Goal: Task Accomplishment & Management: Manage account settings

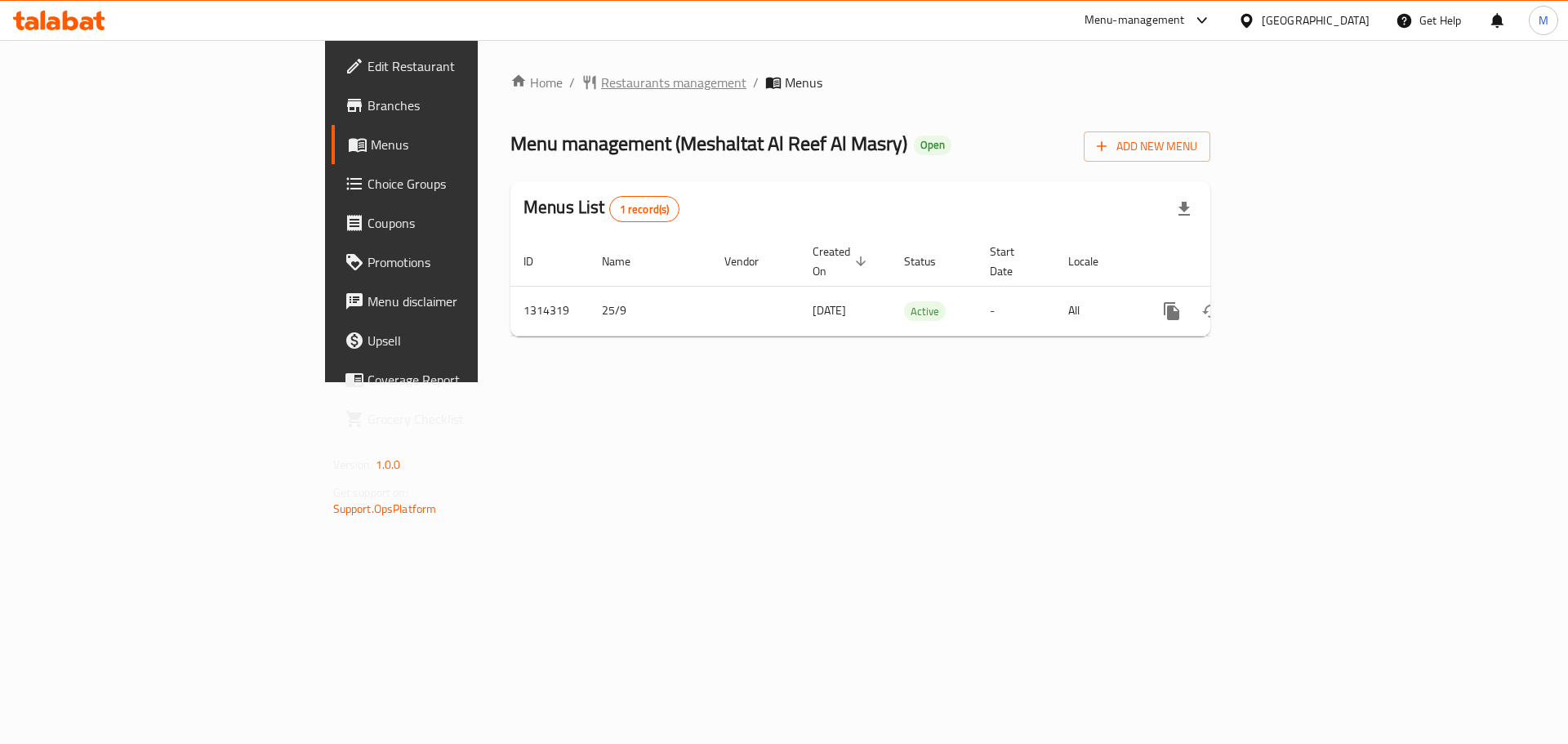
click at [601, 91] on span "Restaurants management" at bounding box center [674, 82] width 145 height 20
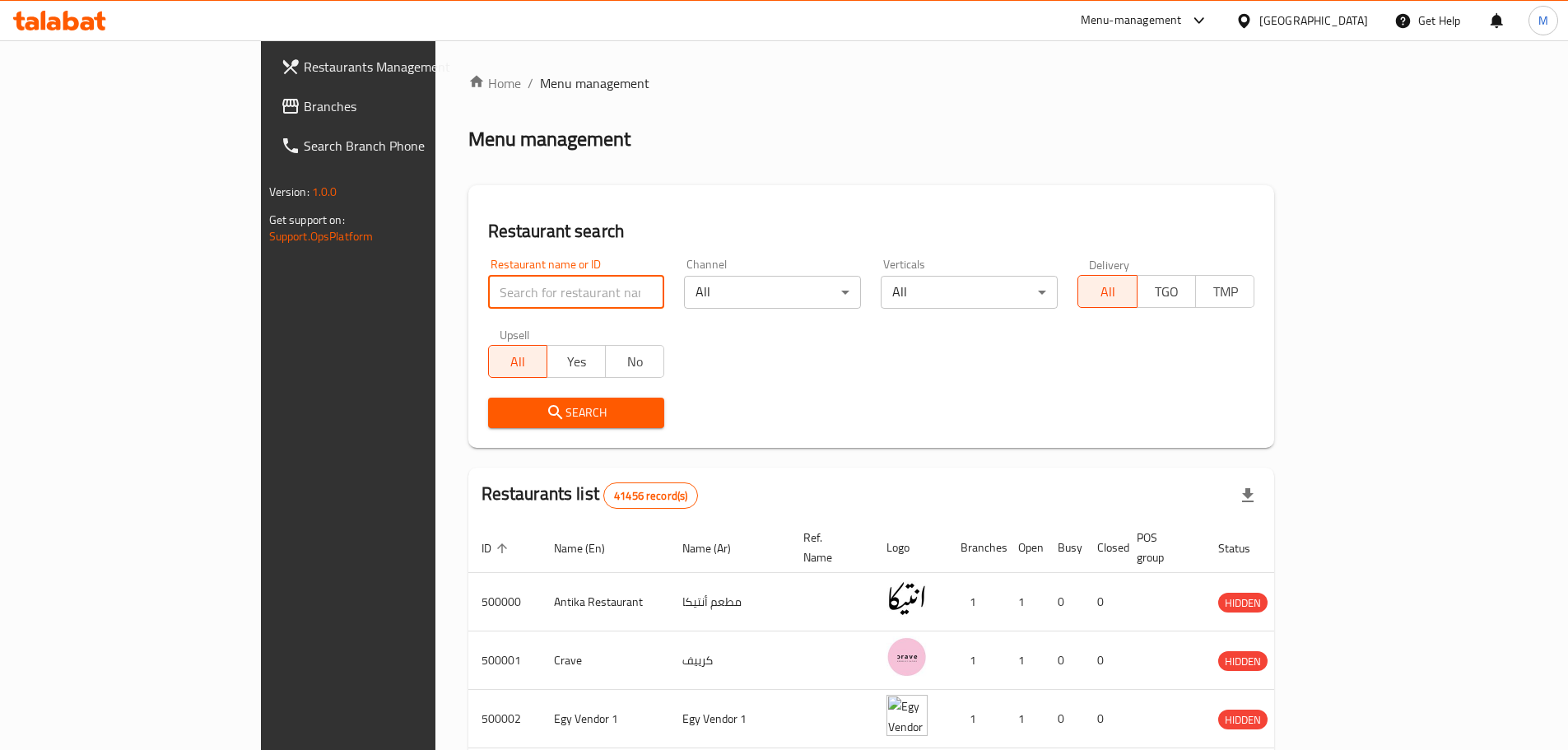
drag, startPoint x: 536, startPoint y: 296, endPoint x: 529, endPoint y: 285, distance: 13.0
click at [536, 296] on input "search" at bounding box center [576, 292] width 177 height 33
paste input "690351"
type input "690351"
click button "Search" at bounding box center [576, 413] width 177 height 31
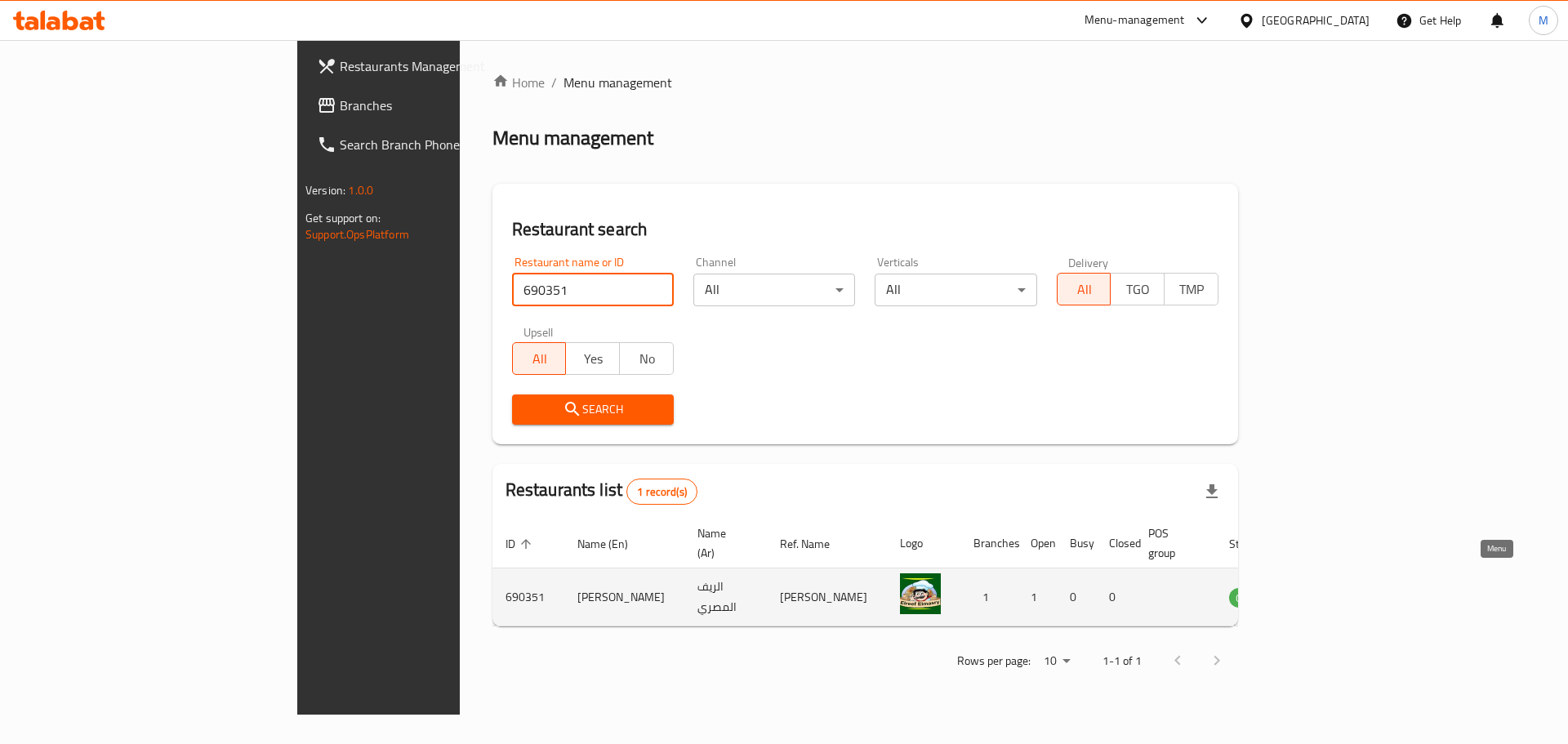
click at [1334, 591] on icon "enhanced table" at bounding box center [1324, 598] width 18 height 14
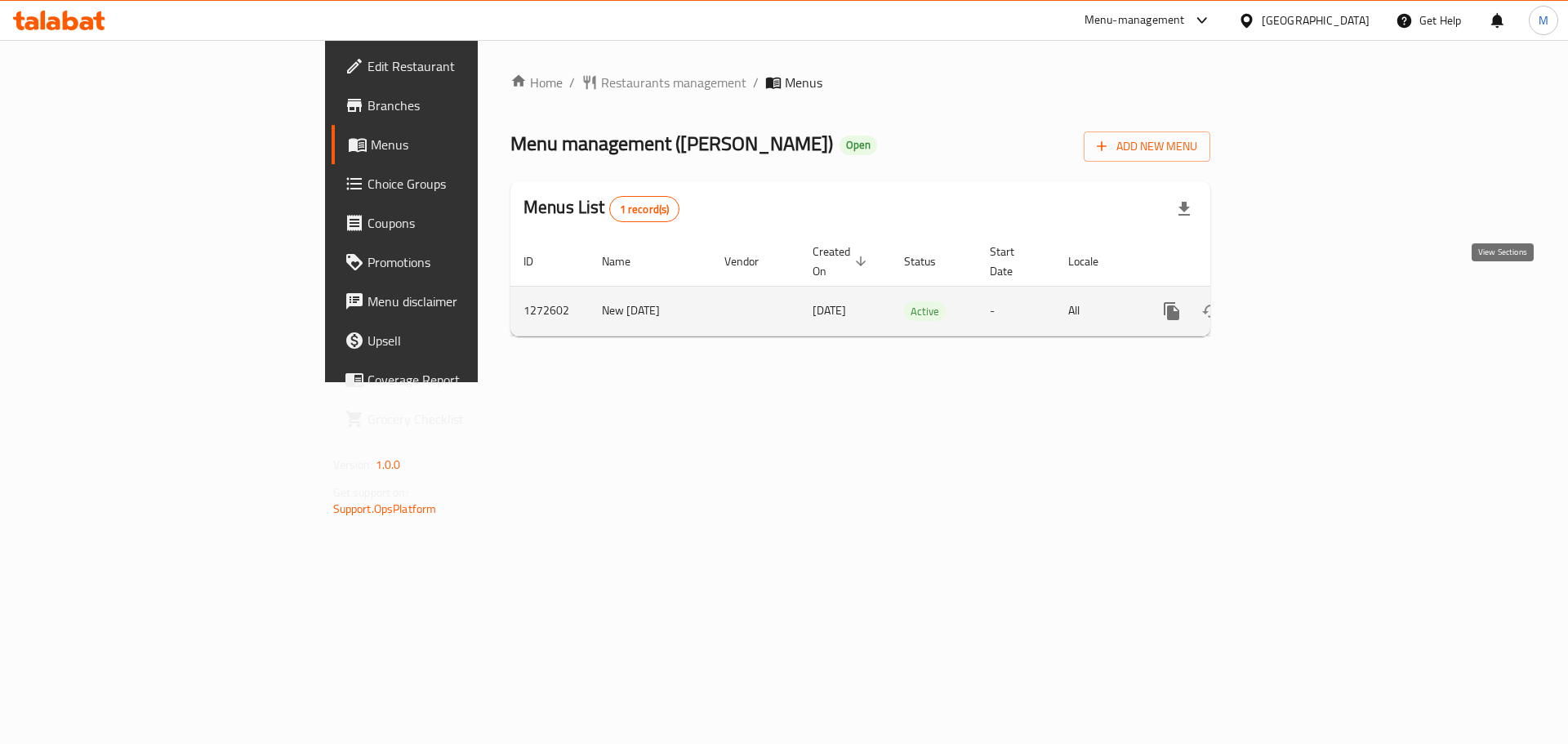
click at [1299, 302] on icon "enhanced table" at bounding box center [1289, 311] width 20 height 20
click at [1179, 304] on icon "more" at bounding box center [1171, 313] width 15 height 18
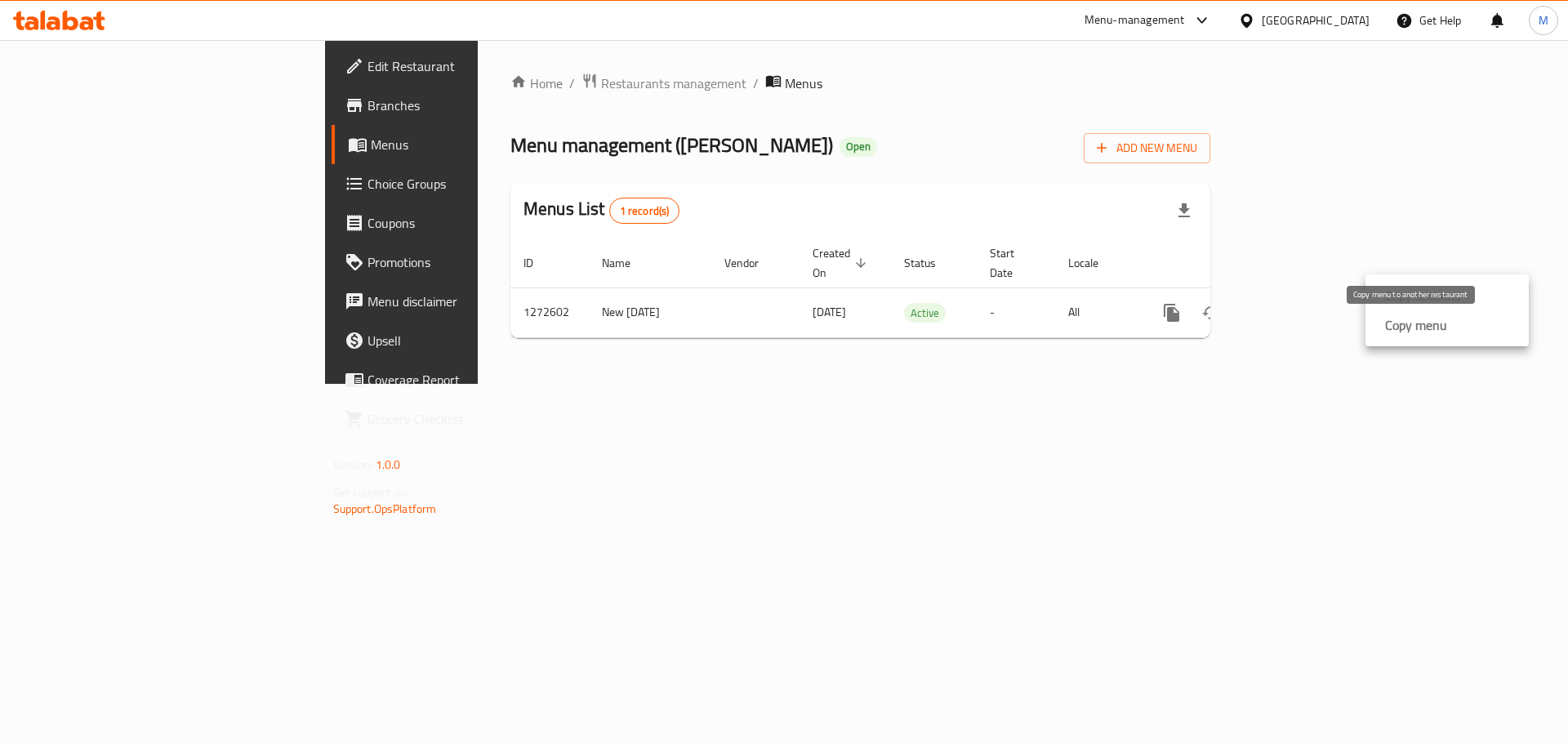
click at [1386, 322] on strong "Copy menu" at bounding box center [1415, 324] width 62 height 20
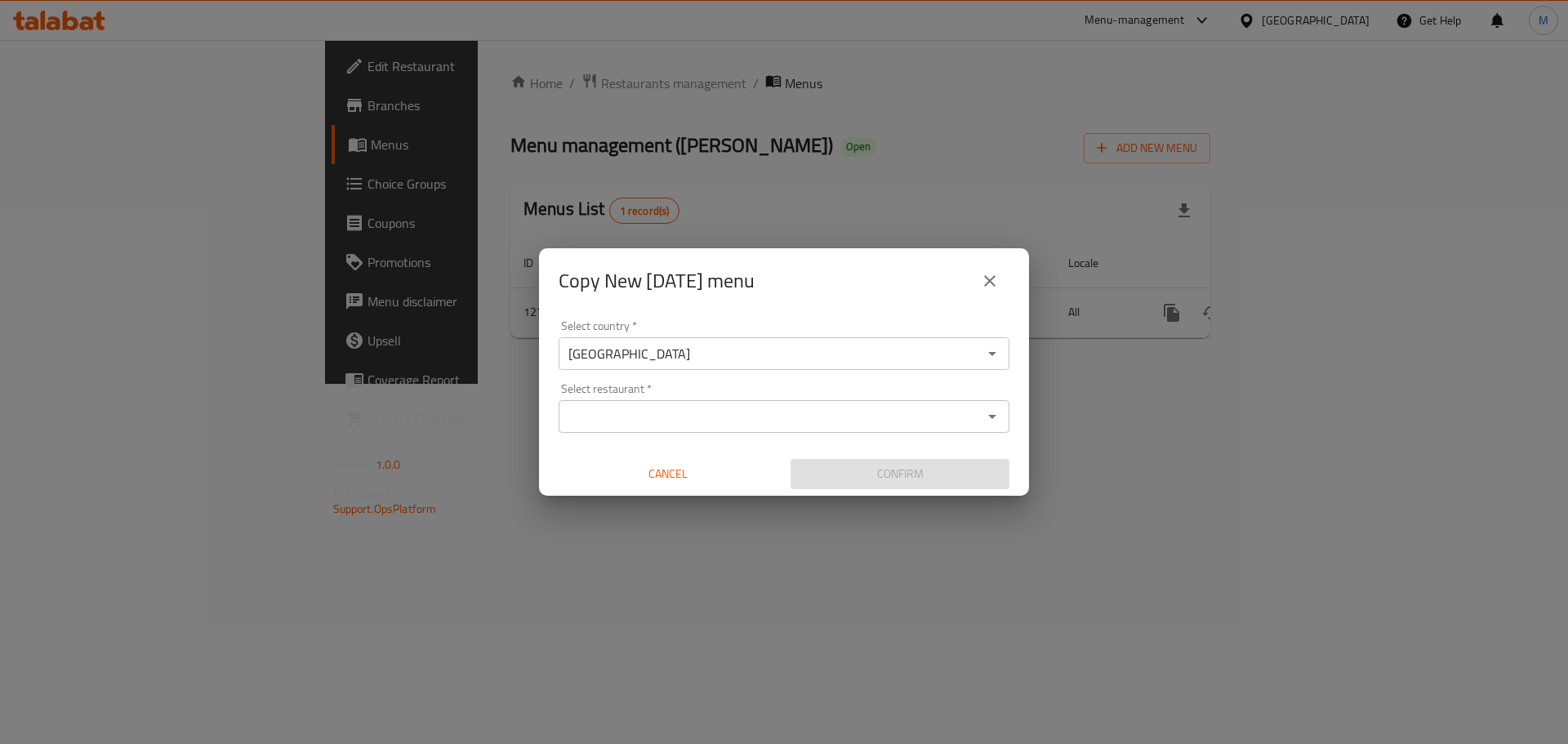
click at [734, 413] on input "Select restaurant   *" at bounding box center [770, 416] width 414 height 23
paste input "706891"
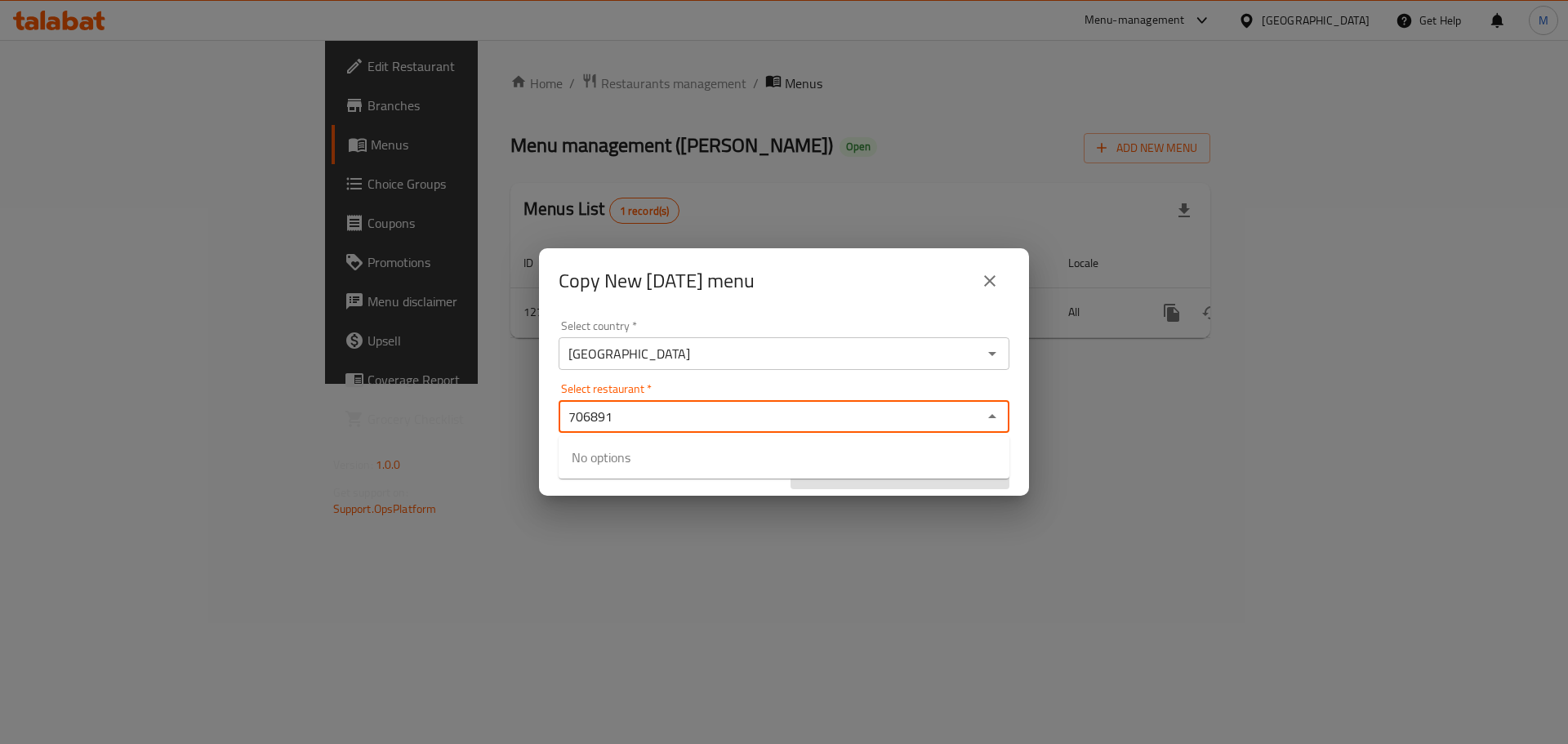
click at [707, 429] on div "706891 Select restaurant *" at bounding box center [784, 416] width 451 height 32
type input "706891"
click at [742, 378] on div "Select country   * Egypt Select country * Select restaurant   * Select restaura…" at bounding box center [783, 404] width 490 height 182
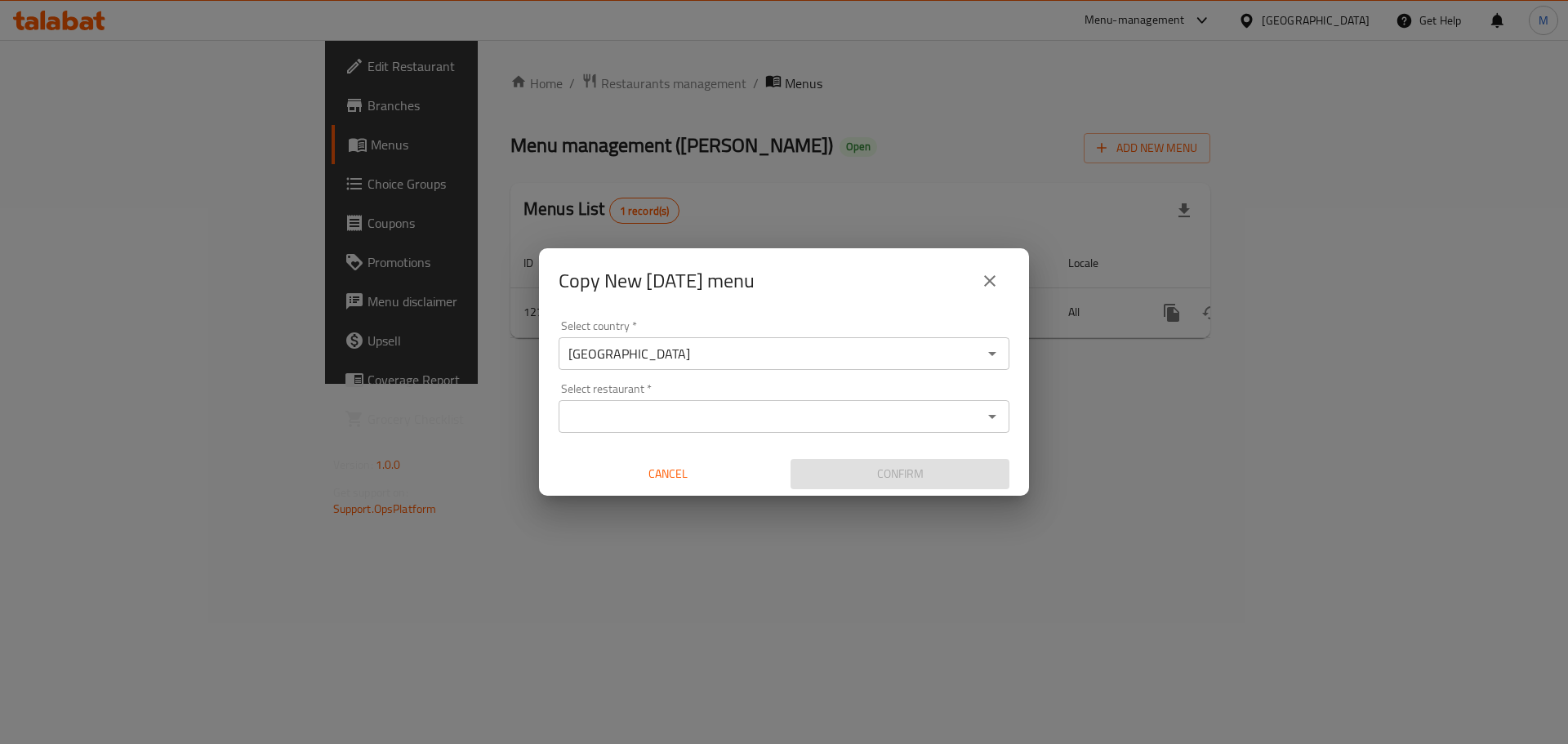
click at [739, 414] on input "Select restaurant   *" at bounding box center [770, 416] width 414 height 23
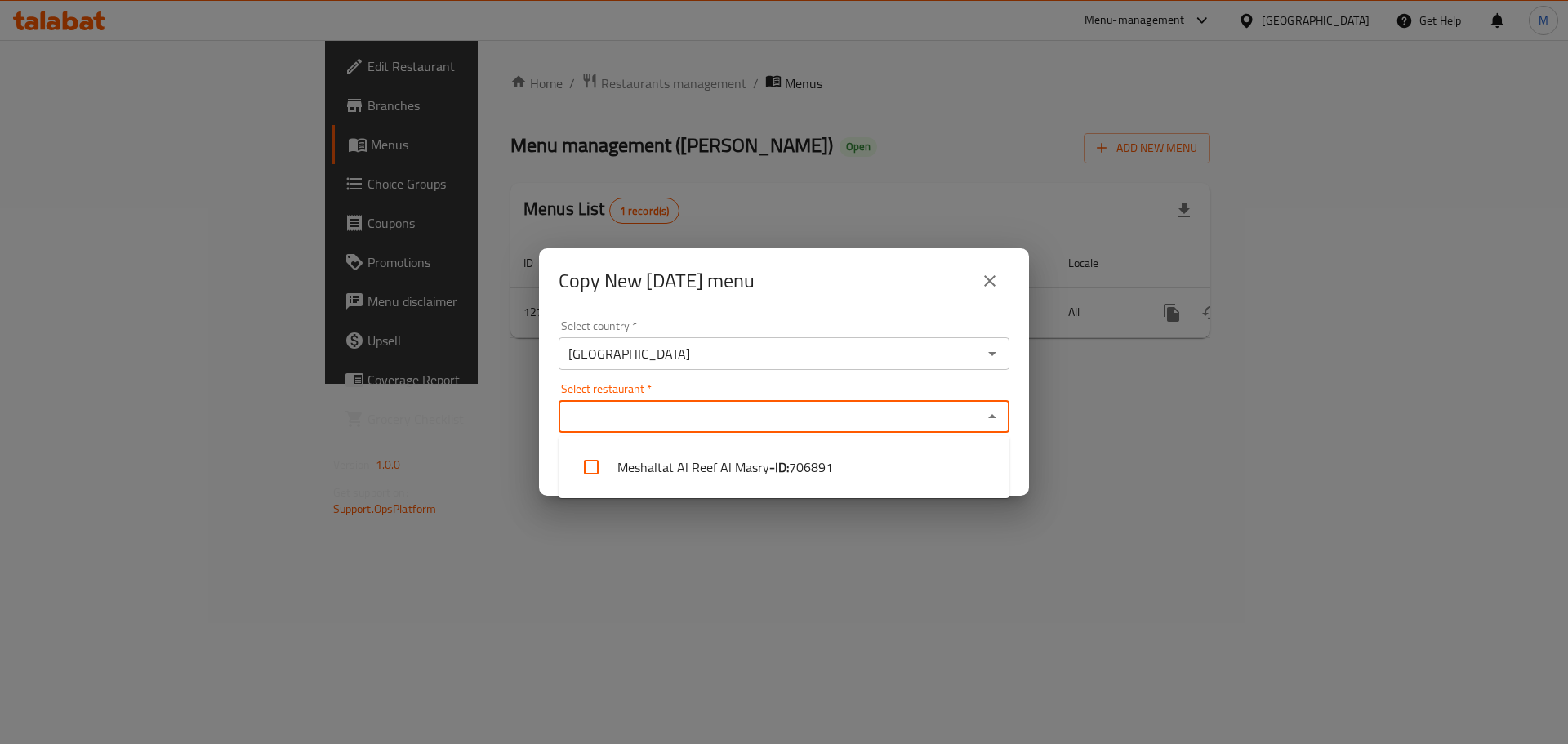
paste input "706891"
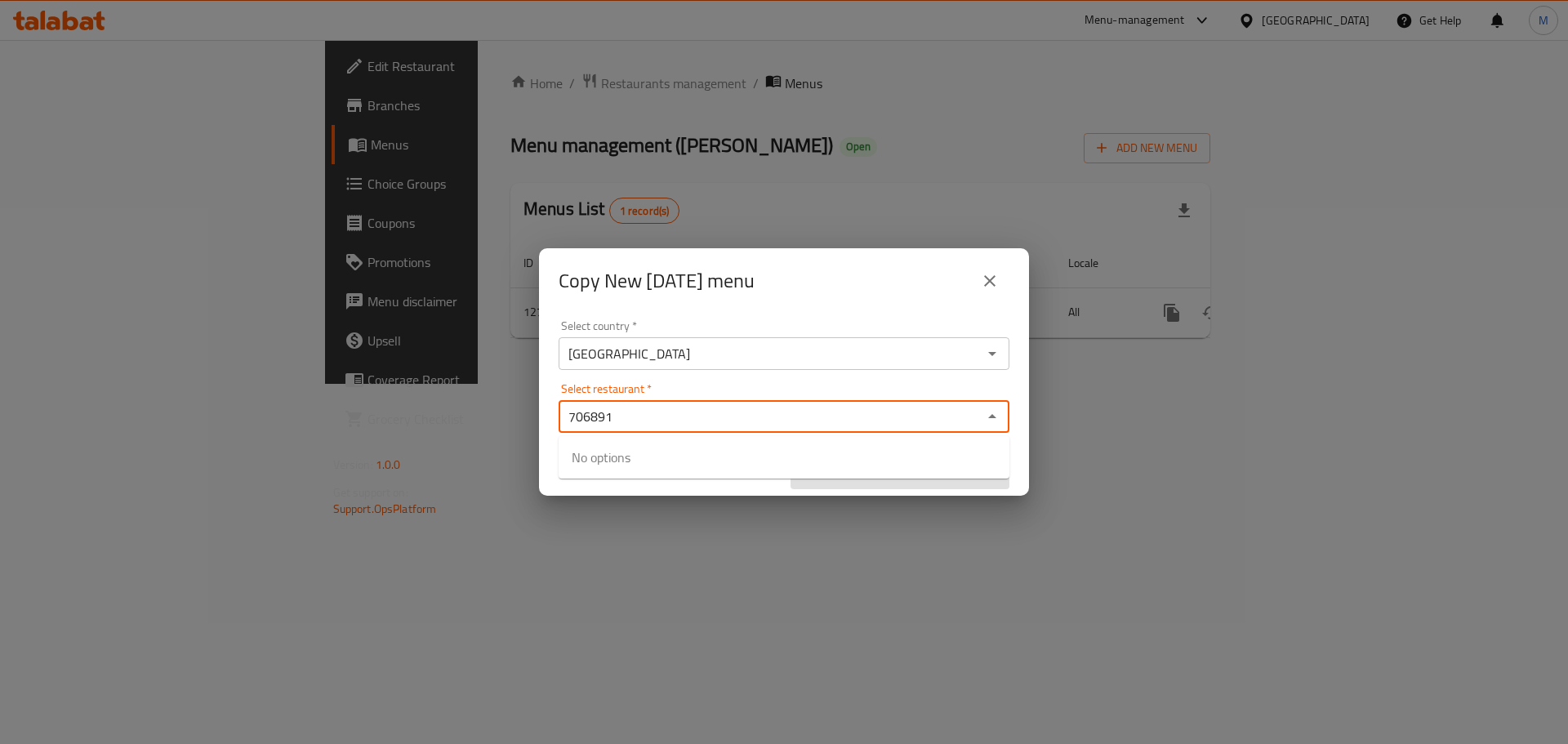
click at [739, 411] on input "706891" at bounding box center [770, 416] width 414 height 23
type input "706891"
click at [772, 380] on div "Select country   * Egypt Select country * Select restaurant   * Select restaura…" at bounding box center [783, 404] width 490 height 182
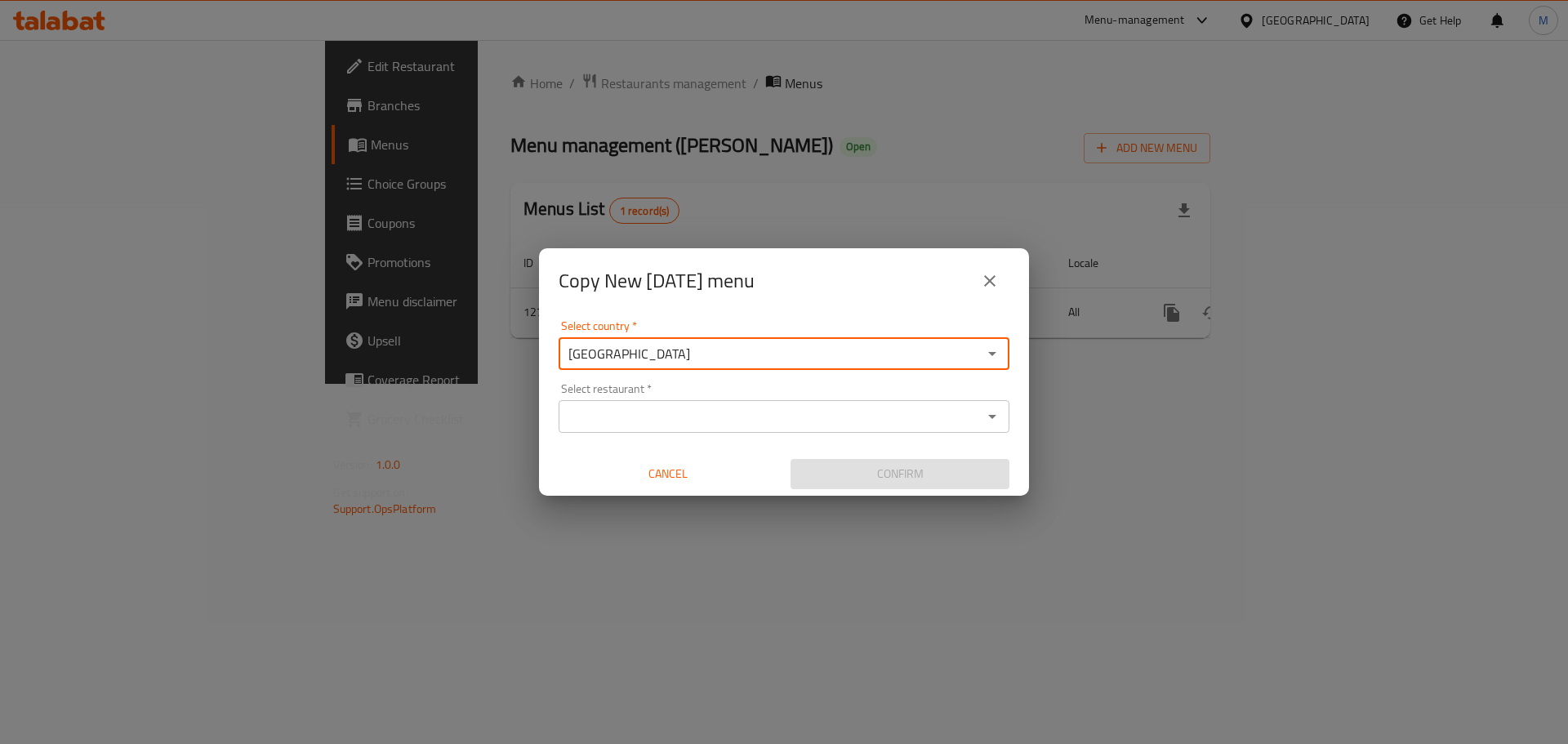
click at [780, 348] on input "[GEOGRAPHIC_DATA]" at bounding box center [770, 353] width 414 height 23
click at [845, 367] on div "Egypt Select country *" at bounding box center [784, 353] width 451 height 32
click at [997, 360] on icon "Open" at bounding box center [991, 353] width 20 height 20
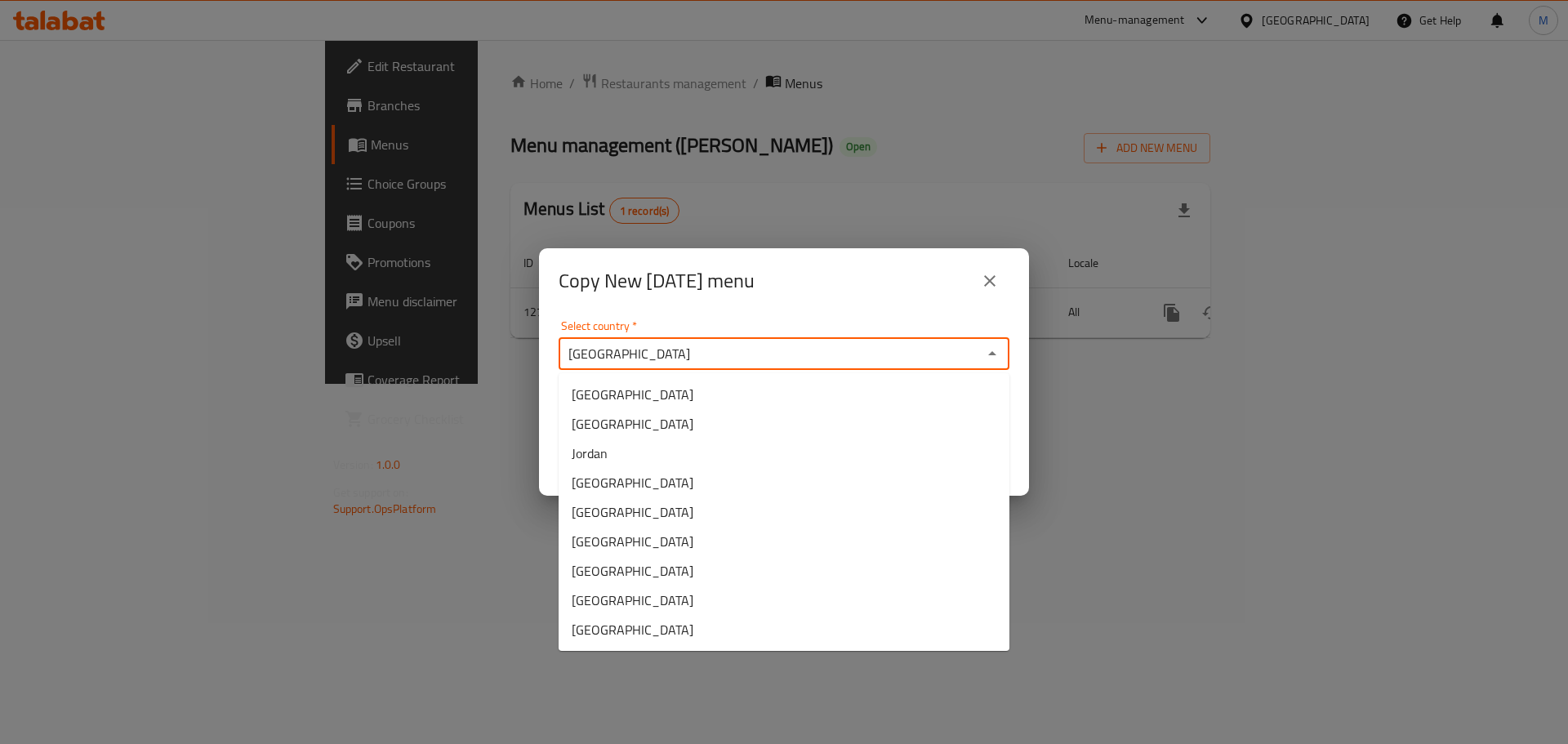
click at [998, 360] on icon "Close" at bounding box center [991, 353] width 20 height 20
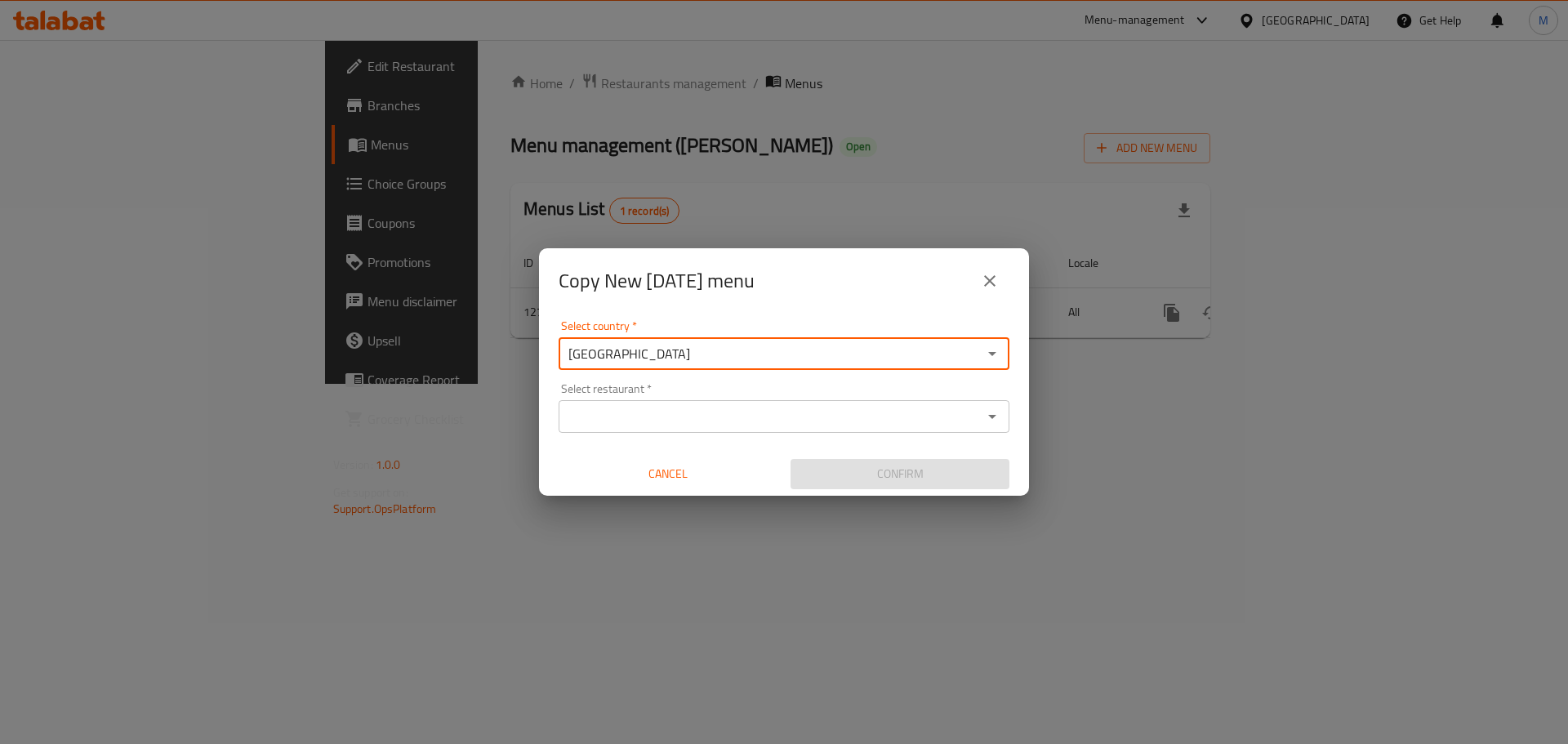
click at [984, 419] on icon "Open" at bounding box center [991, 416] width 20 height 20
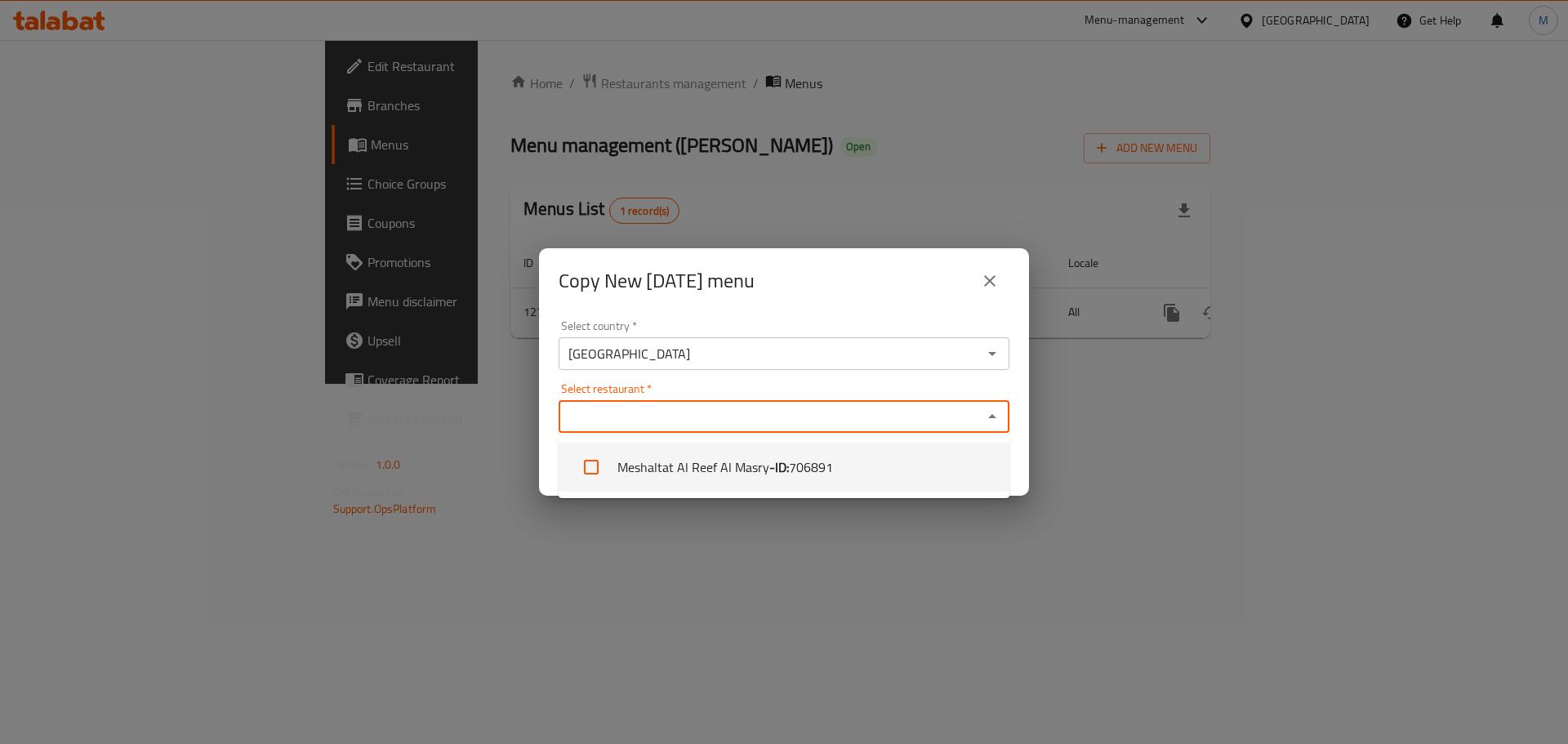
click at [905, 462] on li "Meshaltat Al Reef Al Masry - ID: 706891" at bounding box center [784, 467] width 451 height 49
checkbox input "true"
click at [940, 380] on div "Select country   * Egypt Select country * Select restaurant   * Meshaltat Al Re…" at bounding box center [783, 404] width 490 height 182
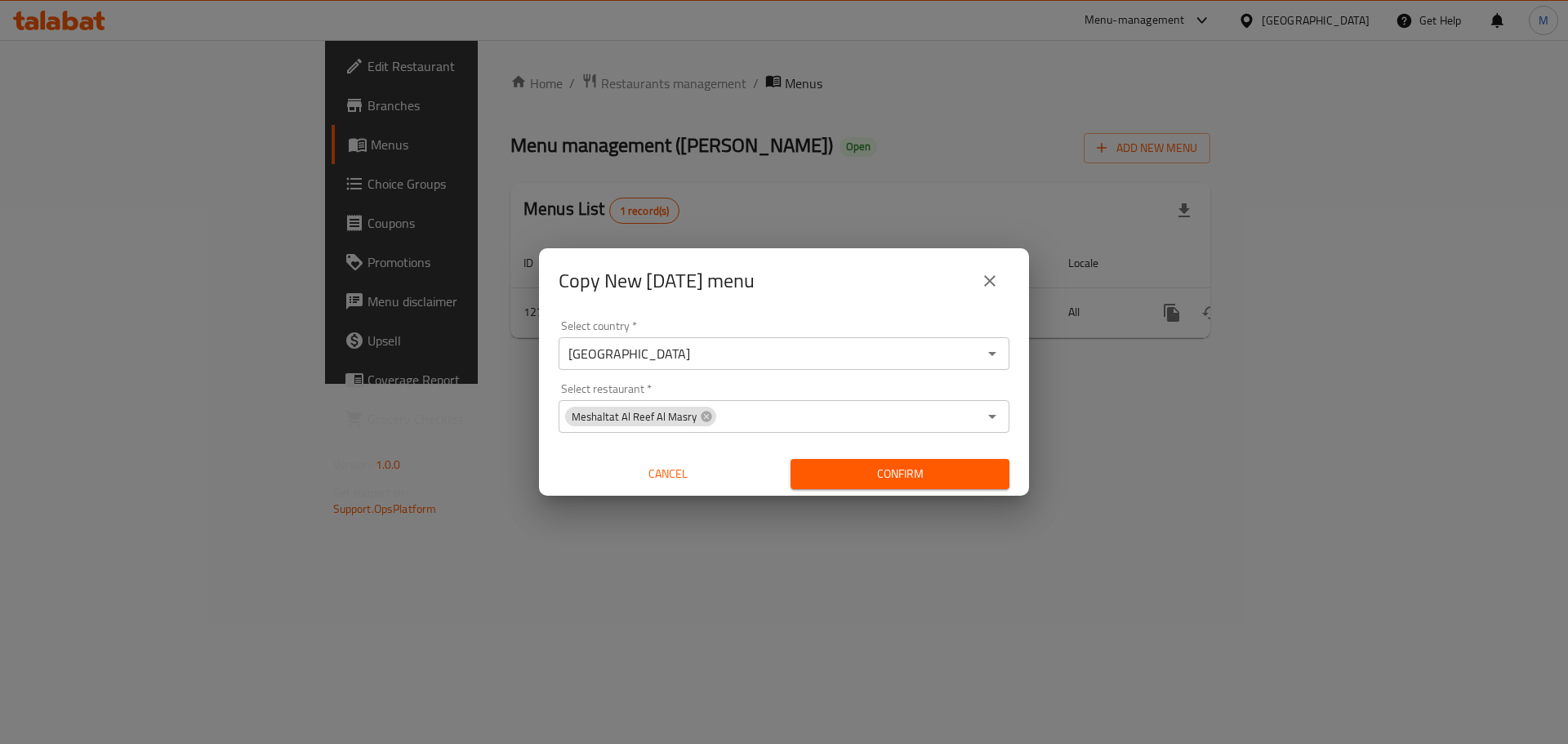
click at [921, 469] on span "Confirm" at bounding box center [900, 474] width 193 height 20
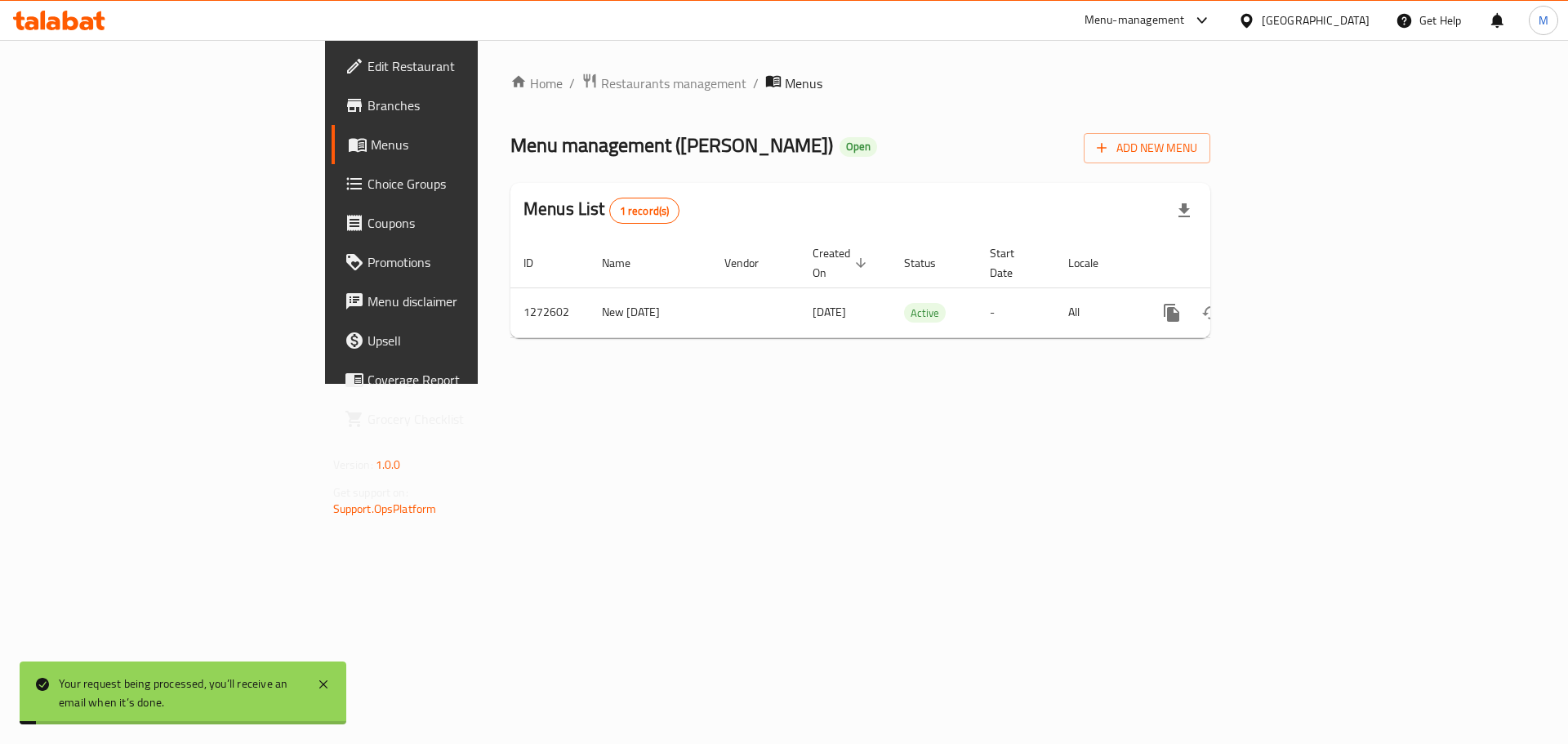
click at [921, 384] on div "Home / Restaurants management / Menus Menu management ( Elreef Elmasry ) Open A…" at bounding box center [860, 211] width 765 height 344
click at [601, 89] on span "Restaurants management" at bounding box center [674, 83] width 145 height 20
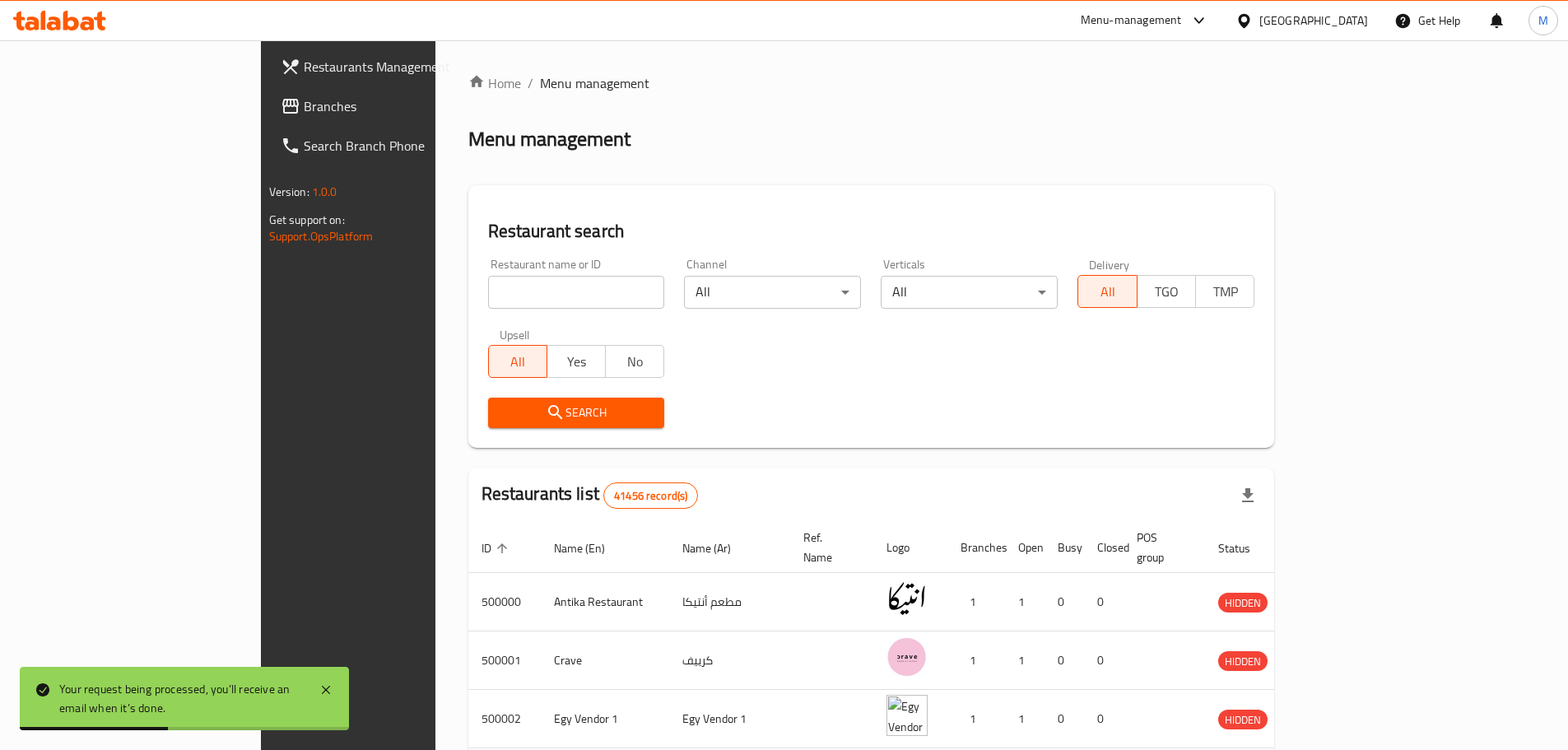
click at [537, 287] on input "search" at bounding box center [576, 292] width 177 height 33
paste input "706891"
type input "706891"
click button "Search" at bounding box center [576, 413] width 177 height 31
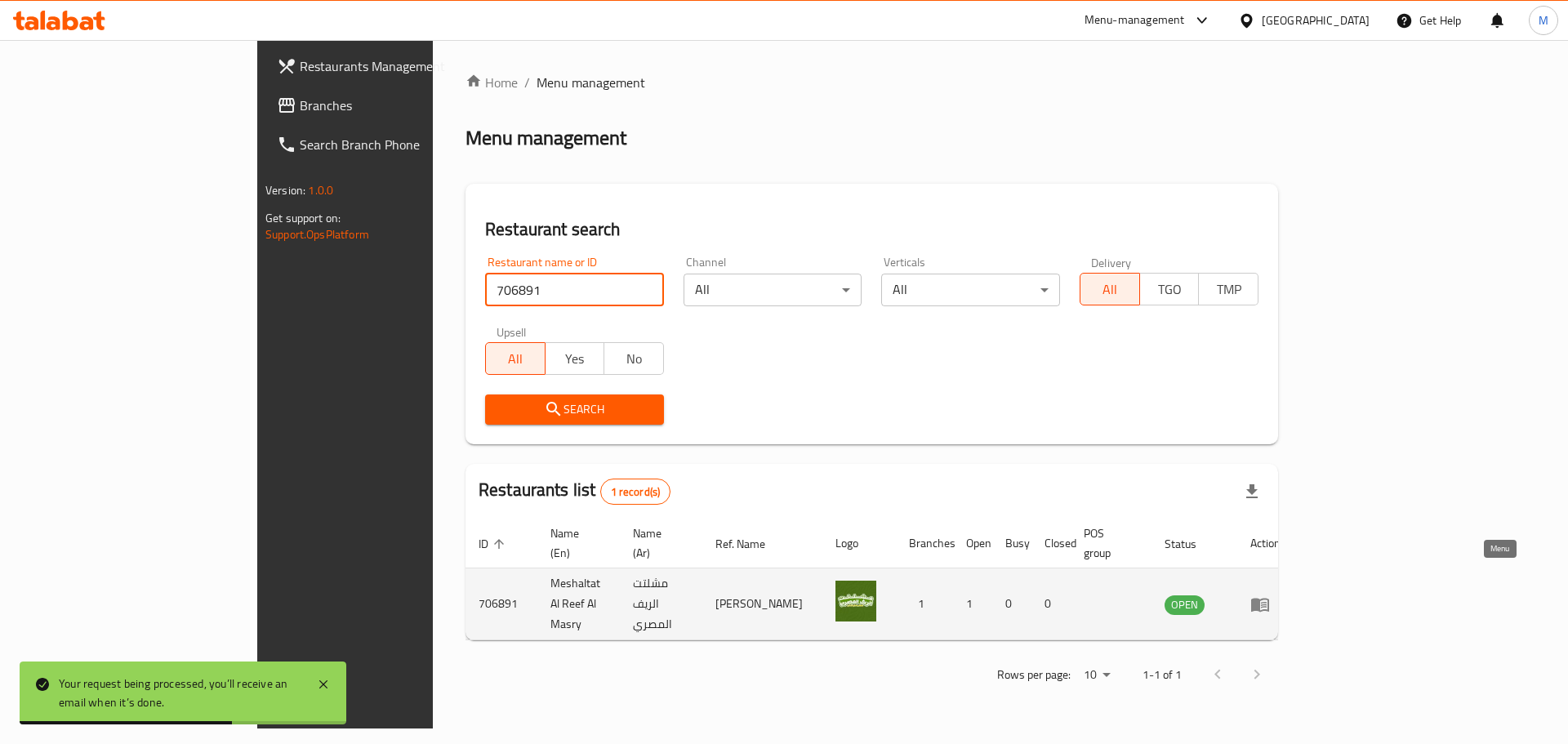
click at [1270, 595] on icon "enhanced table" at bounding box center [1260, 604] width 20 height 20
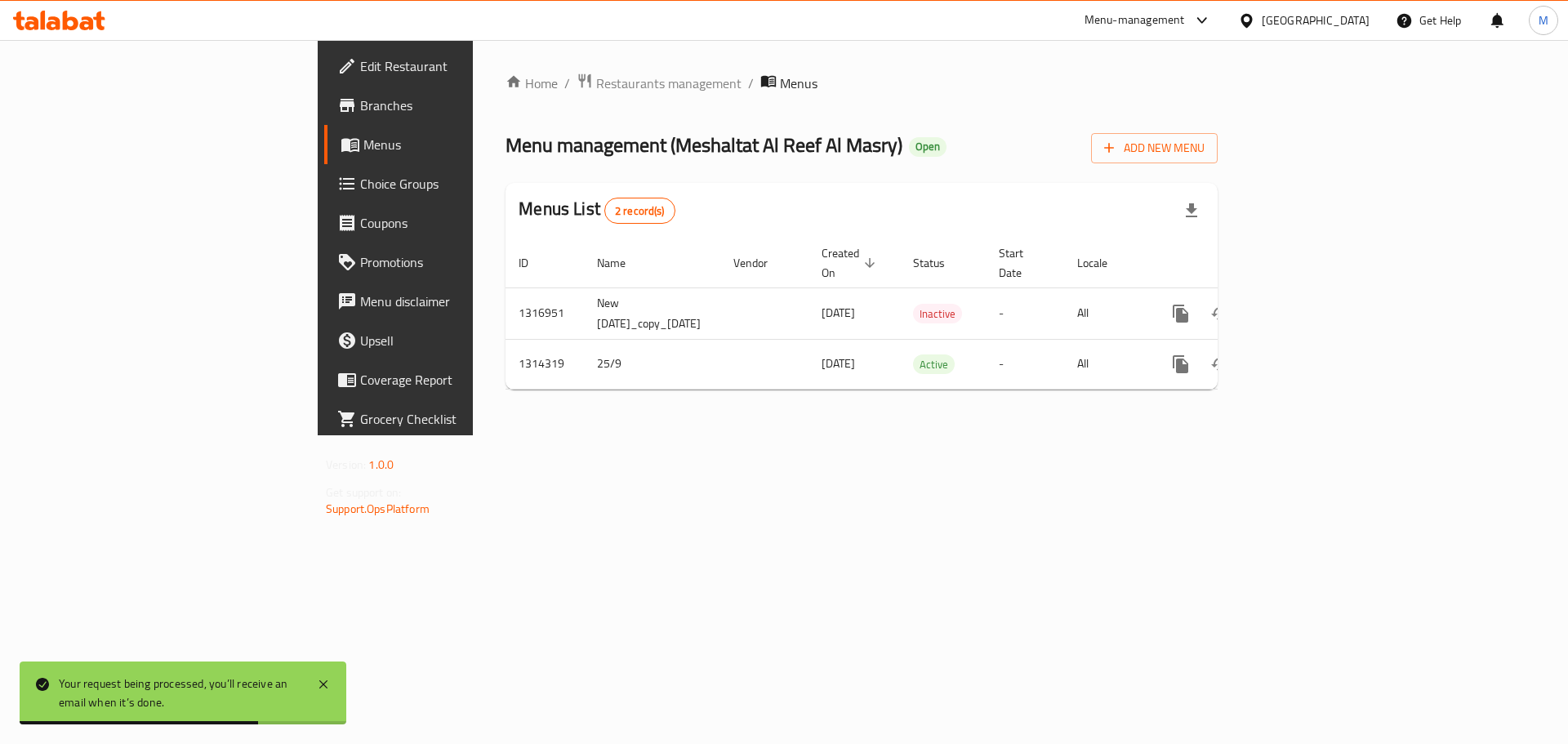
click at [1250, 434] on div "Home / Restaurants management / Menus Menu management ( Meshaltat Al Reef Al Ma…" at bounding box center [861, 237] width 777 height 395
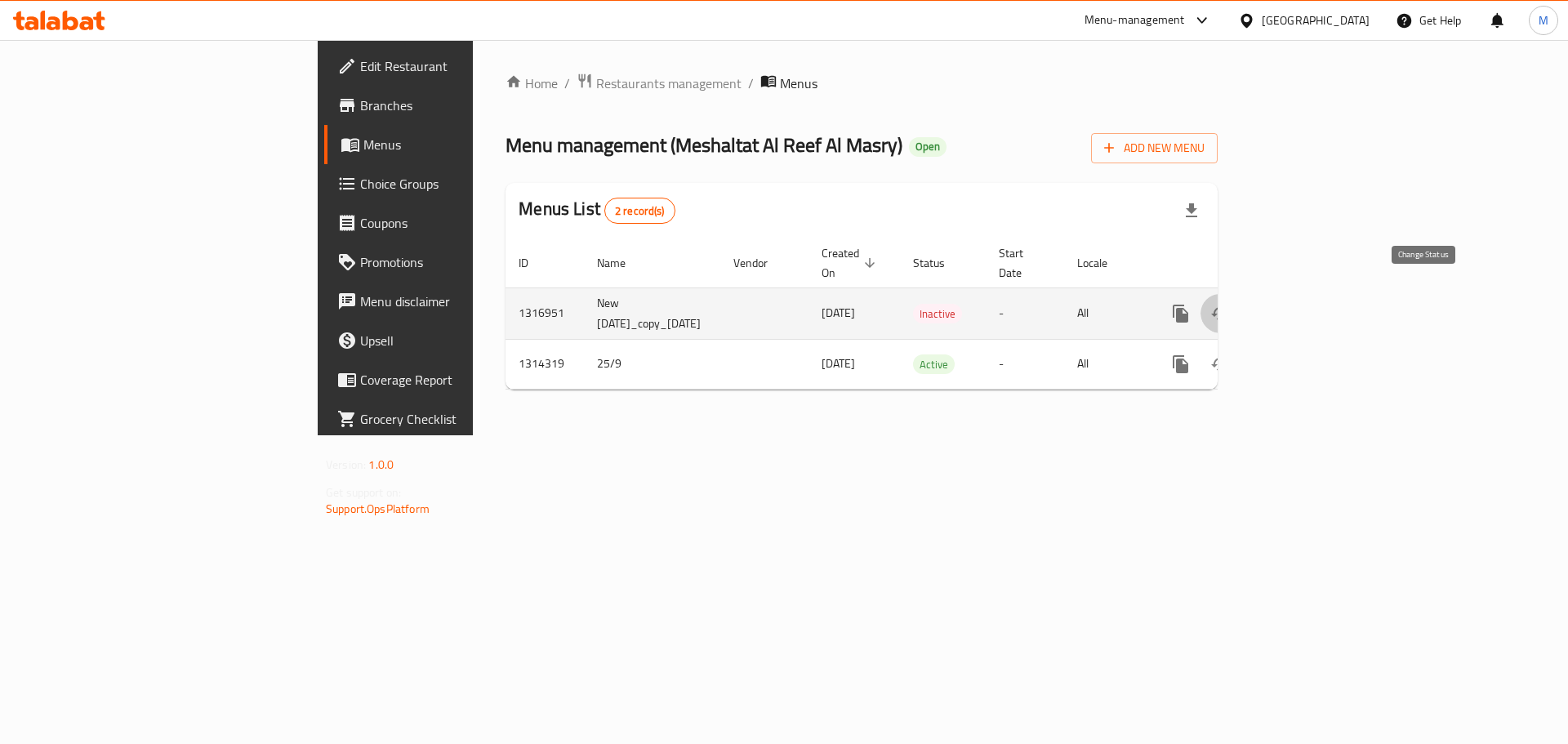
click at [1239, 301] on button "enhanced table" at bounding box center [1220, 313] width 39 height 39
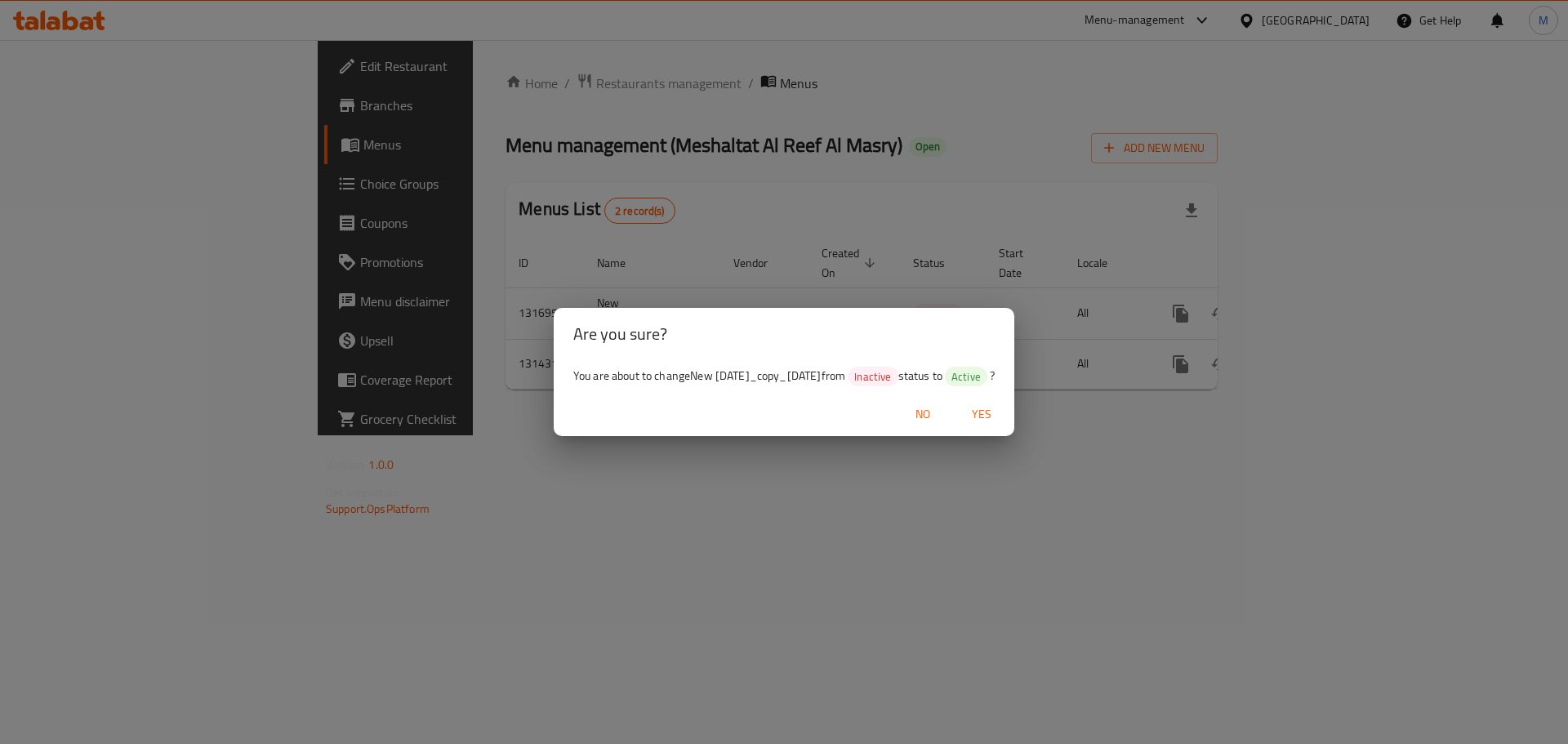
click at [993, 423] on span "Yes" at bounding box center [981, 414] width 39 height 20
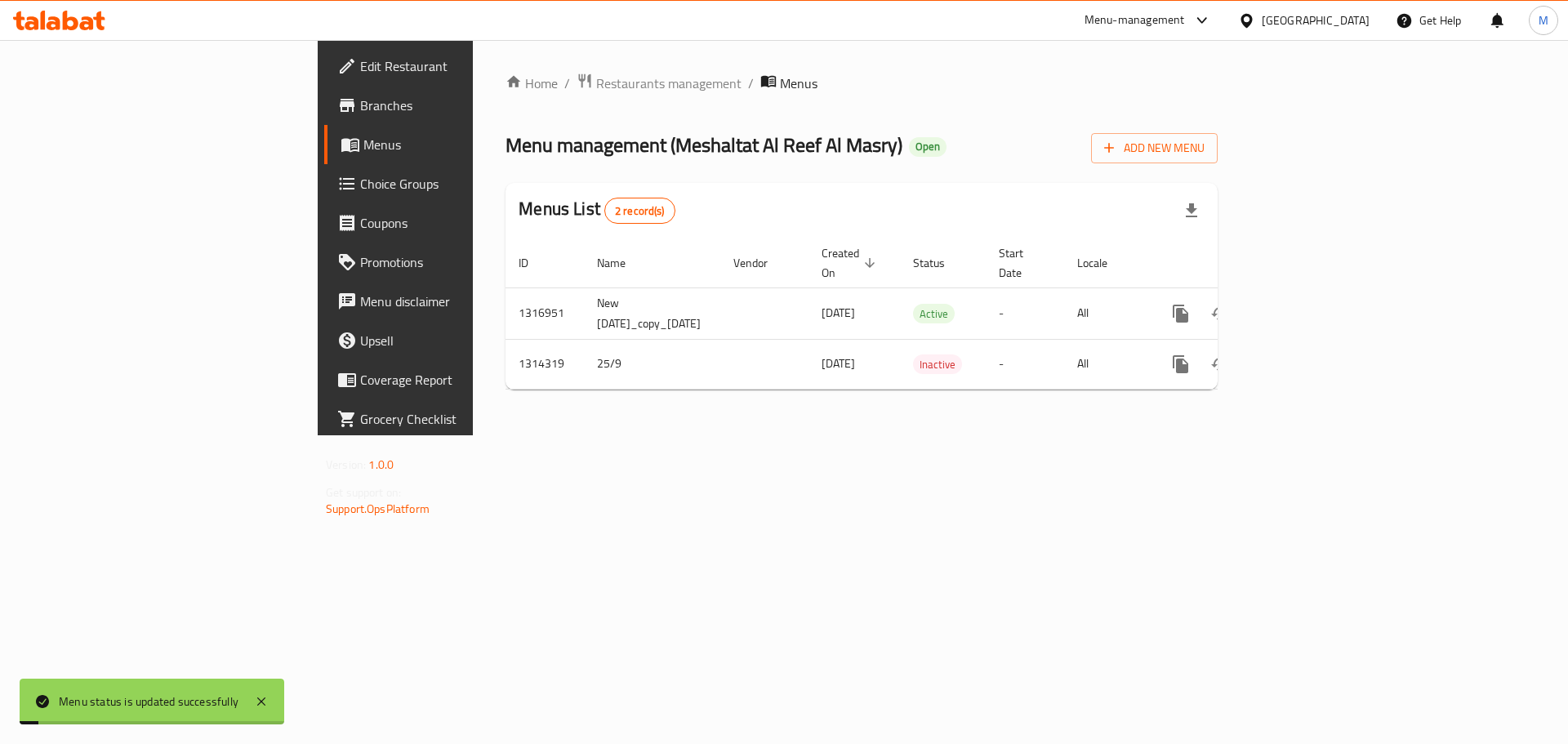
click at [993, 423] on div "Home / Restaurants management / Menus Menu management ( Meshaltat Al Reef Al Ma…" at bounding box center [861, 237] width 777 height 395
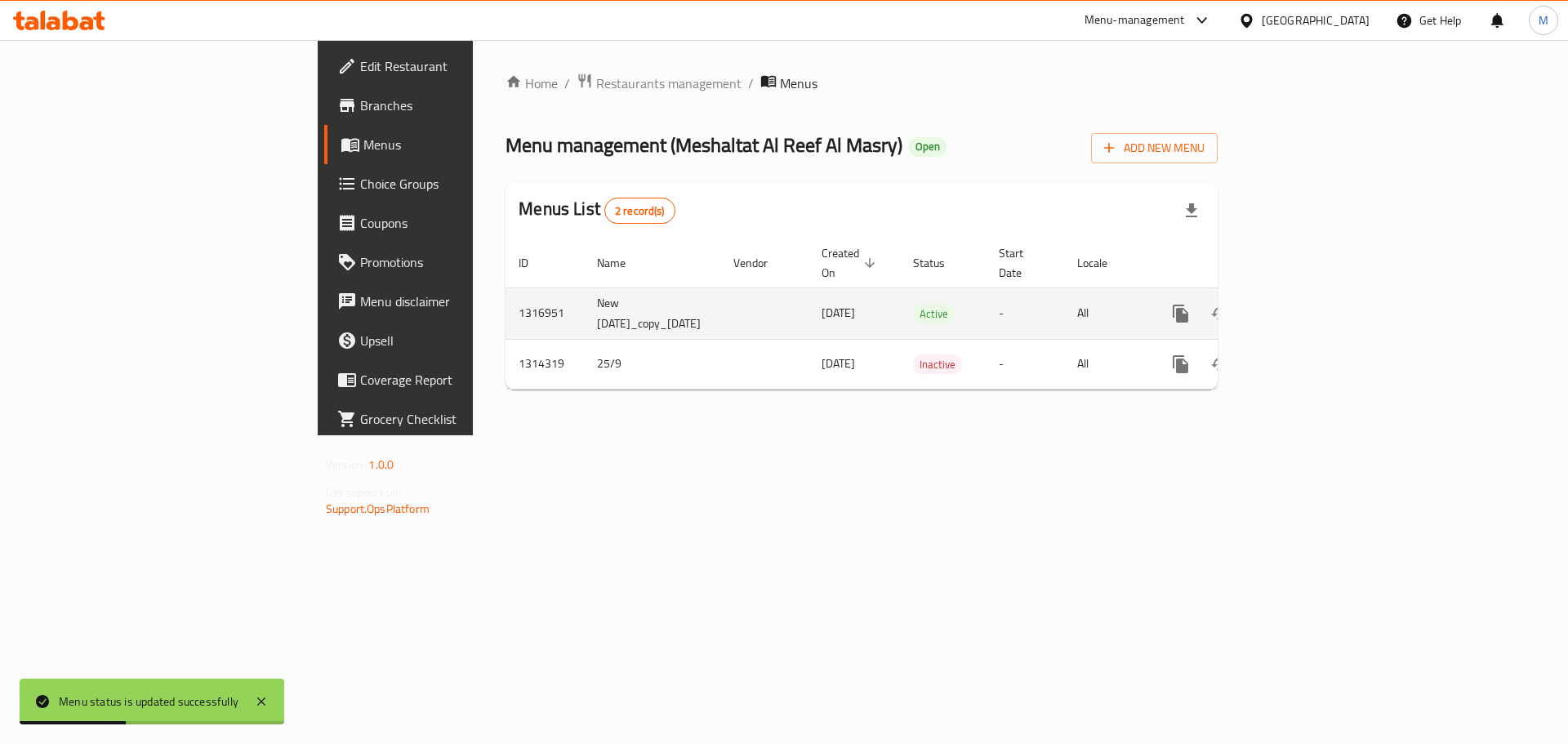
click at [1318, 306] on link "enhanced table" at bounding box center [1298, 313] width 39 height 39
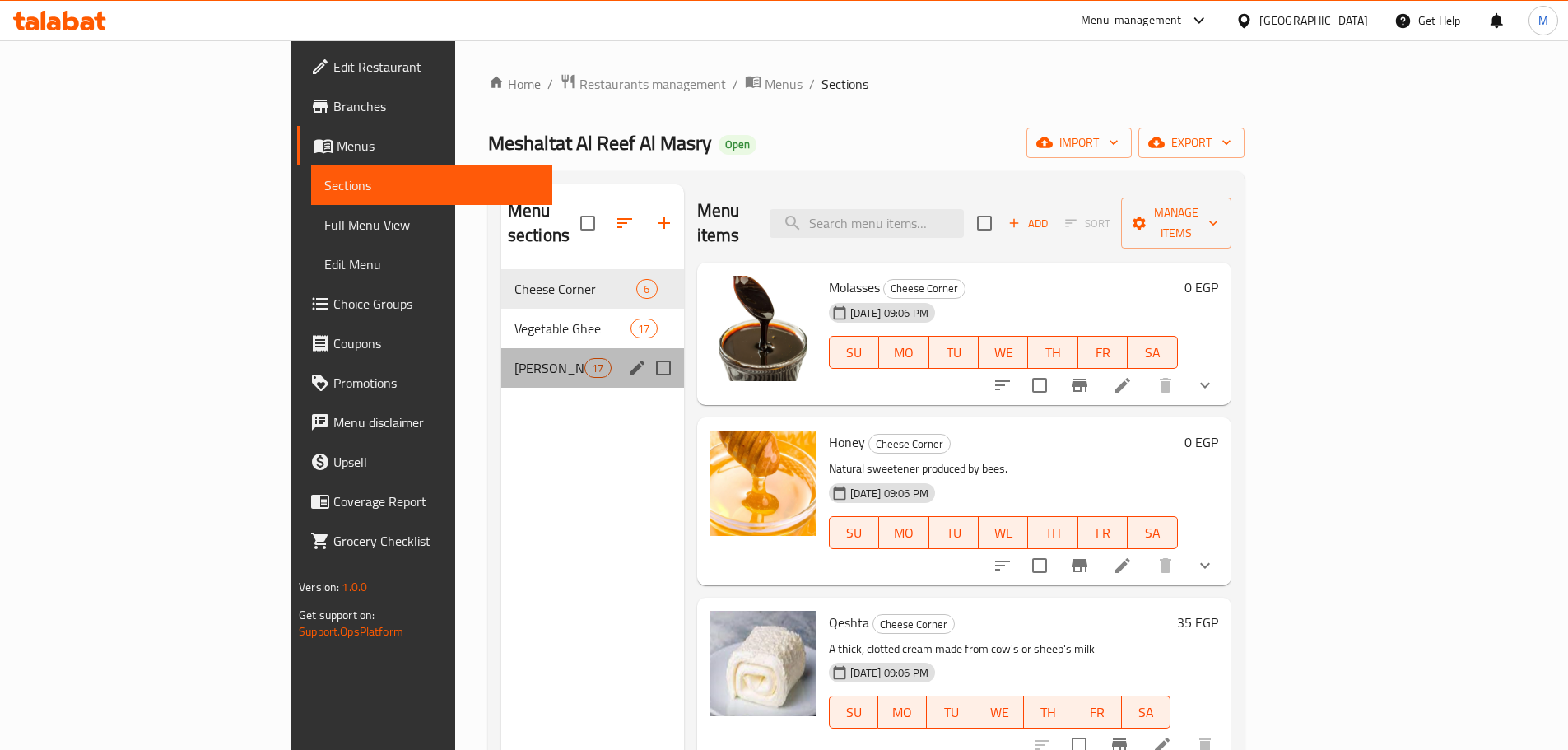
click at [501, 348] on div "Baladi Ghee 17" at bounding box center [592, 368] width 182 height 39
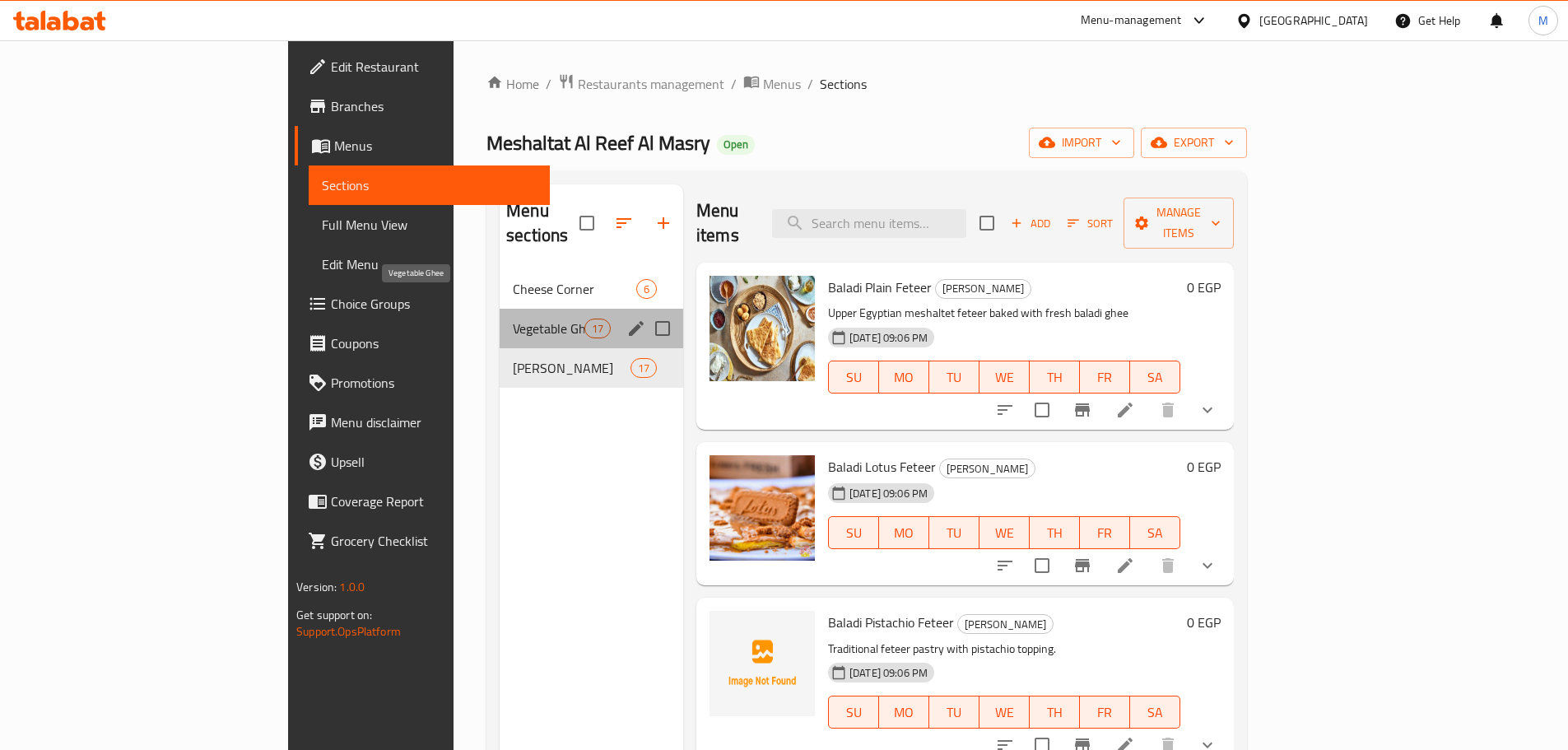
click at [513, 318] on span "Vegetable Ghee" at bounding box center [549, 328] width 72 height 20
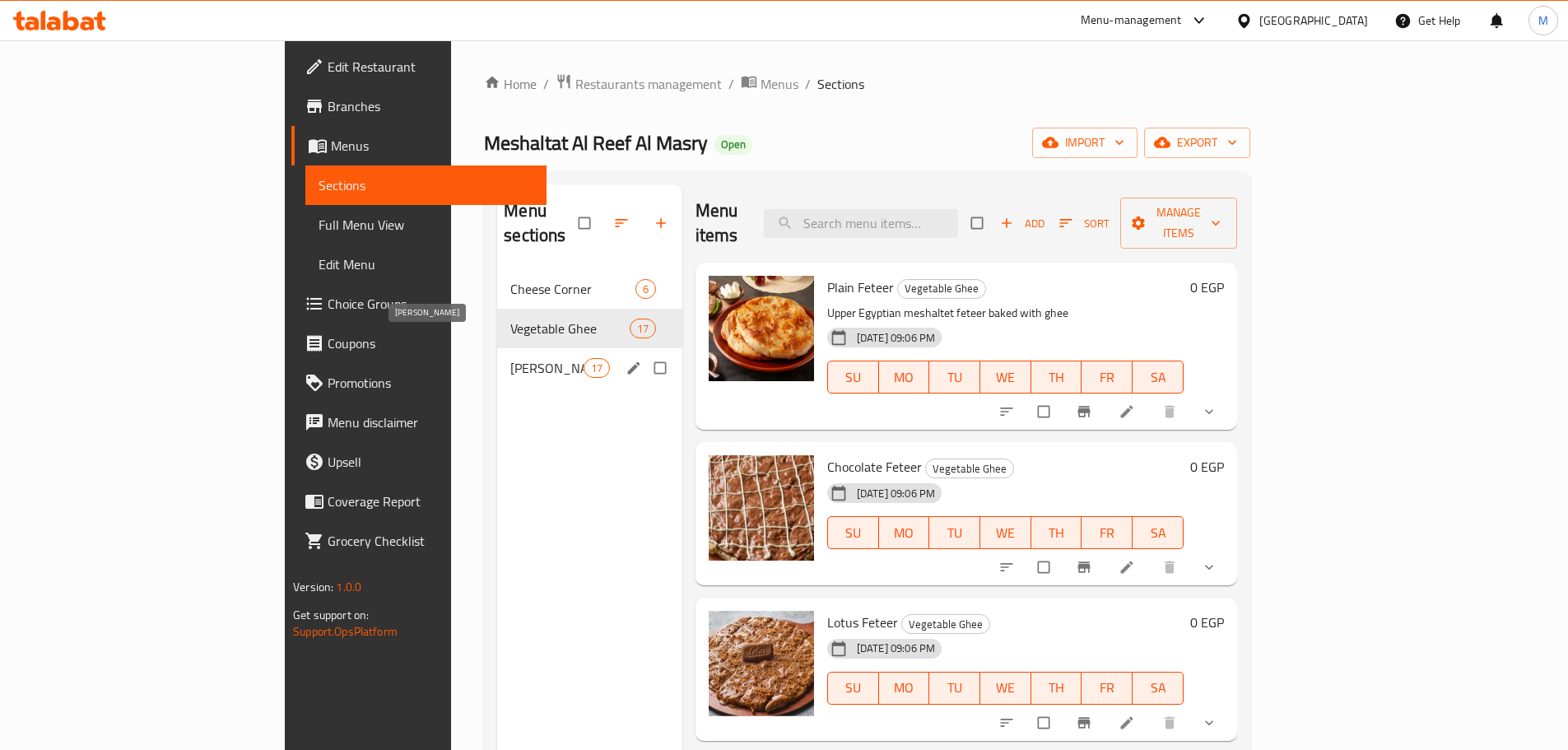
click at [510, 358] on span "Baladi Ghee" at bounding box center [546, 367] width 73 height 20
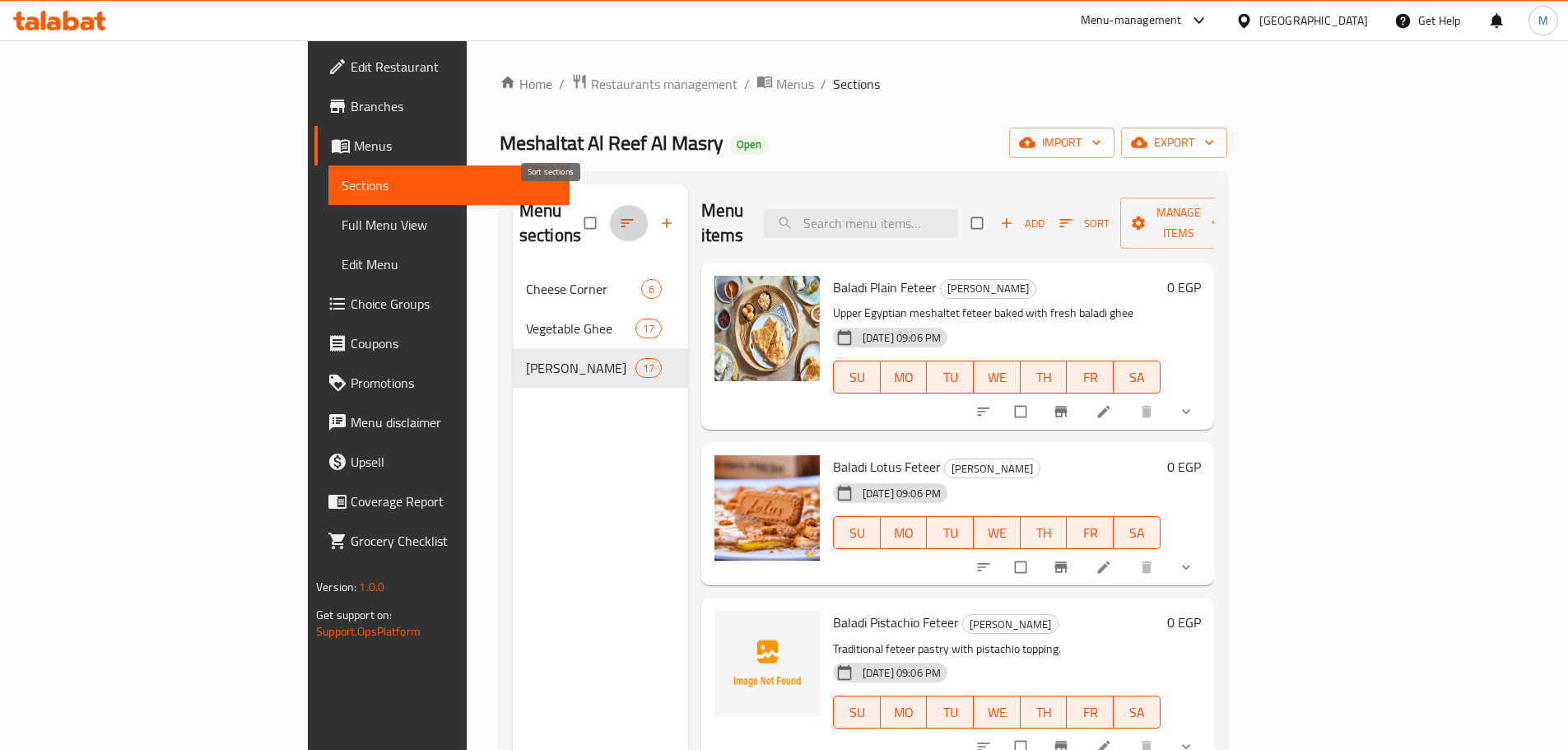
click at [619, 215] on icon "button" at bounding box center [627, 223] width 16 height 16
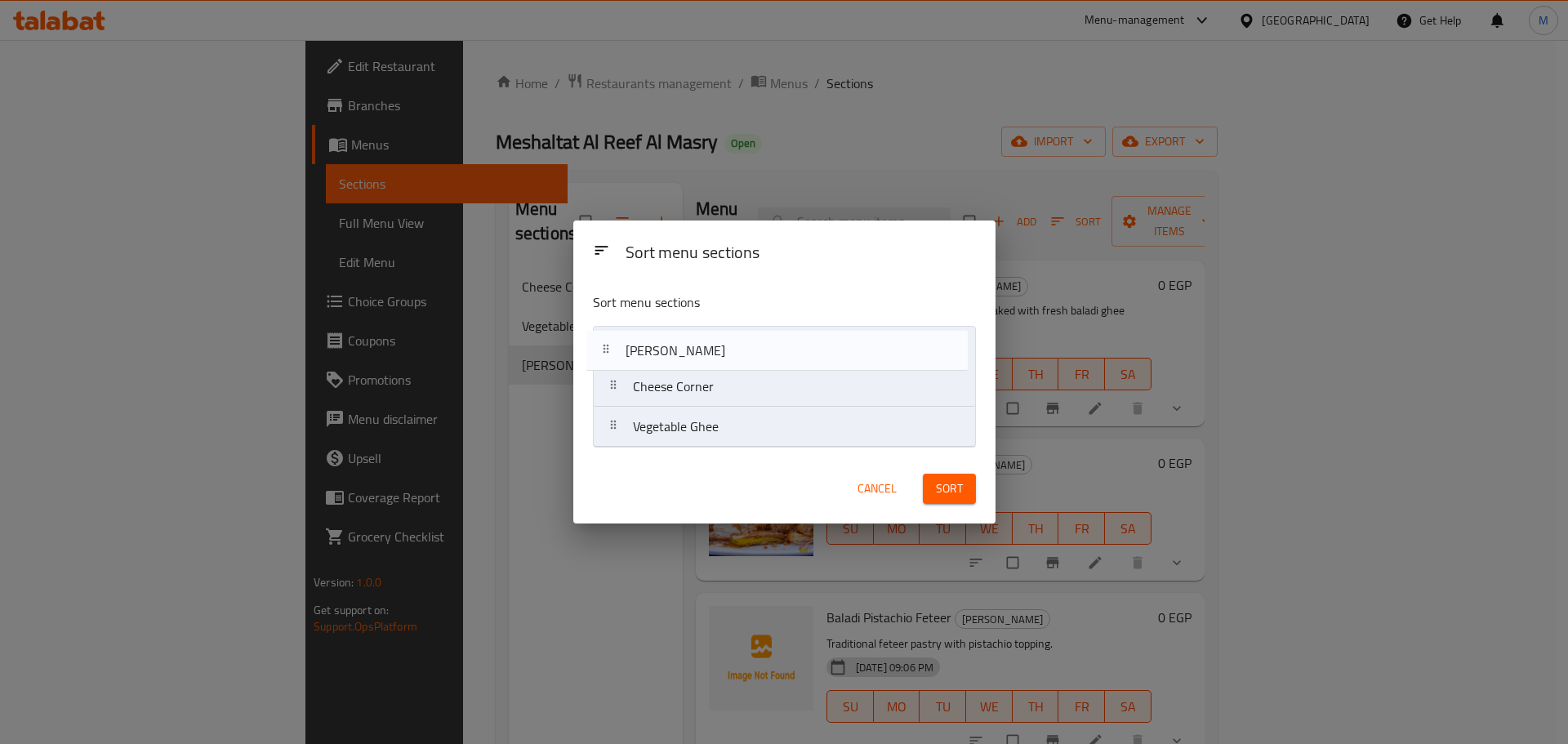
drag, startPoint x: 685, startPoint y: 426, endPoint x: 680, endPoint y: 339, distance: 87.1
click at [680, 339] on nav "Cheese Corner Vegetable Ghee Baladi Ghee" at bounding box center [784, 386] width 383 height 121
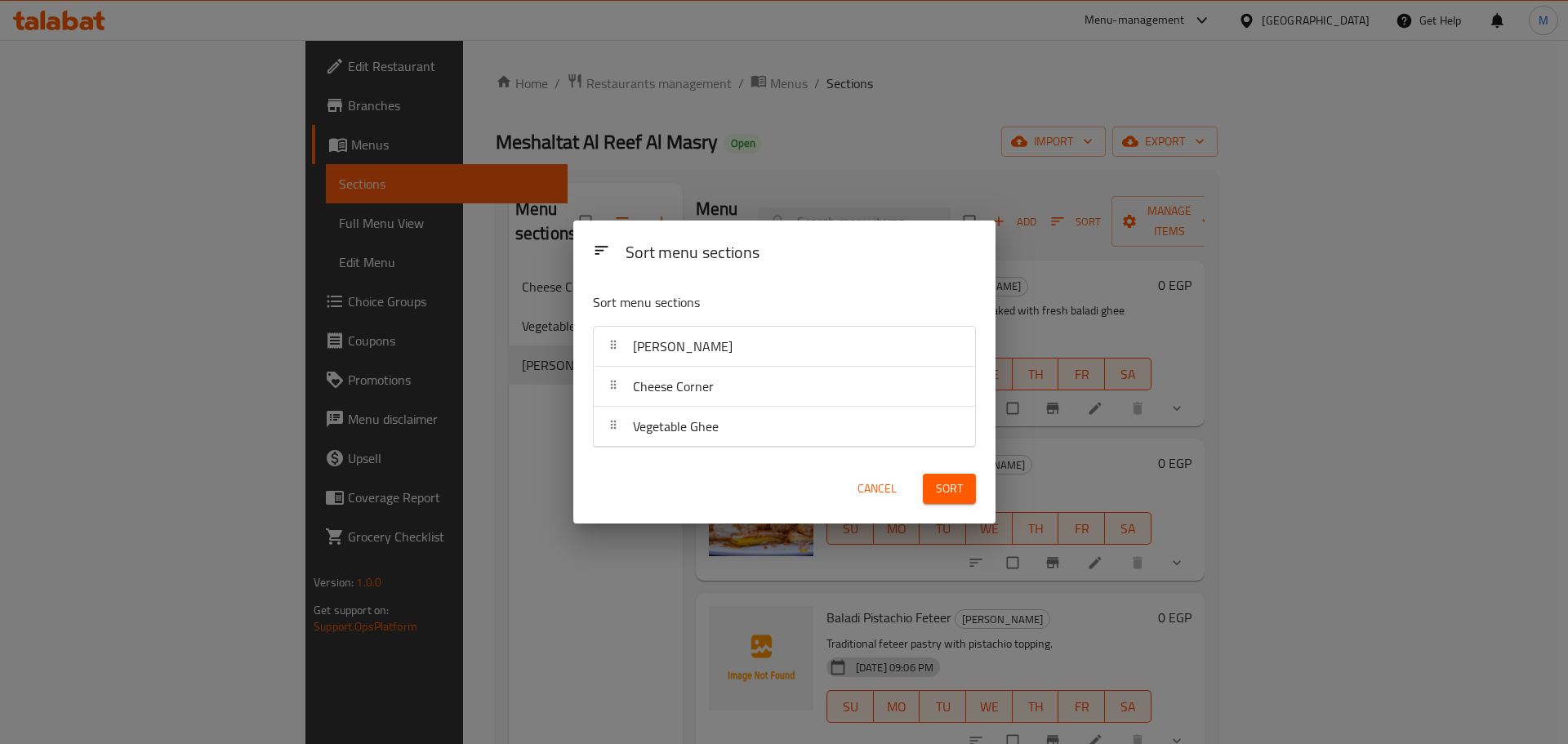
click at [939, 483] on span "Sort" at bounding box center [950, 488] width 27 height 20
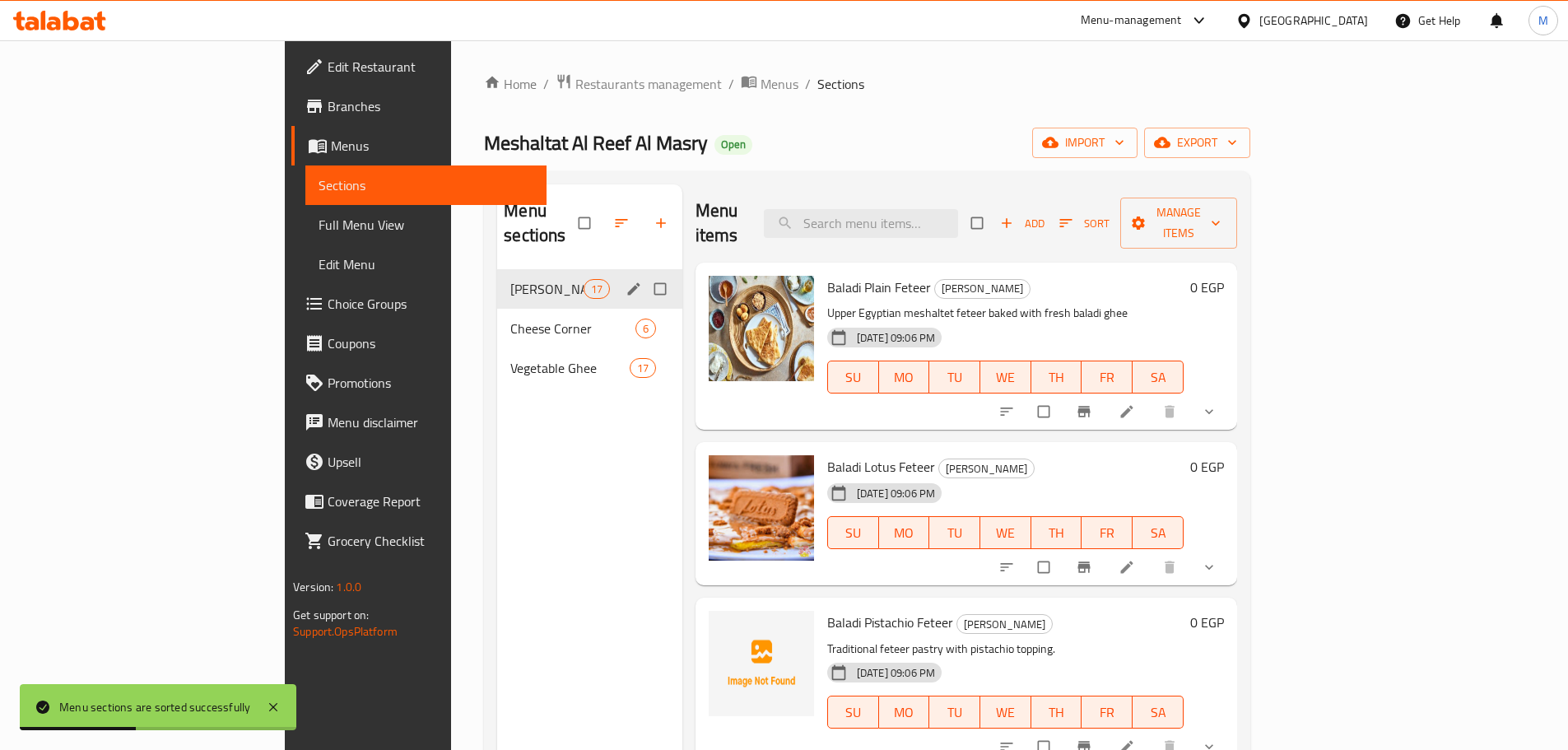
click at [546, 269] on div "Baladi Ghee 17" at bounding box center [590, 289] width 185 height 39
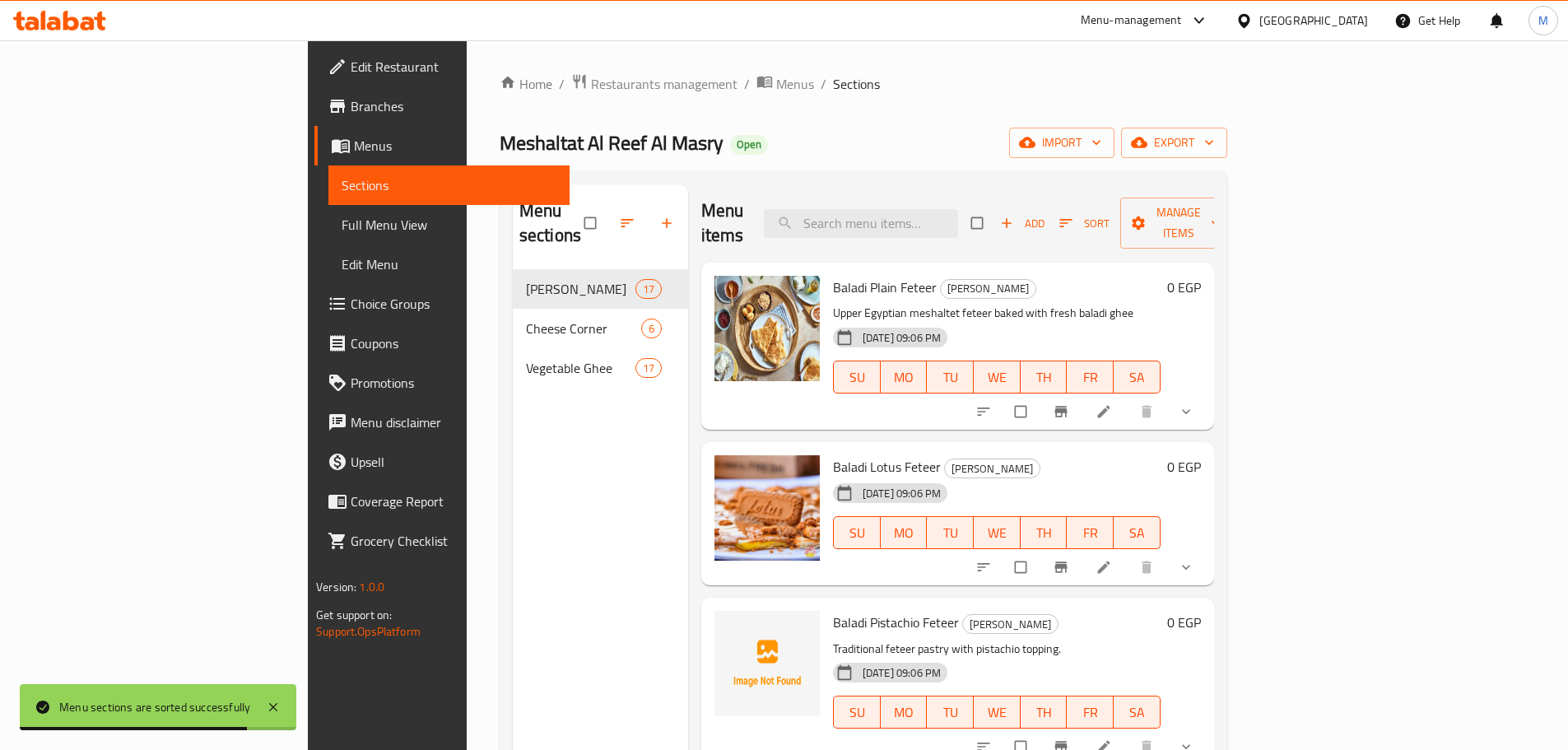
click at [1129, 398] on li at bounding box center [1106, 411] width 46 height 27
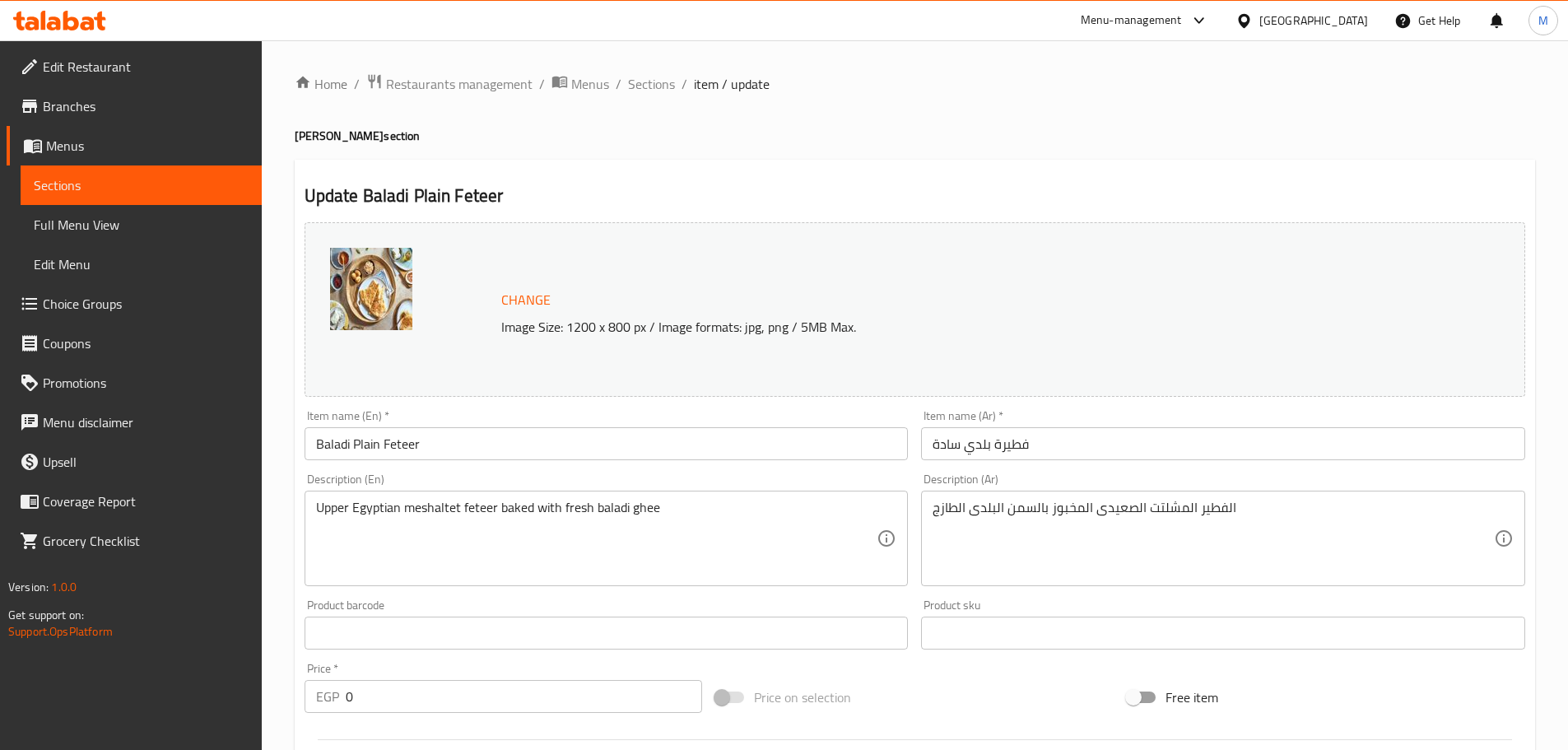
click at [623, 93] on ol "Home / Restaurants management / Menus / Sections / item / update" at bounding box center [915, 84] width 1241 height 21
click at [630, 90] on span "Sections" at bounding box center [651, 84] width 47 height 20
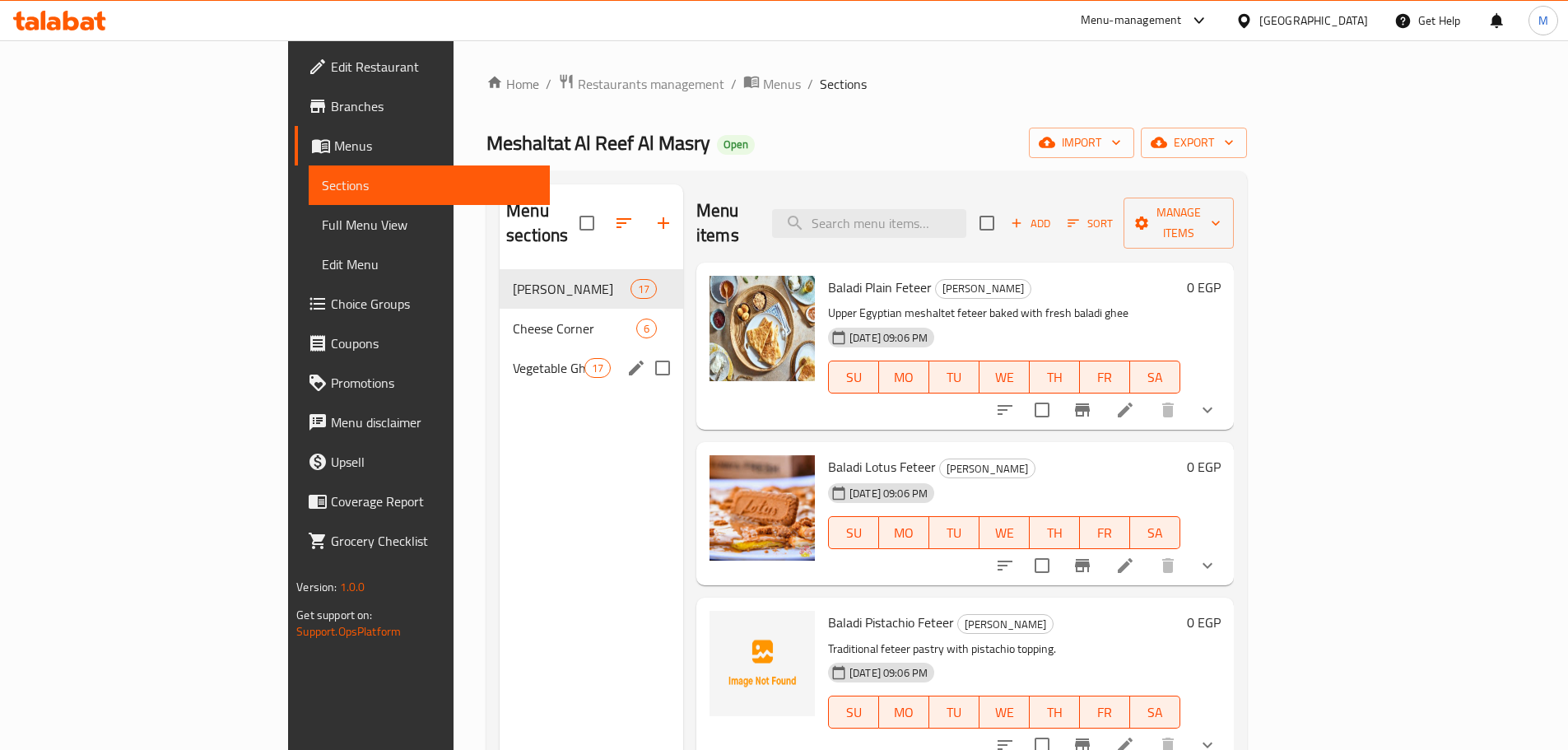
click at [499, 348] on div "Vegetable Ghee 17" at bounding box center [591, 368] width 183 height 39
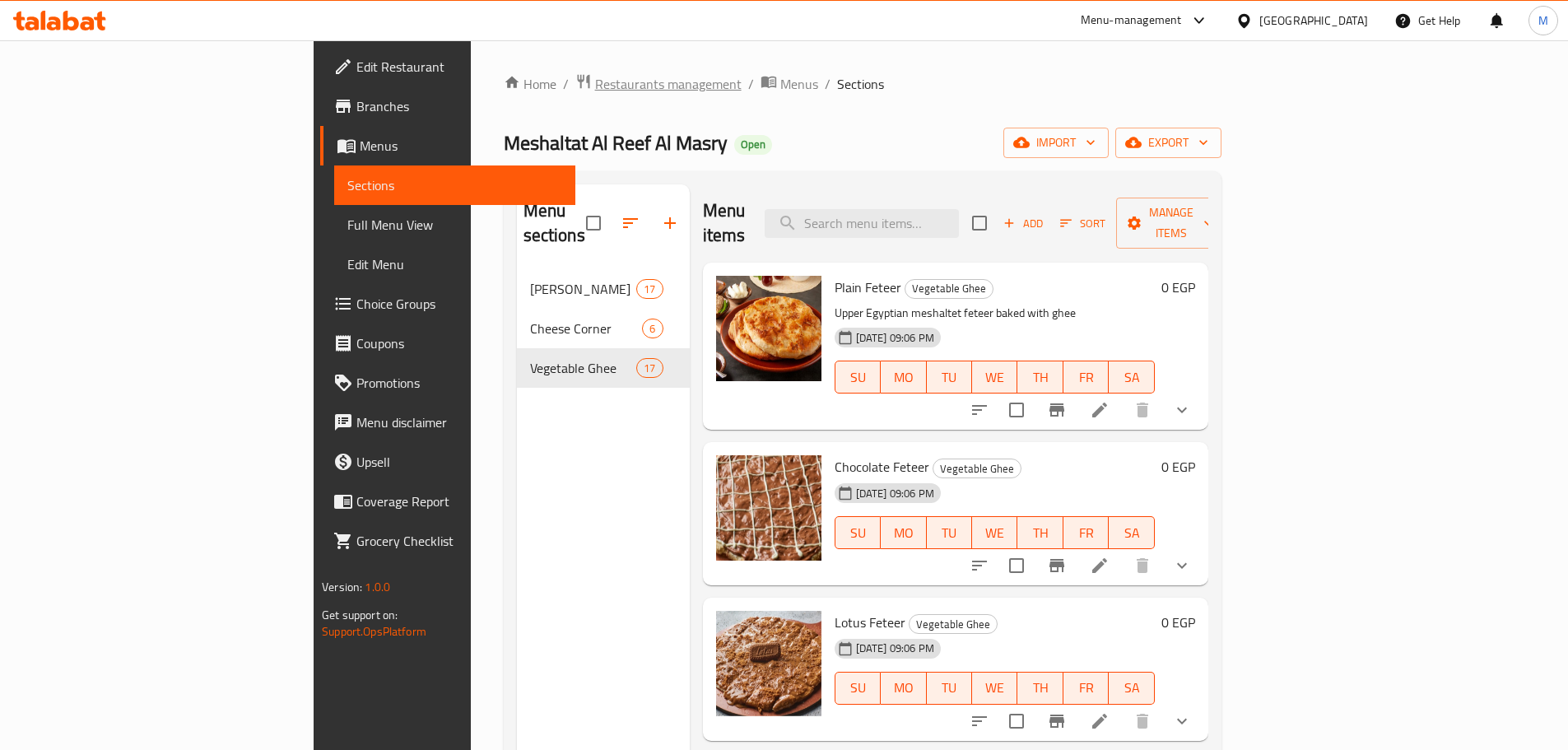
click at [595, 88] on span "Restaurants management" at bounding box center [668, 84] width 146 height 20
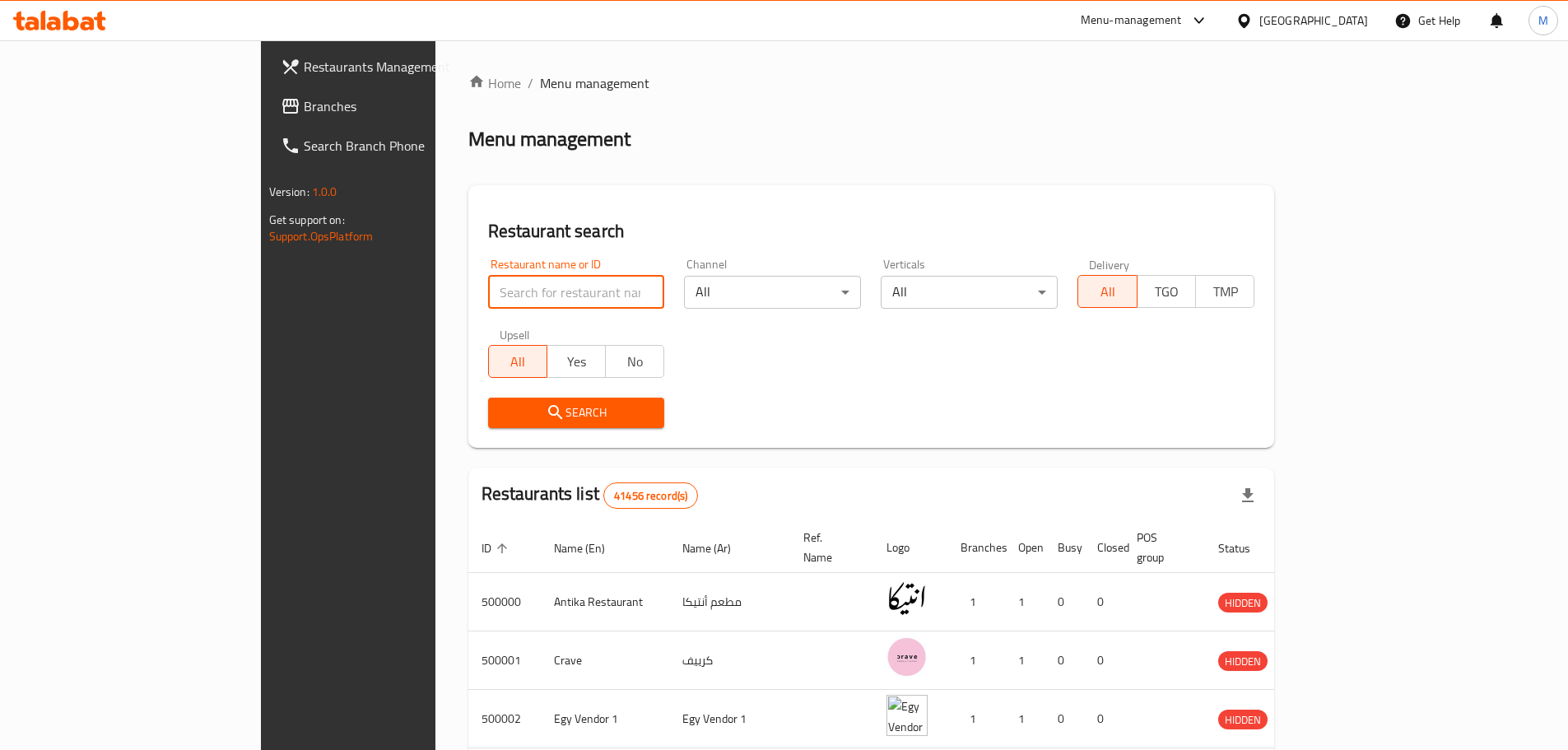
click at [488, 297] on input "search" at bounding box center [576, 292] width 177 height 33
paste input "690351"
type input "690351"
click button "Search" at bounding box center [576, 413] width 177 height 31
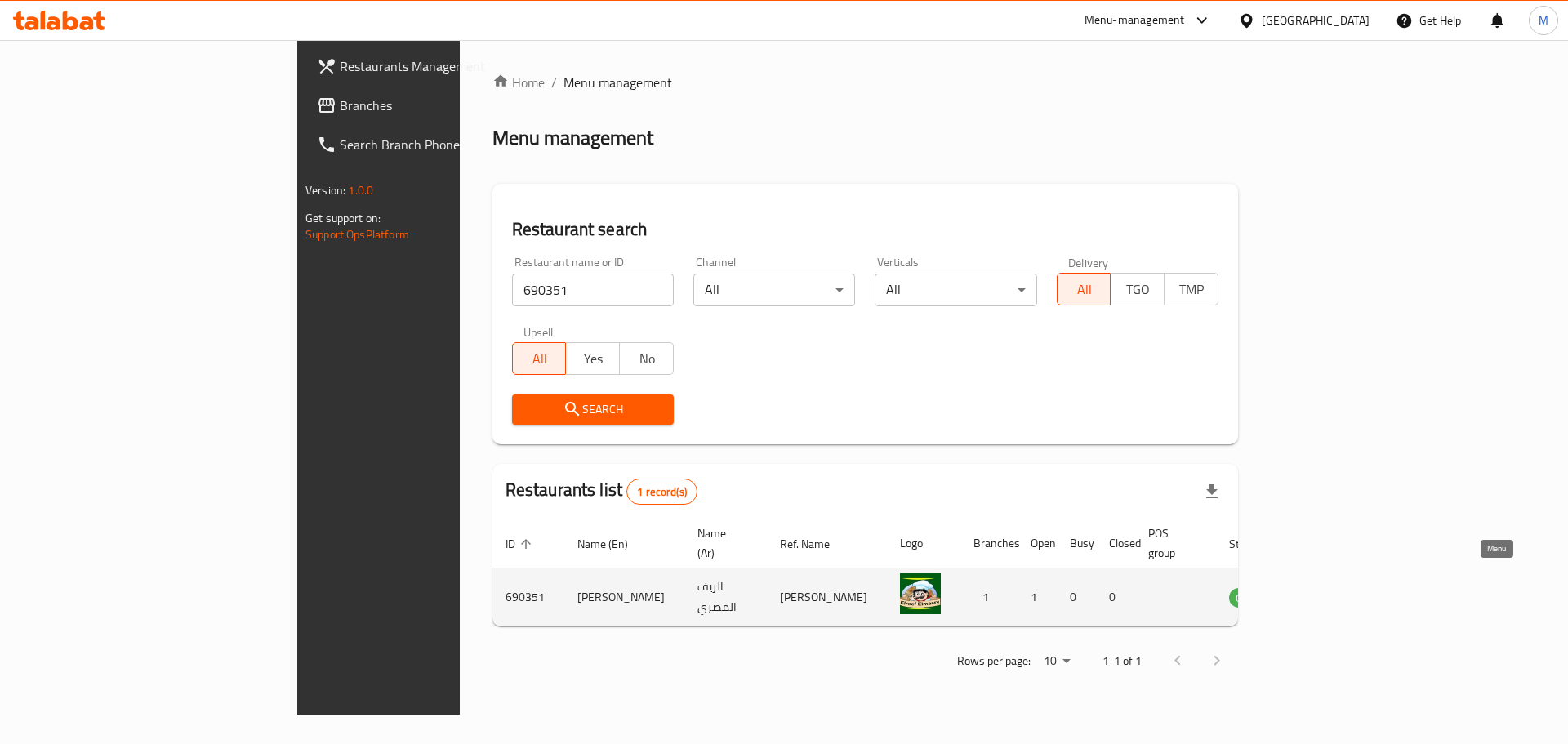
click at [1334, 587] on icon "enhanced table" at bounding box center [1324, 596] width 20 height 20
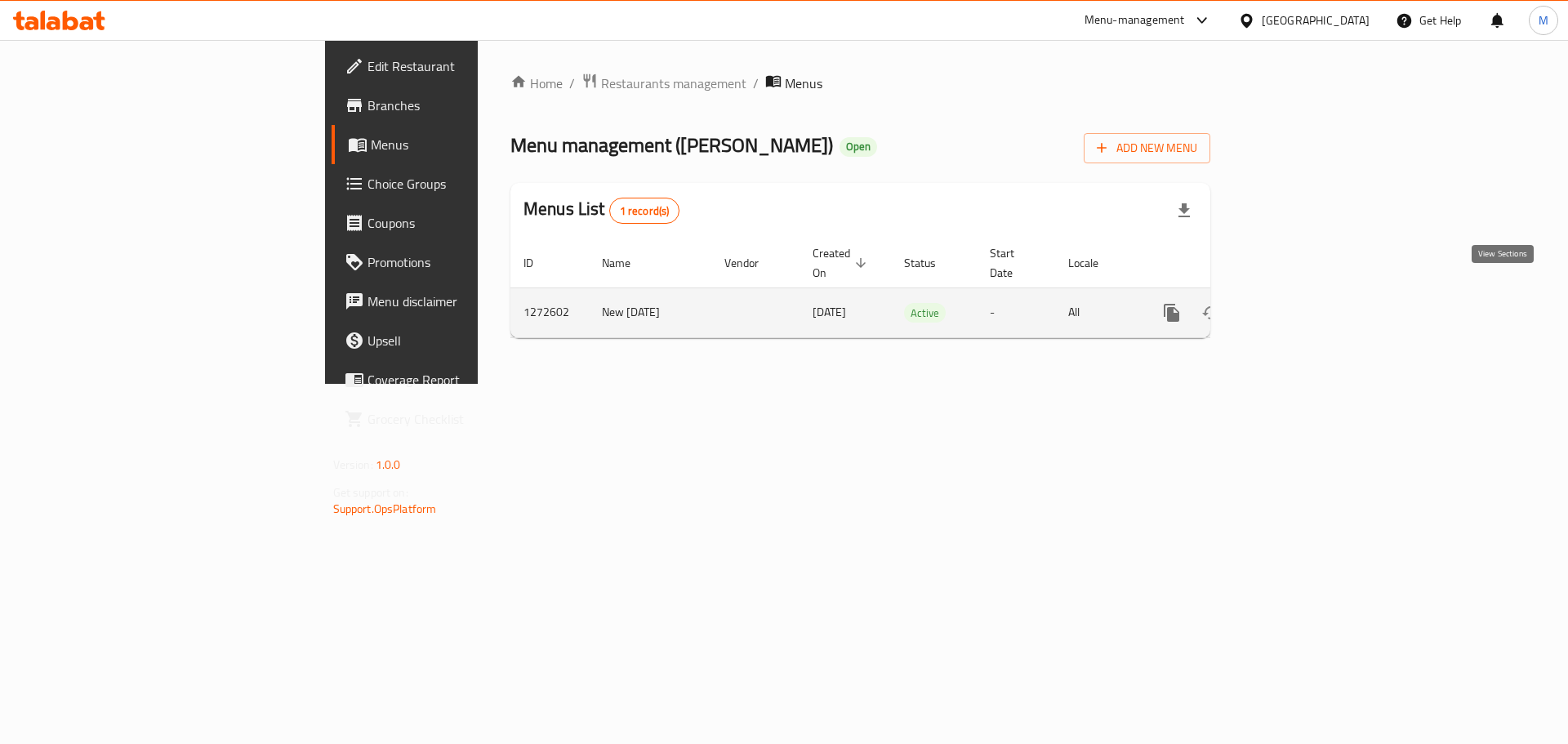
click at [1299, 303] on icon "enhanced table" at bounding box center [1289, 313] width 20 height 20
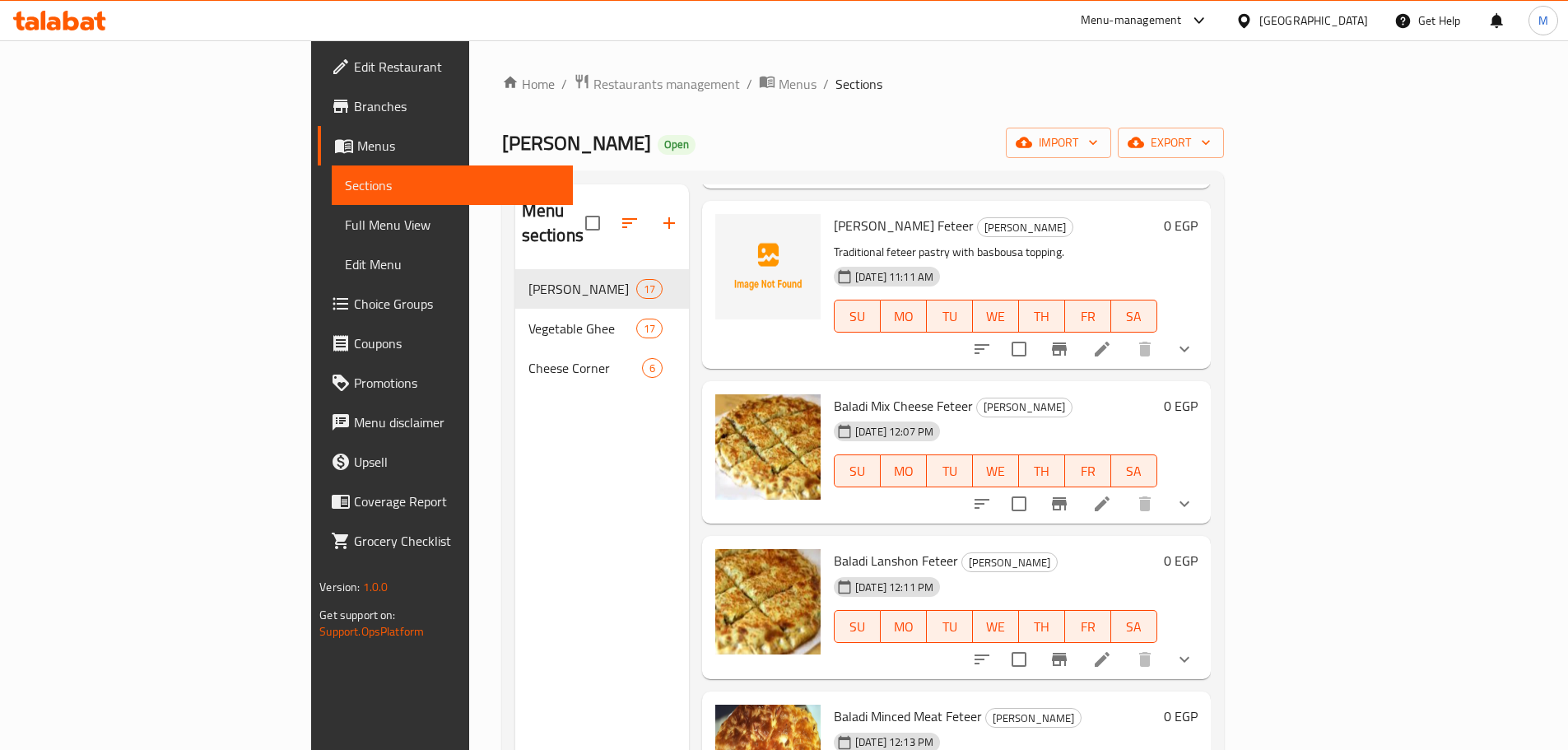
scroll to position [2152, 0]
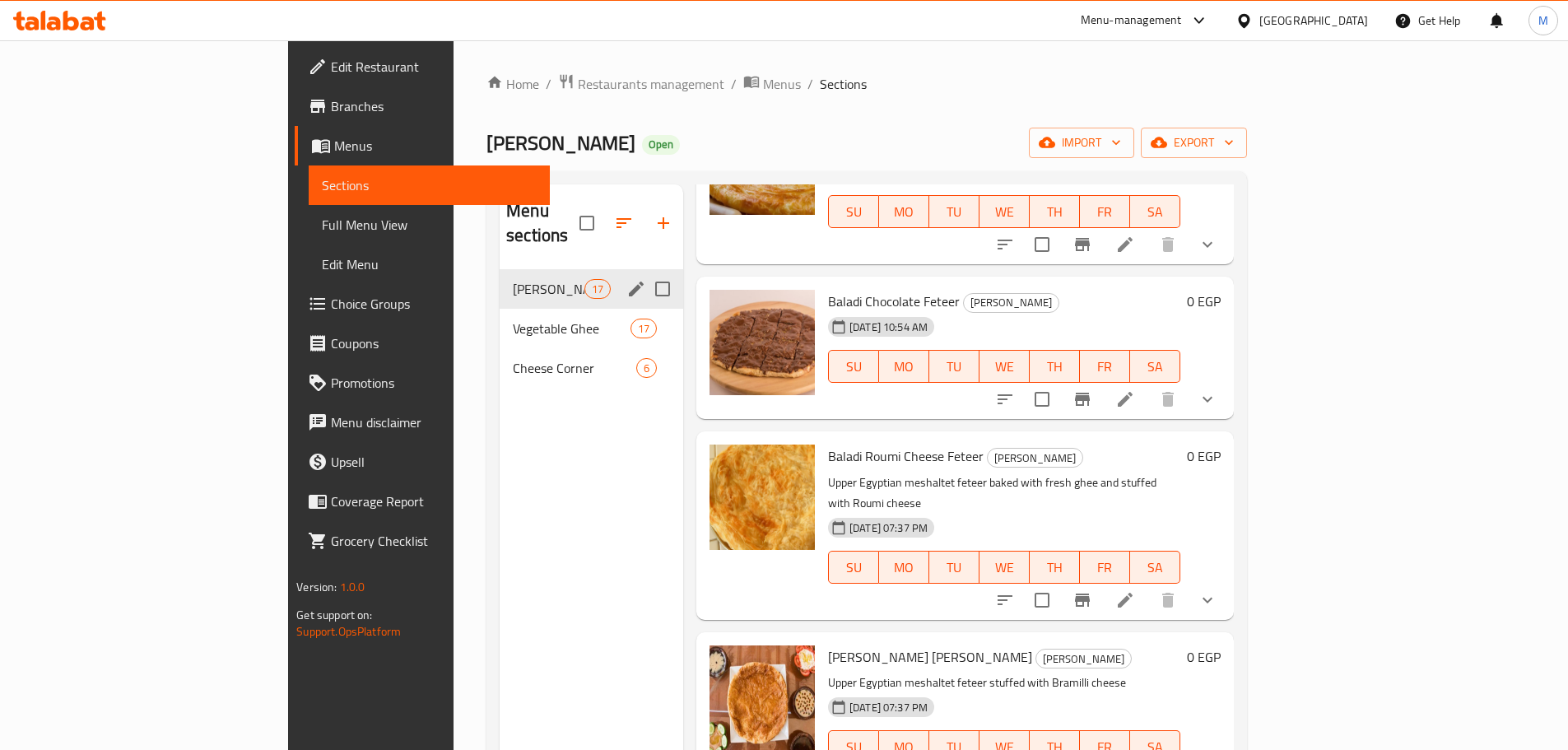
click at [499, 281] on div "Baladi Ghee 17" at bounding box center [591, 289] width 183 height 39
click at [513, 318] on span "Vegetable Ghee" at bounding box center [549, 328] width 72 height 20
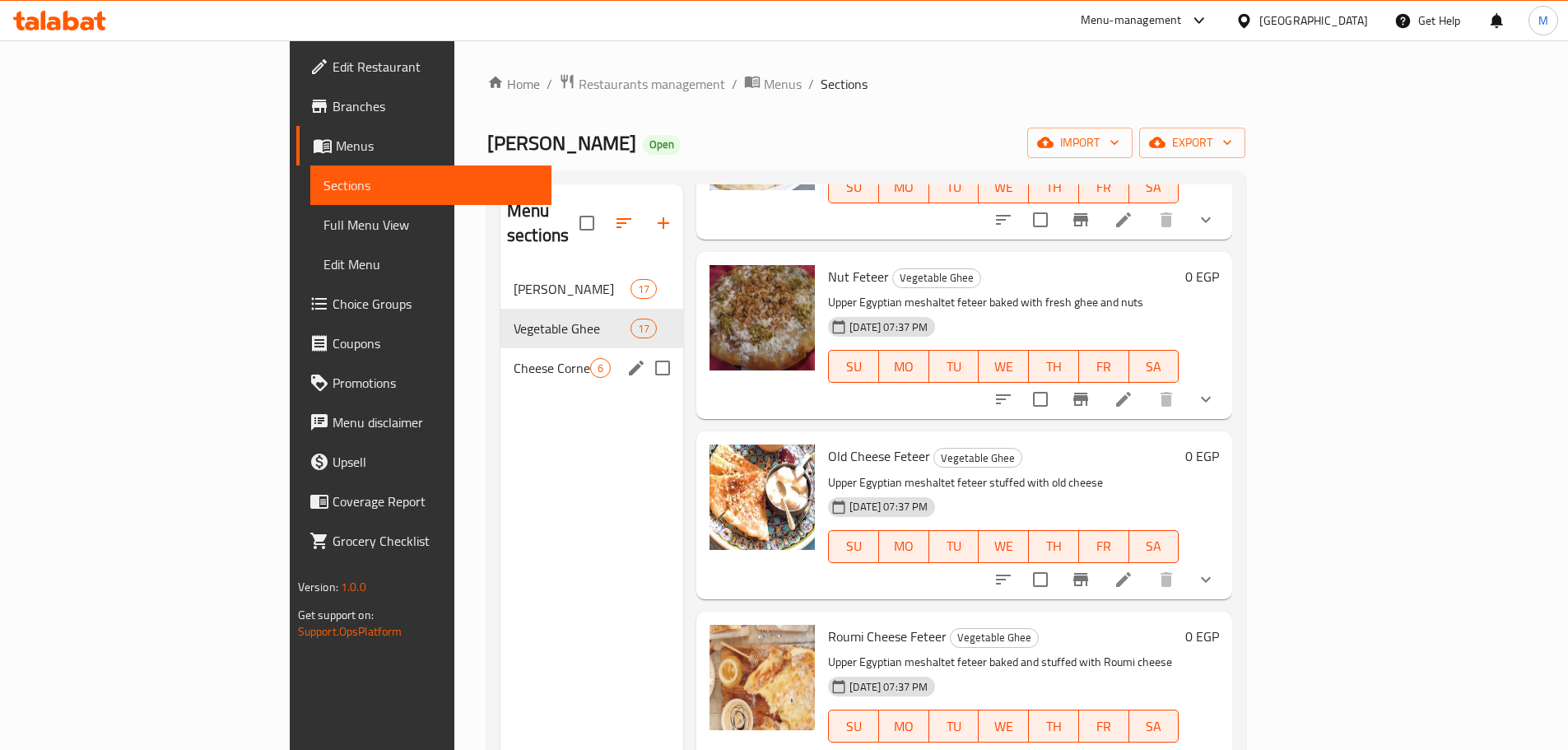
click at [500, 348] on div "Cheese Corner 6" at bounding box center [591, 368] width 182 height 39
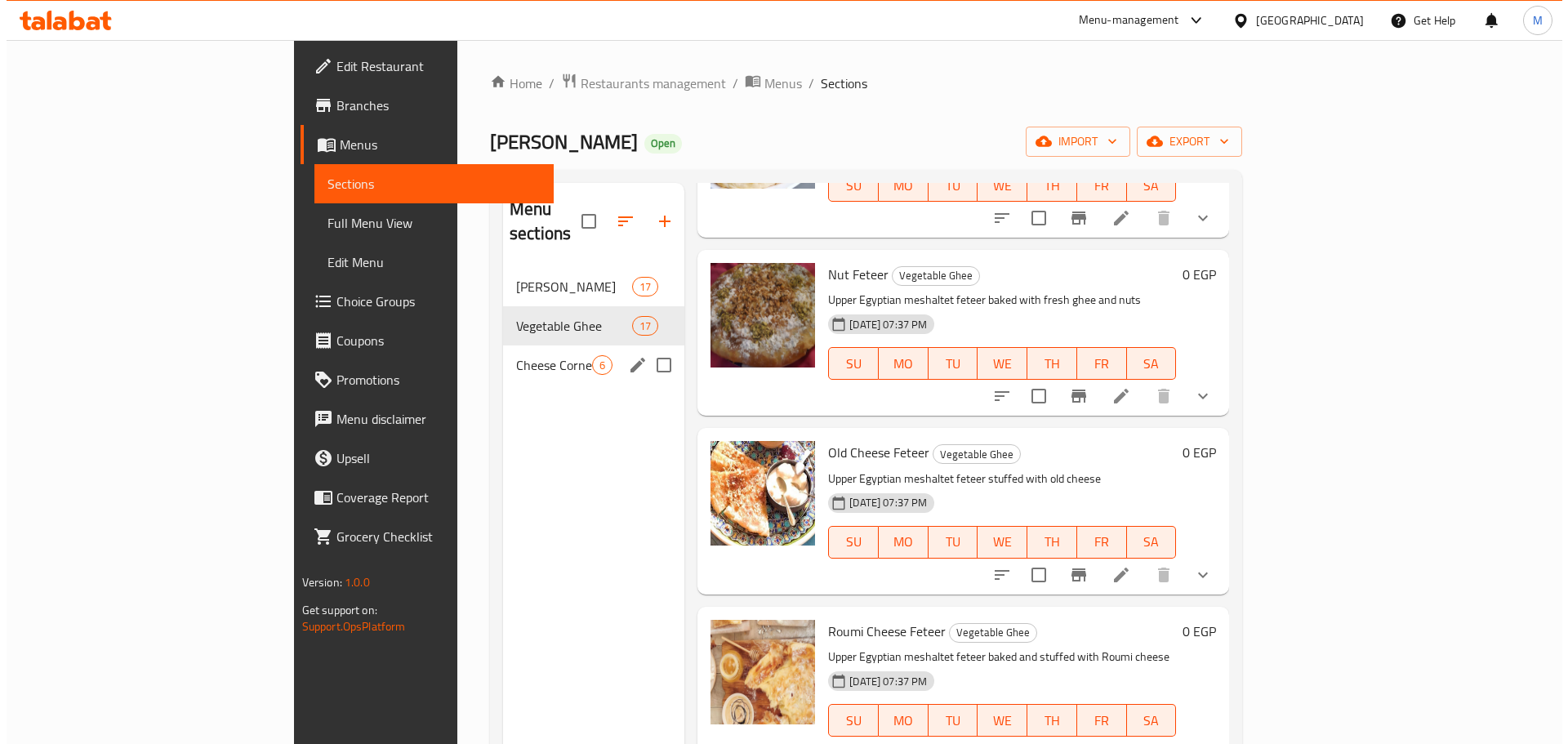
scroll to position [343, 0]
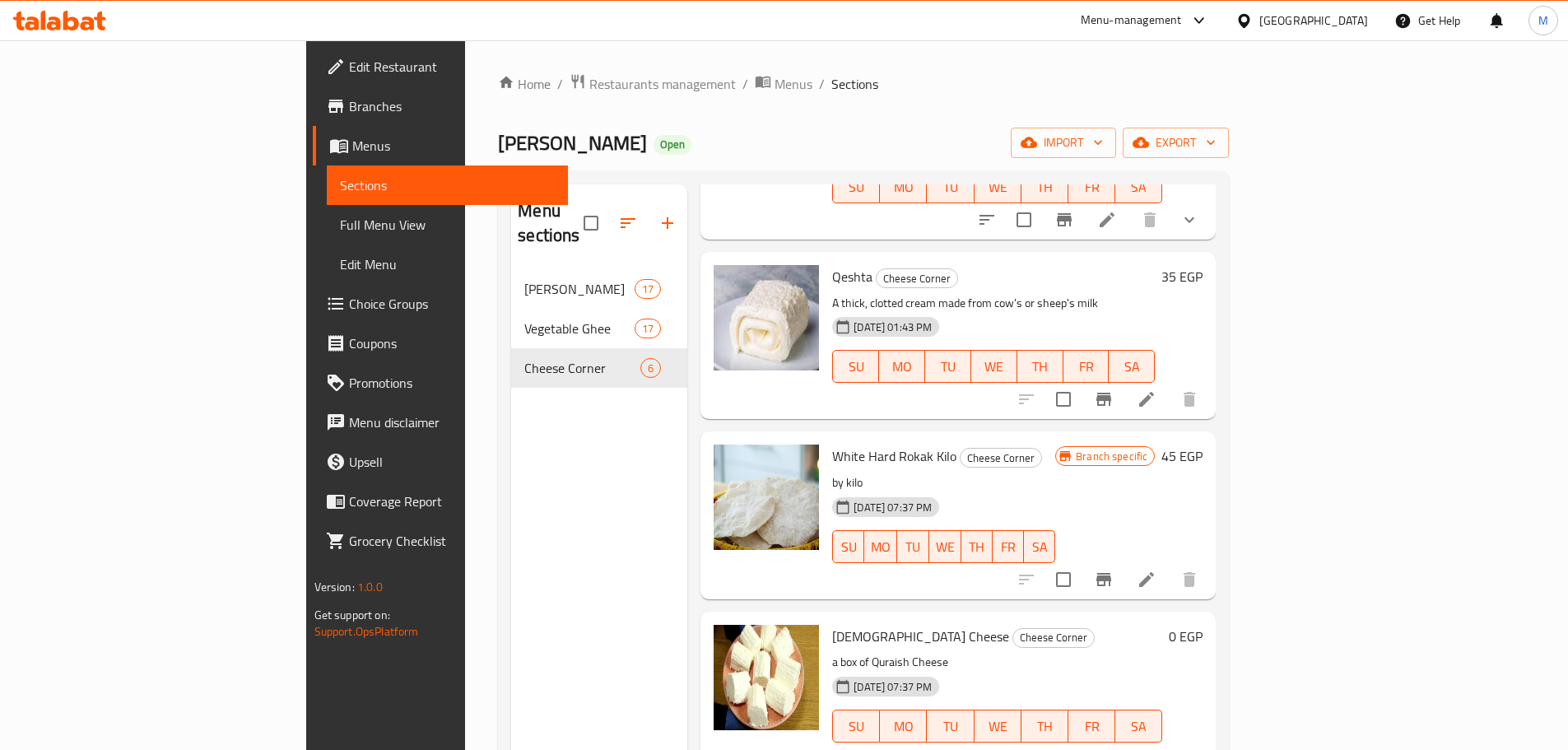
click at [1124, 560] on button "Branch-specific-item" at bounding box center [1104, 580] width 39 height 39
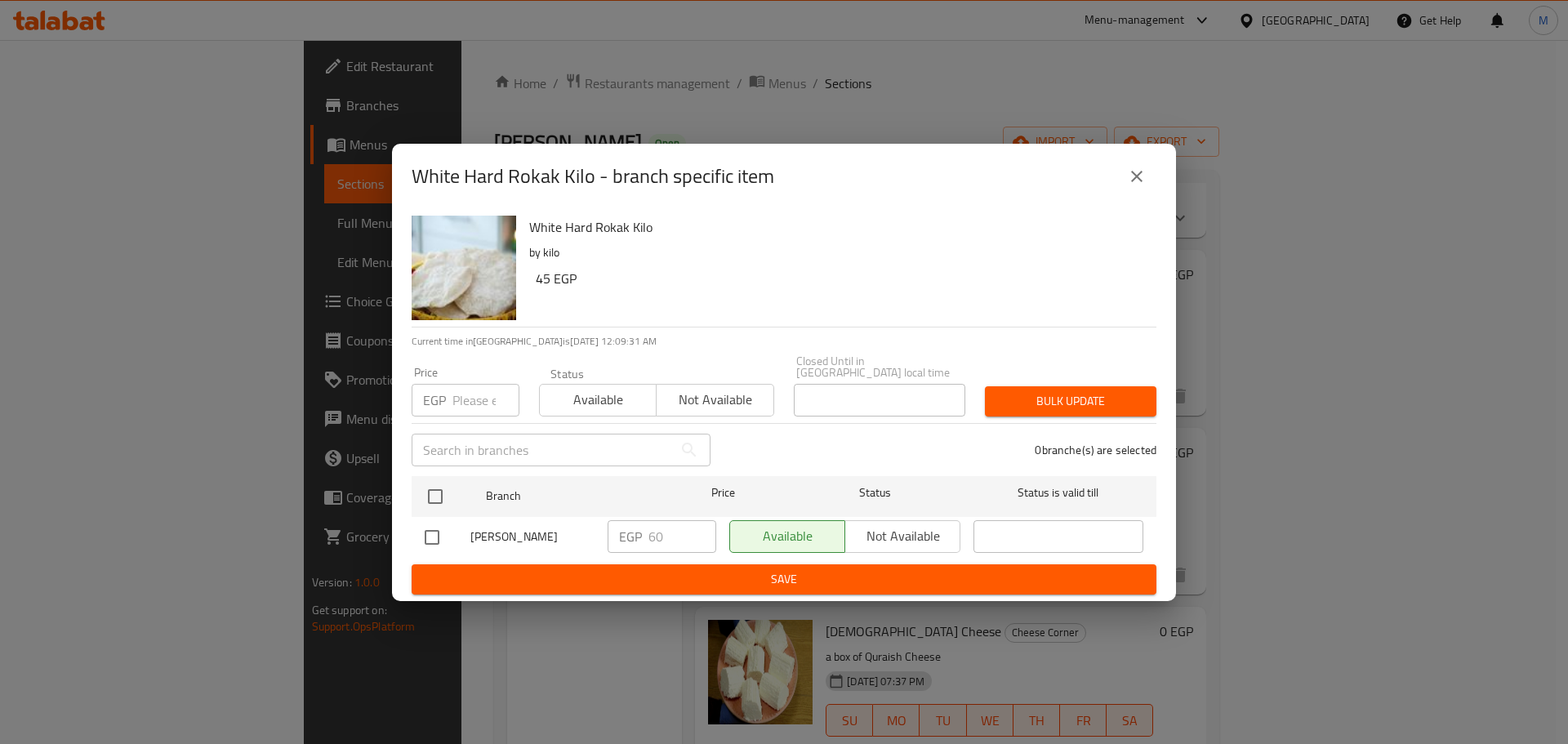
click at [626, 532] on p "EGP" at bounding box center [630, 536] width 23 height 20
click at [1142, 186] on icon "close" at bounding box center [1137, 176] width 20 height 20
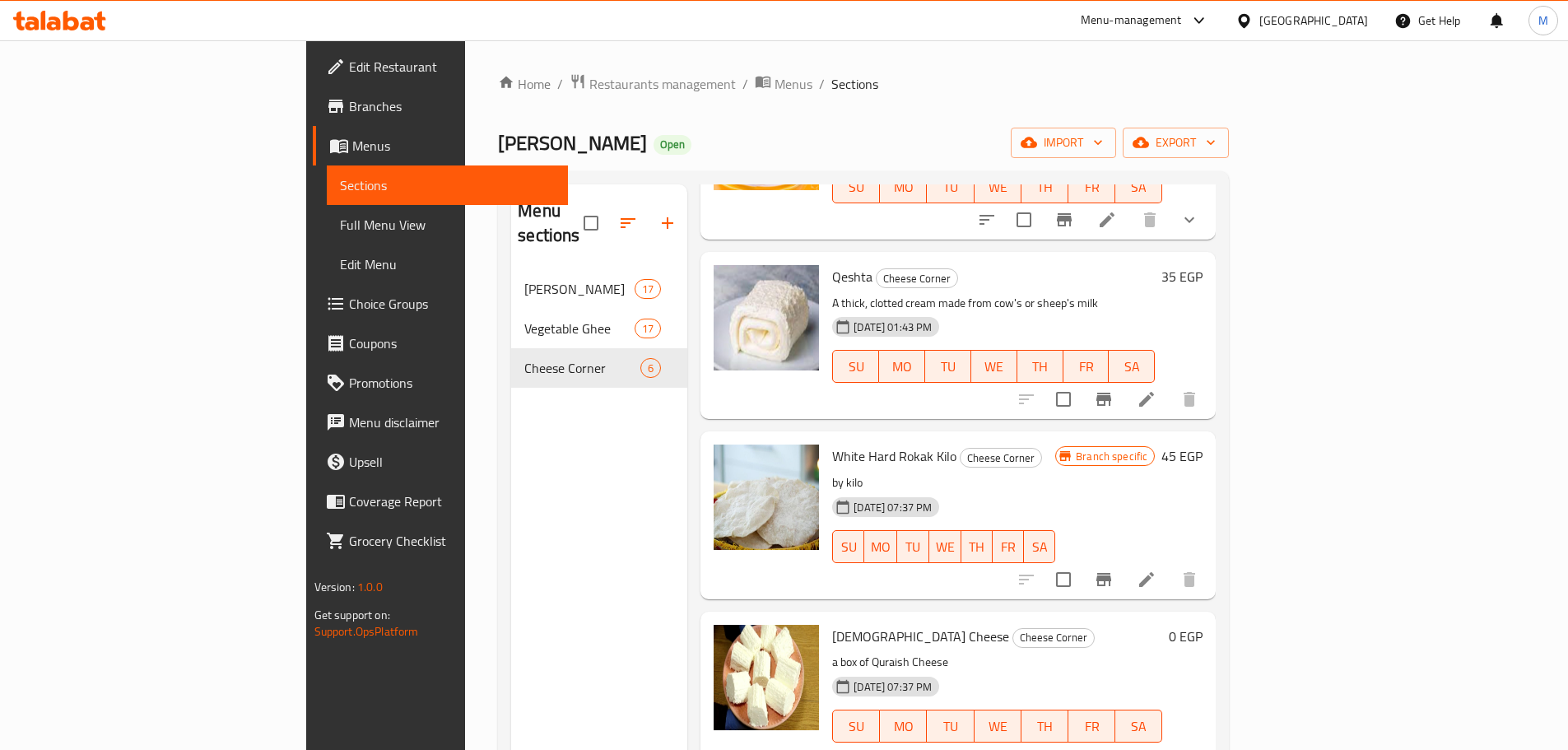
scroll to position [0, 0]
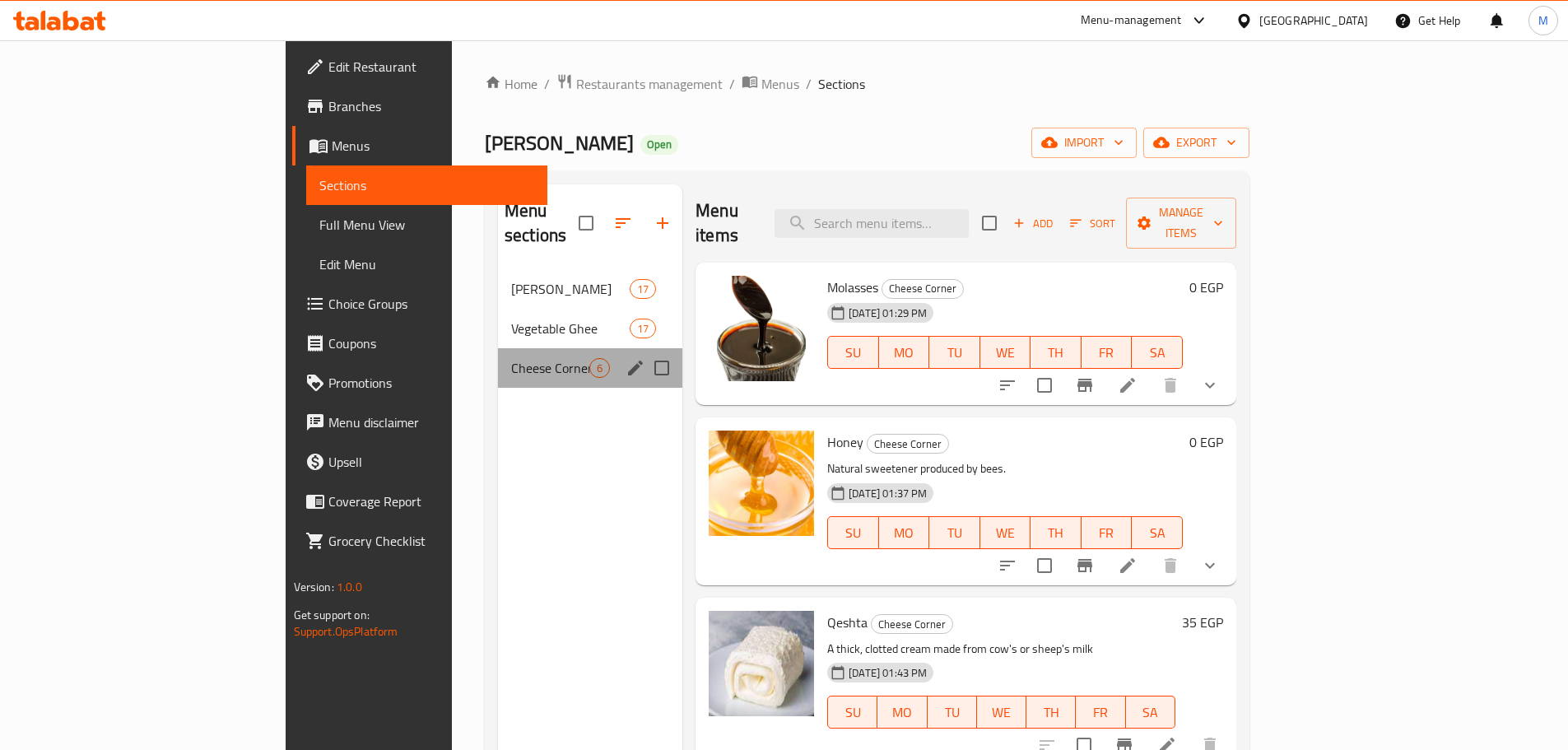
click at [498, 348] on div "Cheese Corner 6" at bounding box center [590, 368] width 184 height 39
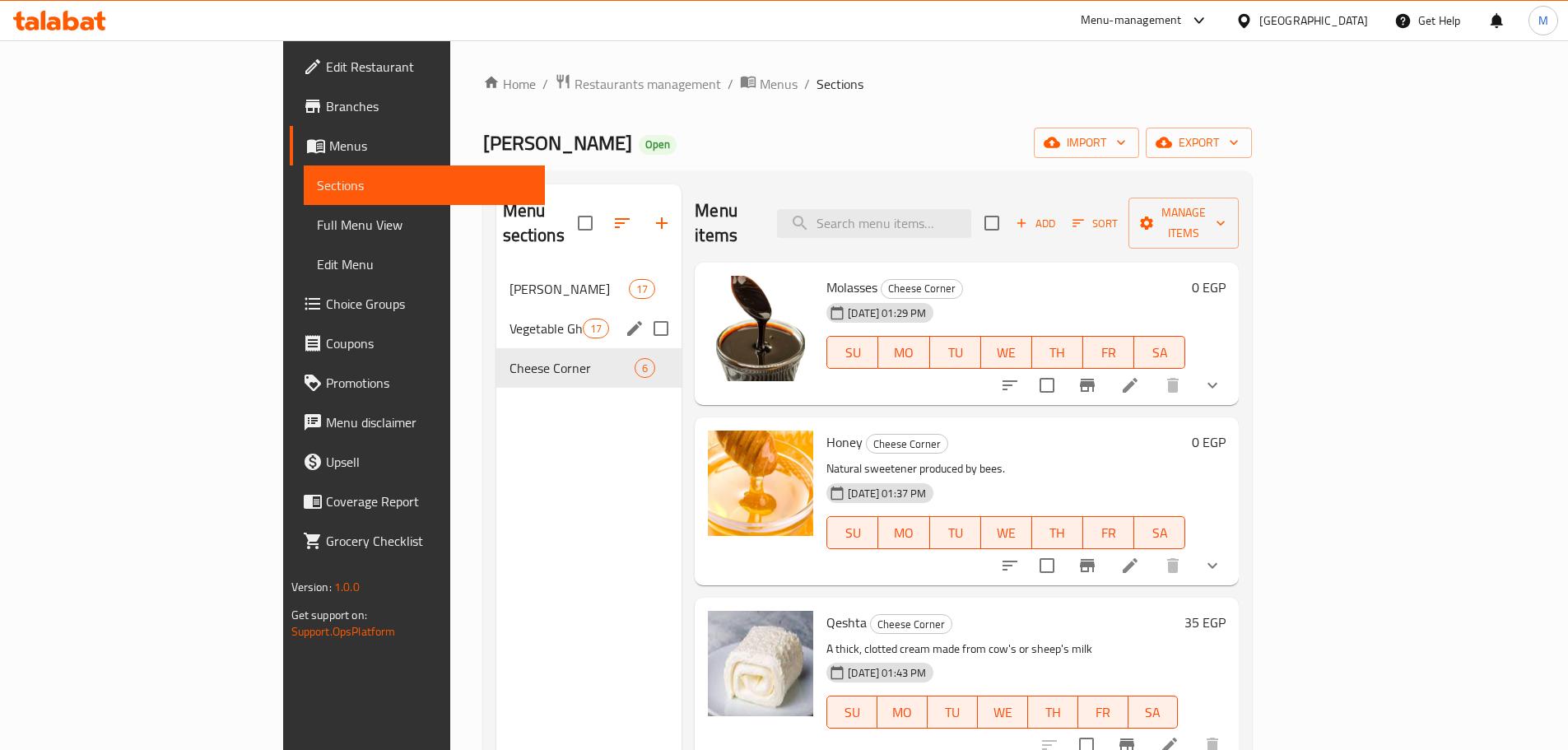
click at [510, 318] on span "Vegetable Ghee" at bounding box center [546, 328] width 74 height 20
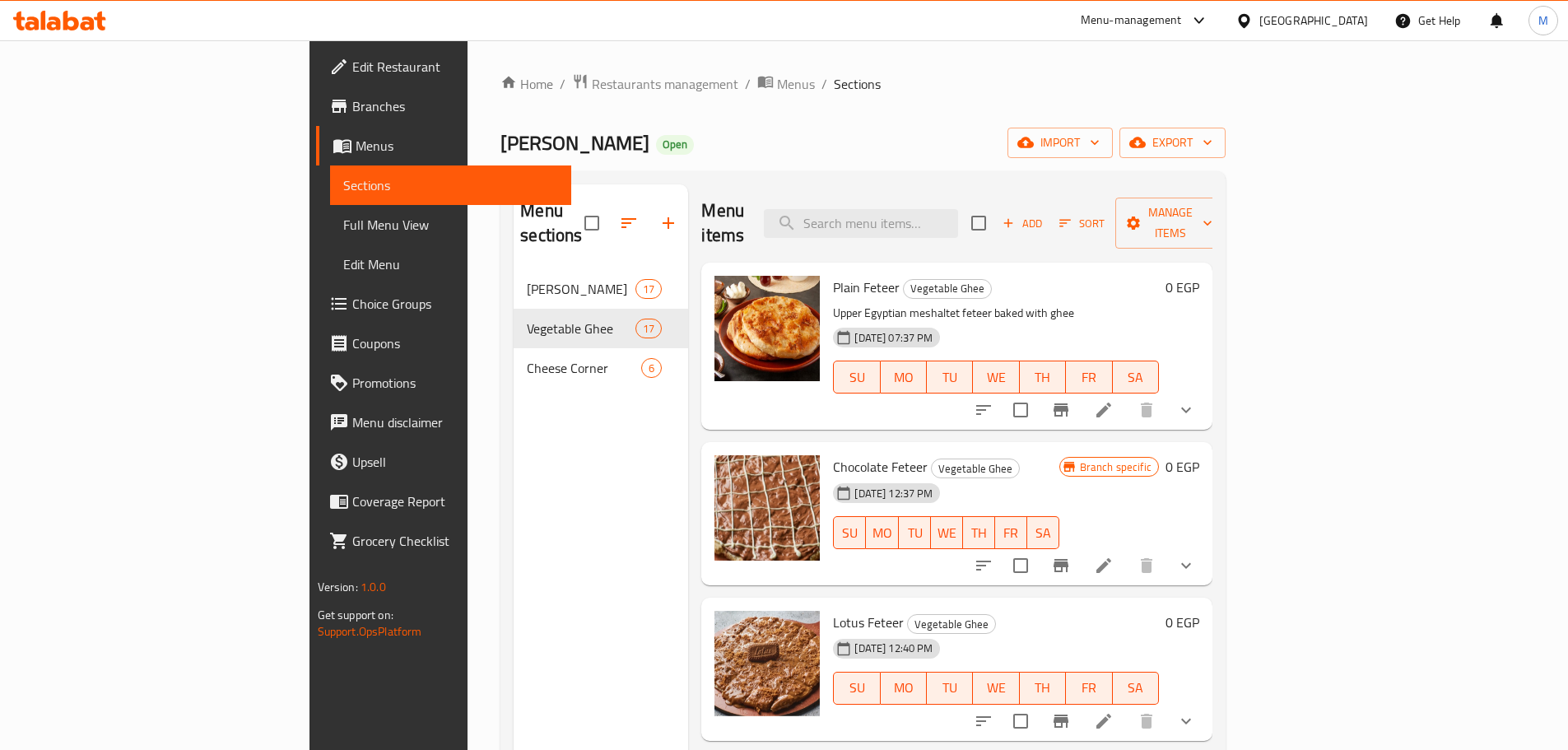
scroll to position [164, 0]
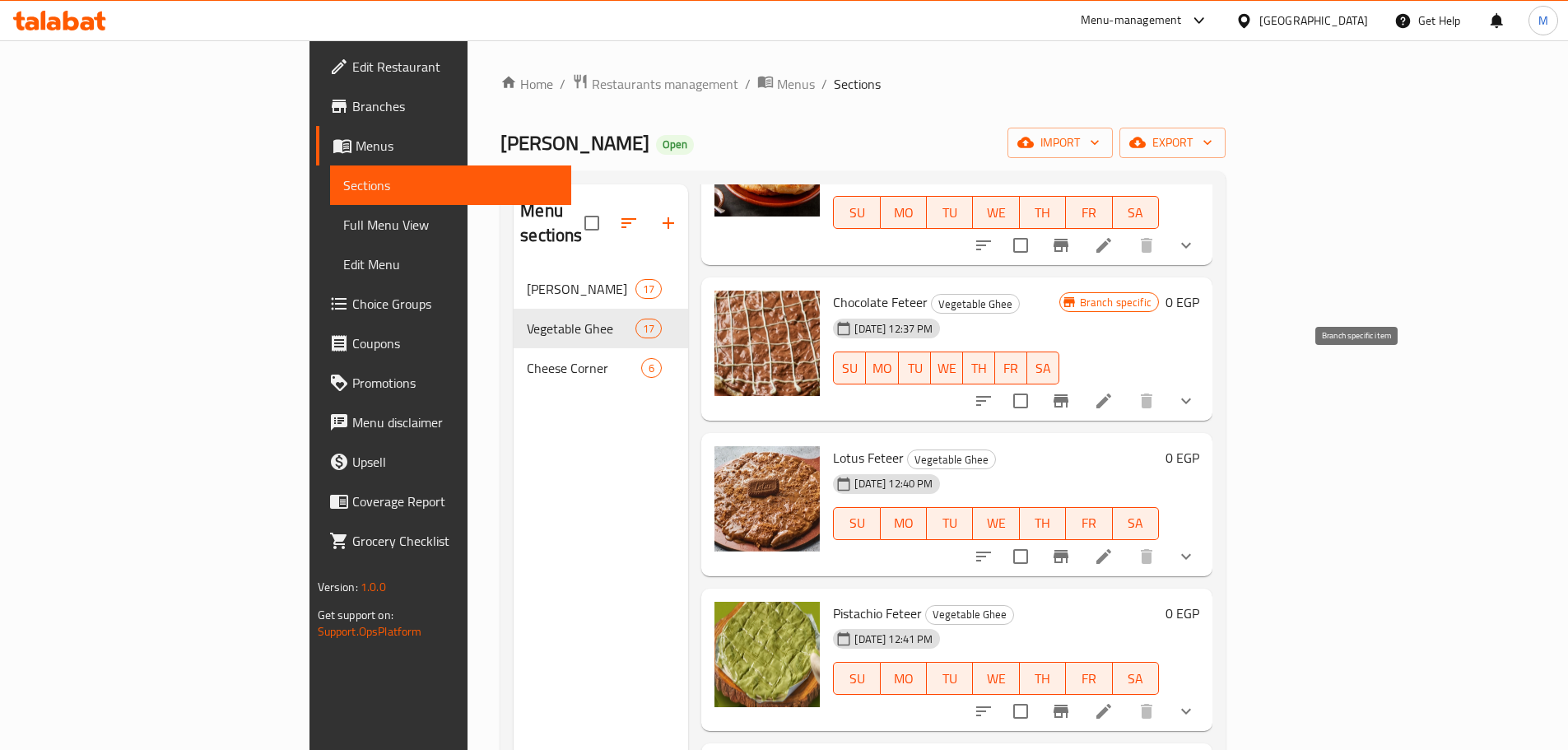
click at [1069, 394] on icon "Branch-specific-item" at bounding box center [1060, 400] width 15 height 13
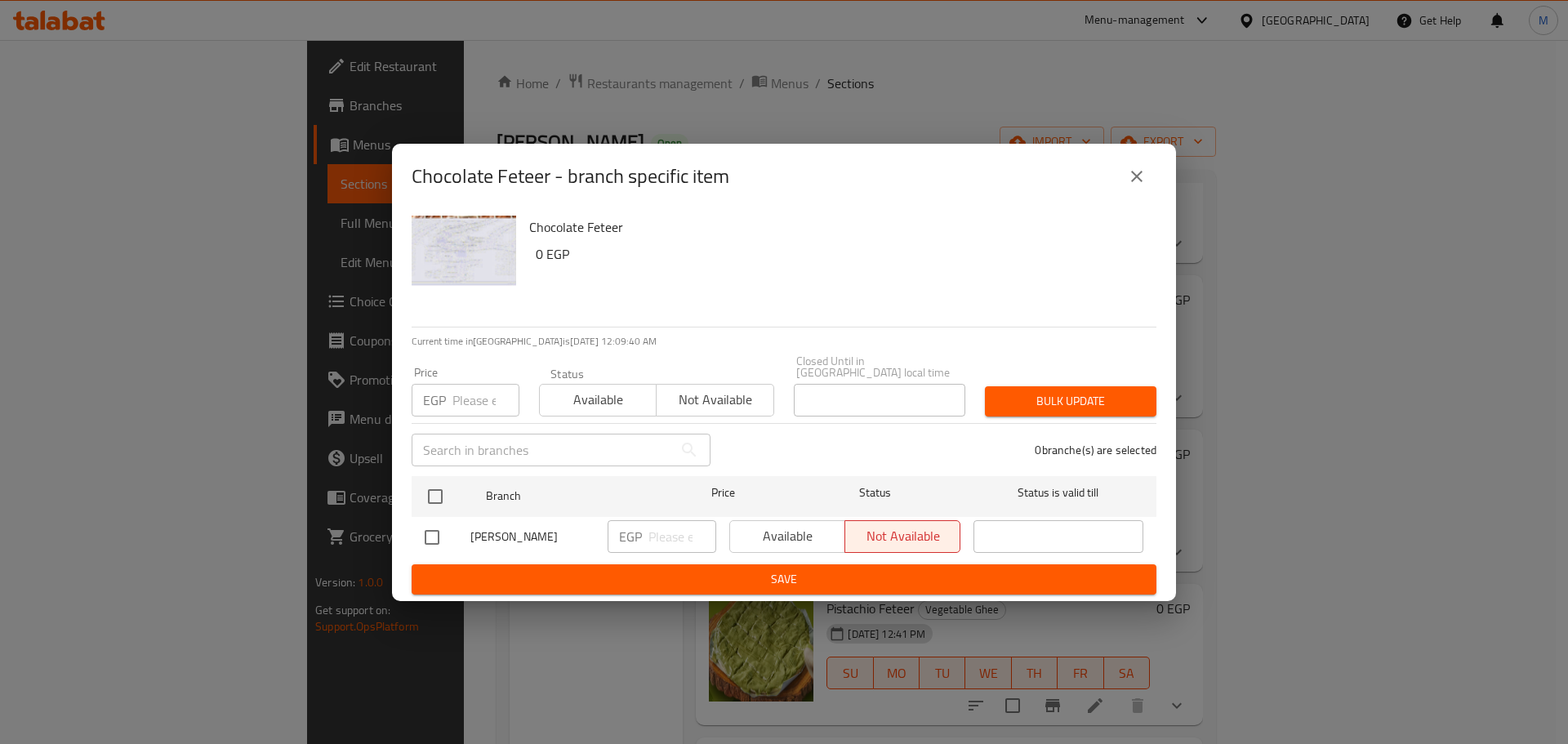
click at [1132, 183] on icon "close" at bounding box center [1137, 176] width 20 height 20
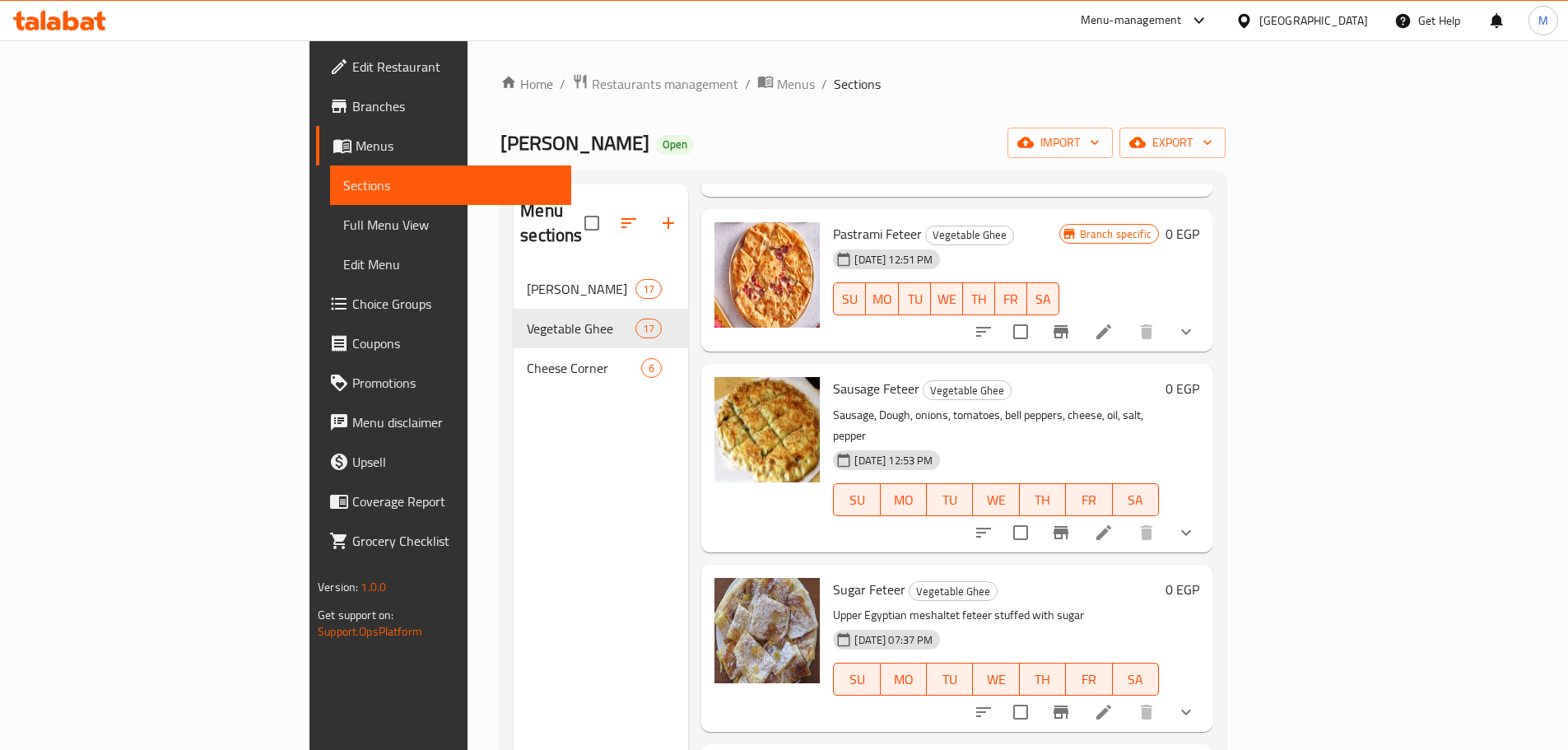
scroll to position [1518, 0]
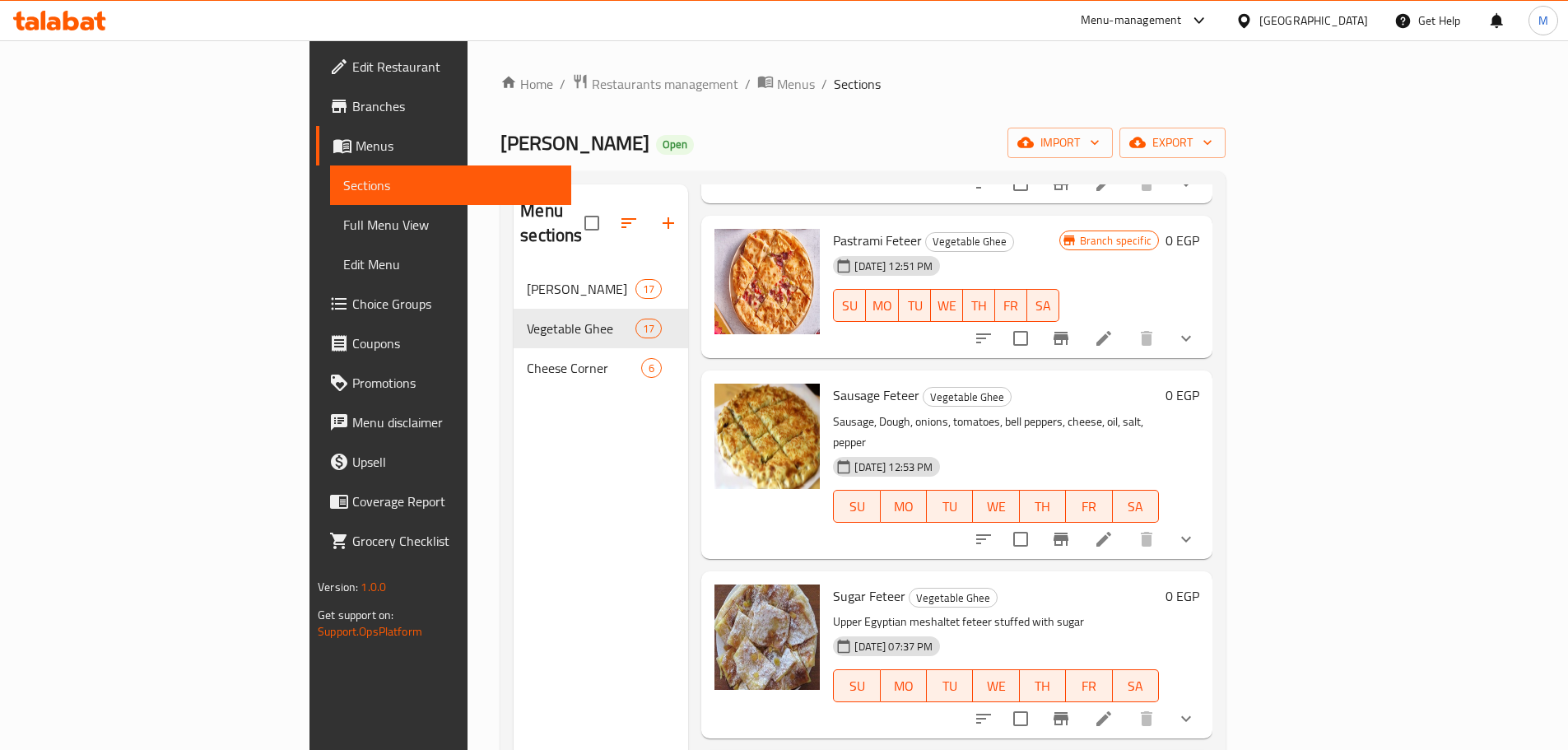
click at [1081, 323] on button "Branch-specific-item" at bounding box center [1061, 338] width 39 height 39
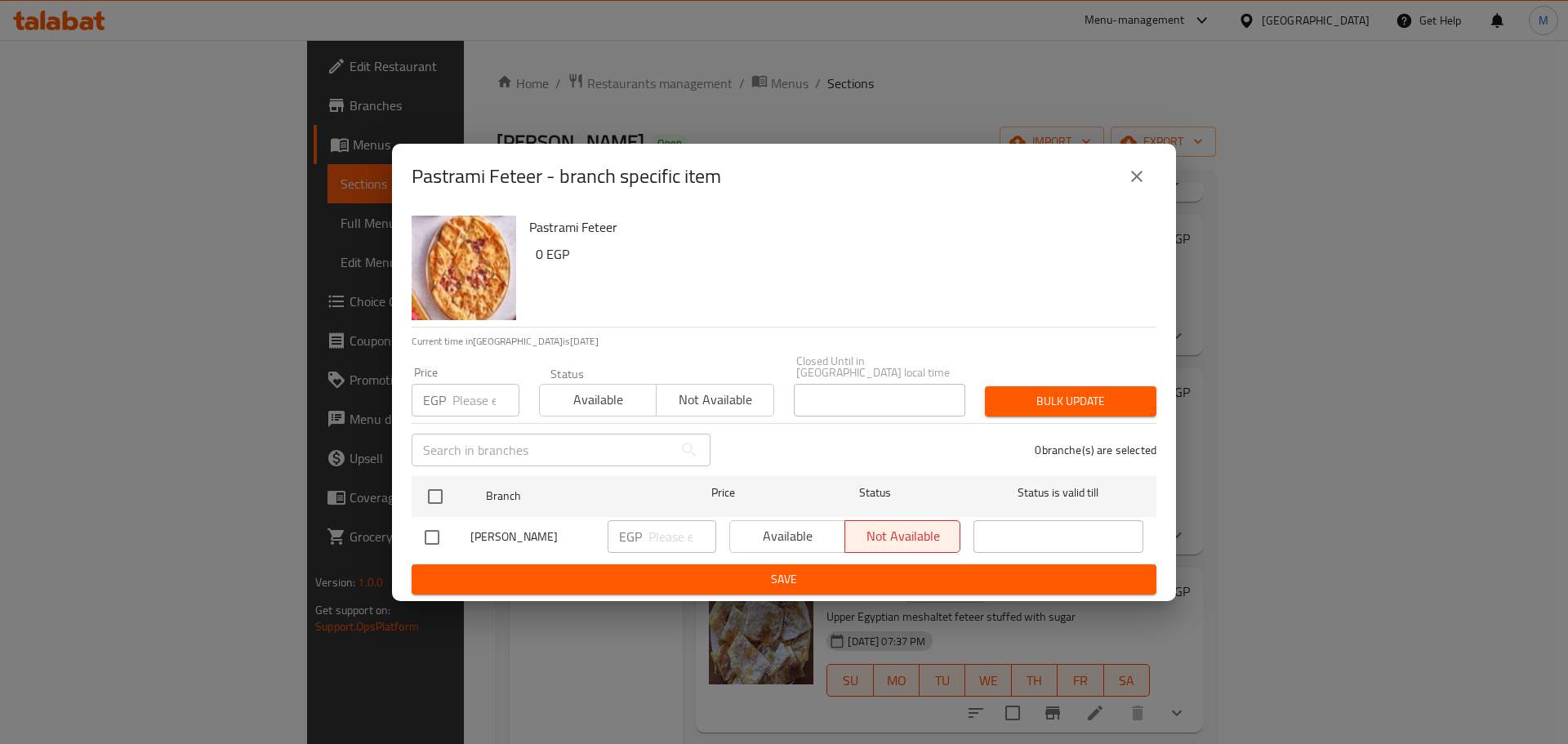
click at [1127, 175] on icon "close" at bounding box center [1137, 176] width 20 height 20
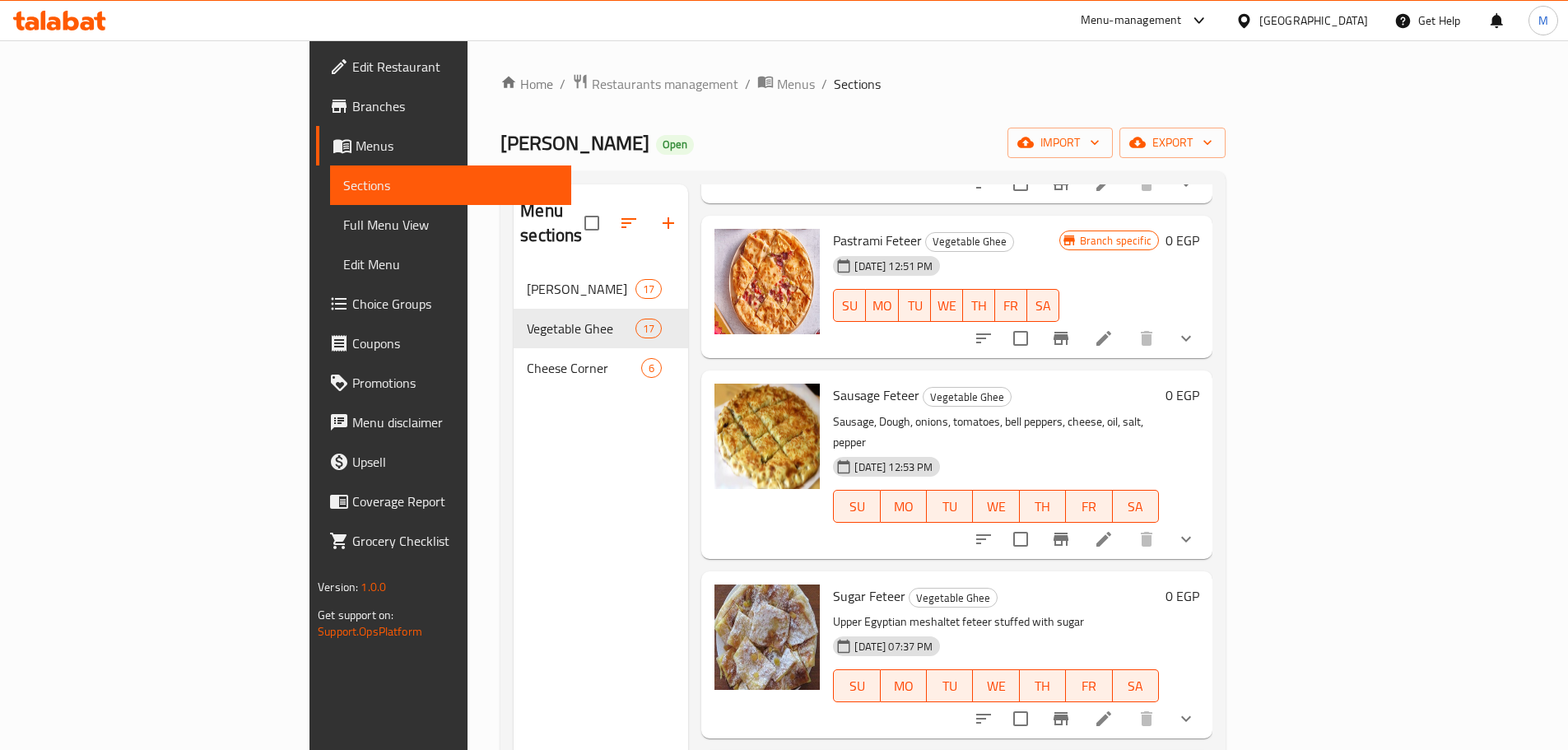
click at [1196, 529] on icon "show more" at bounding box center [1186, 539] width 20 height 20
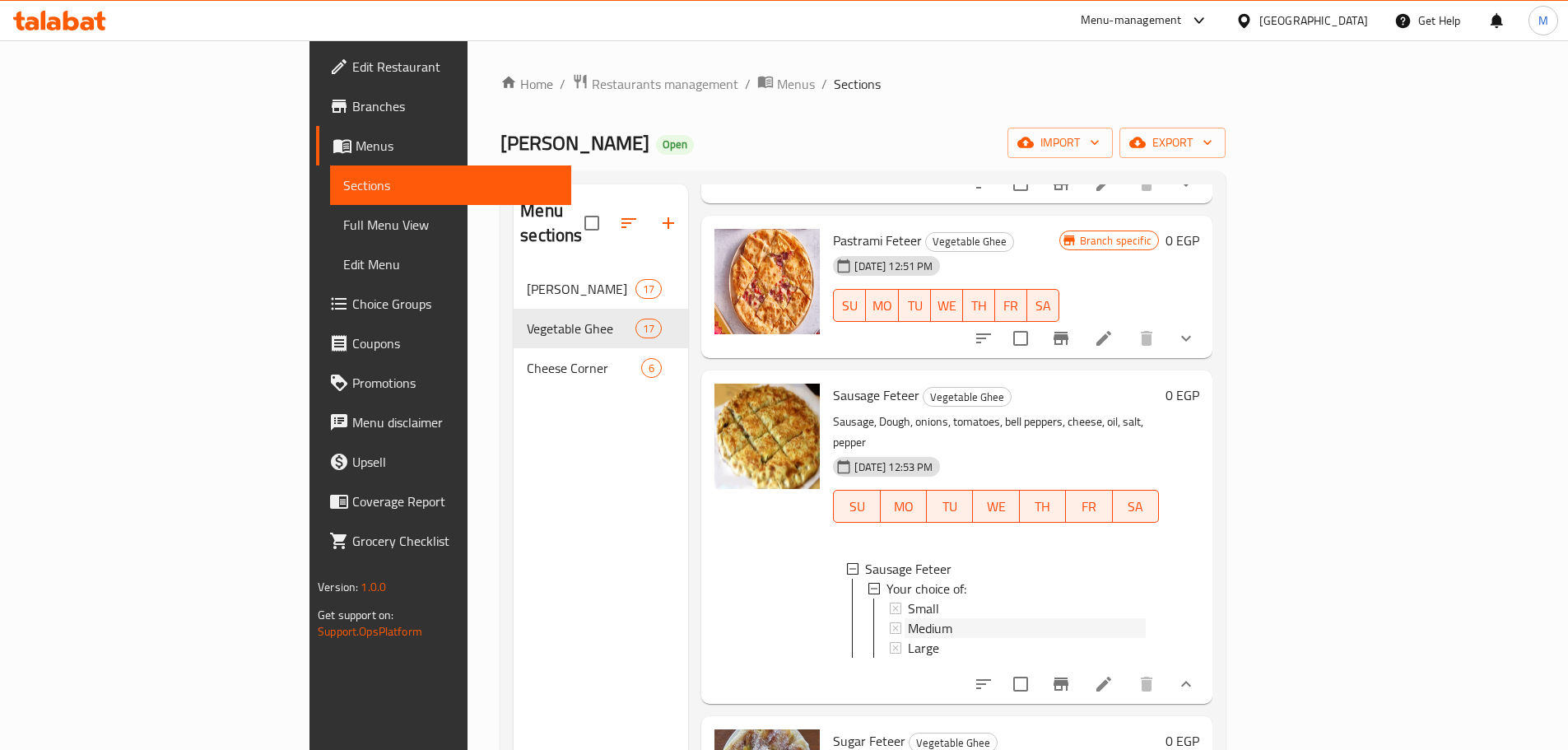
click at [1003, 618] on div "Medium" at bounding box center [1027, 628] width 238 height 20
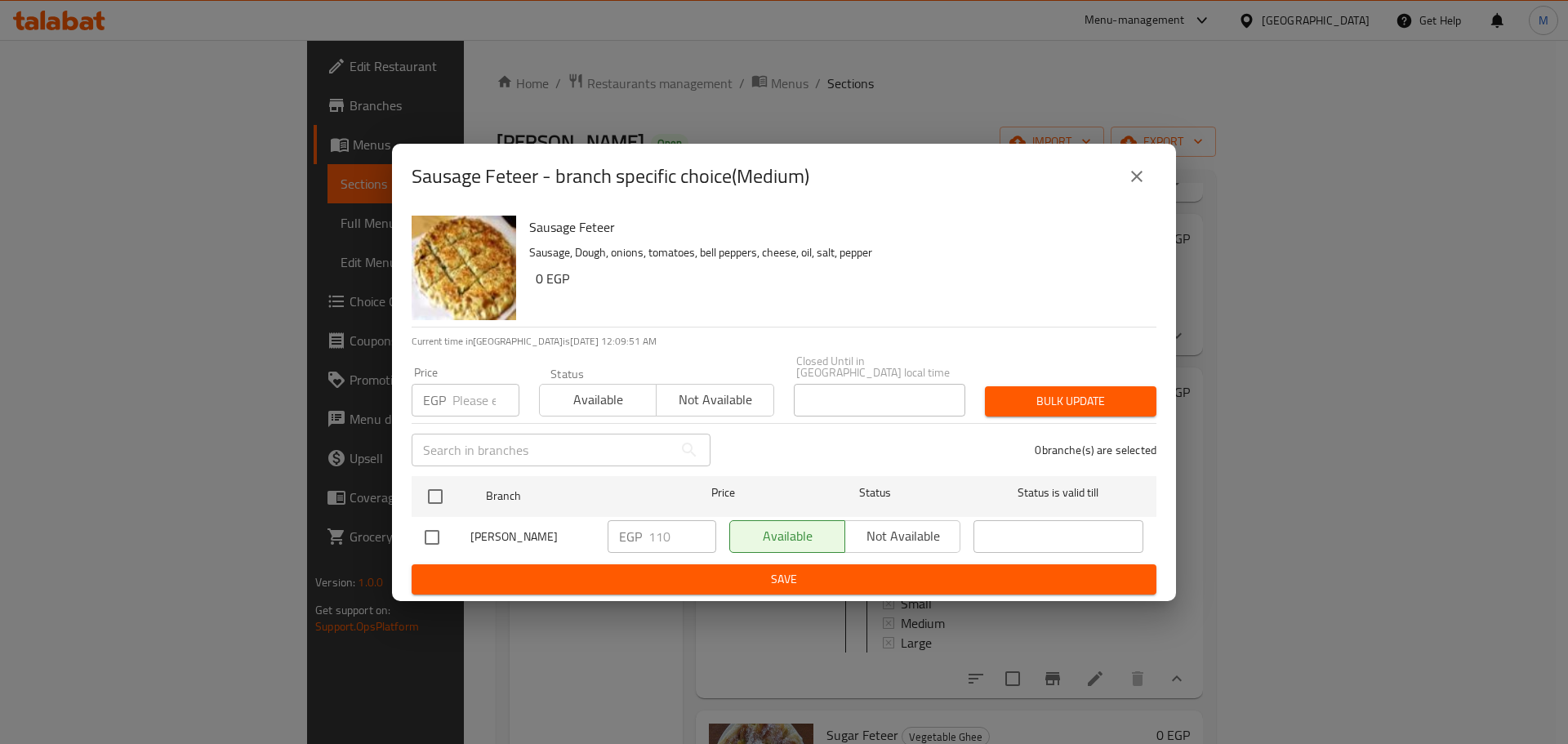
click at [1136, 179] on icon "close" at bounding box center [1137, 176] width 20 height 20
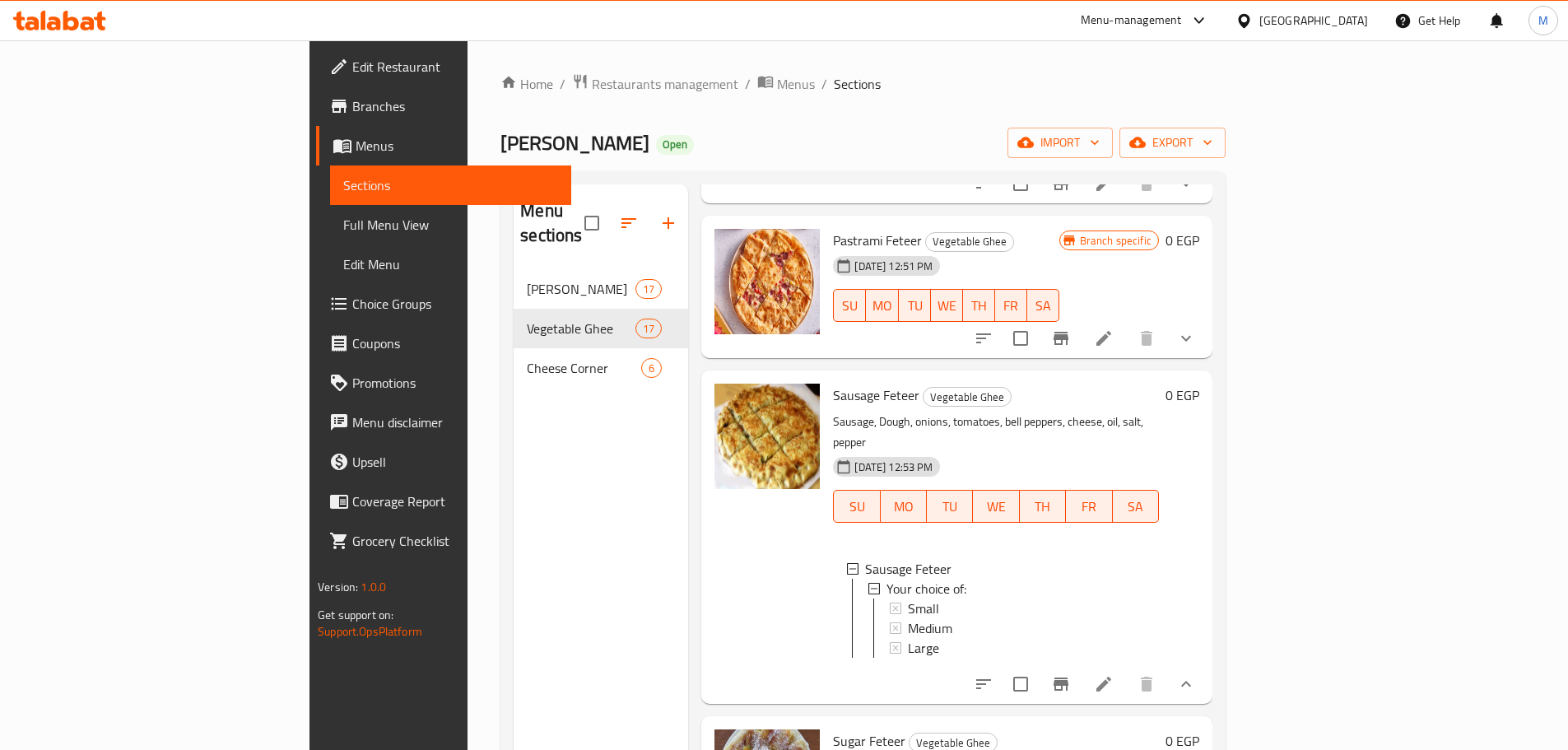
click at [1114, 674] on icon at bounding box center [1104, 683] width 20 height 20
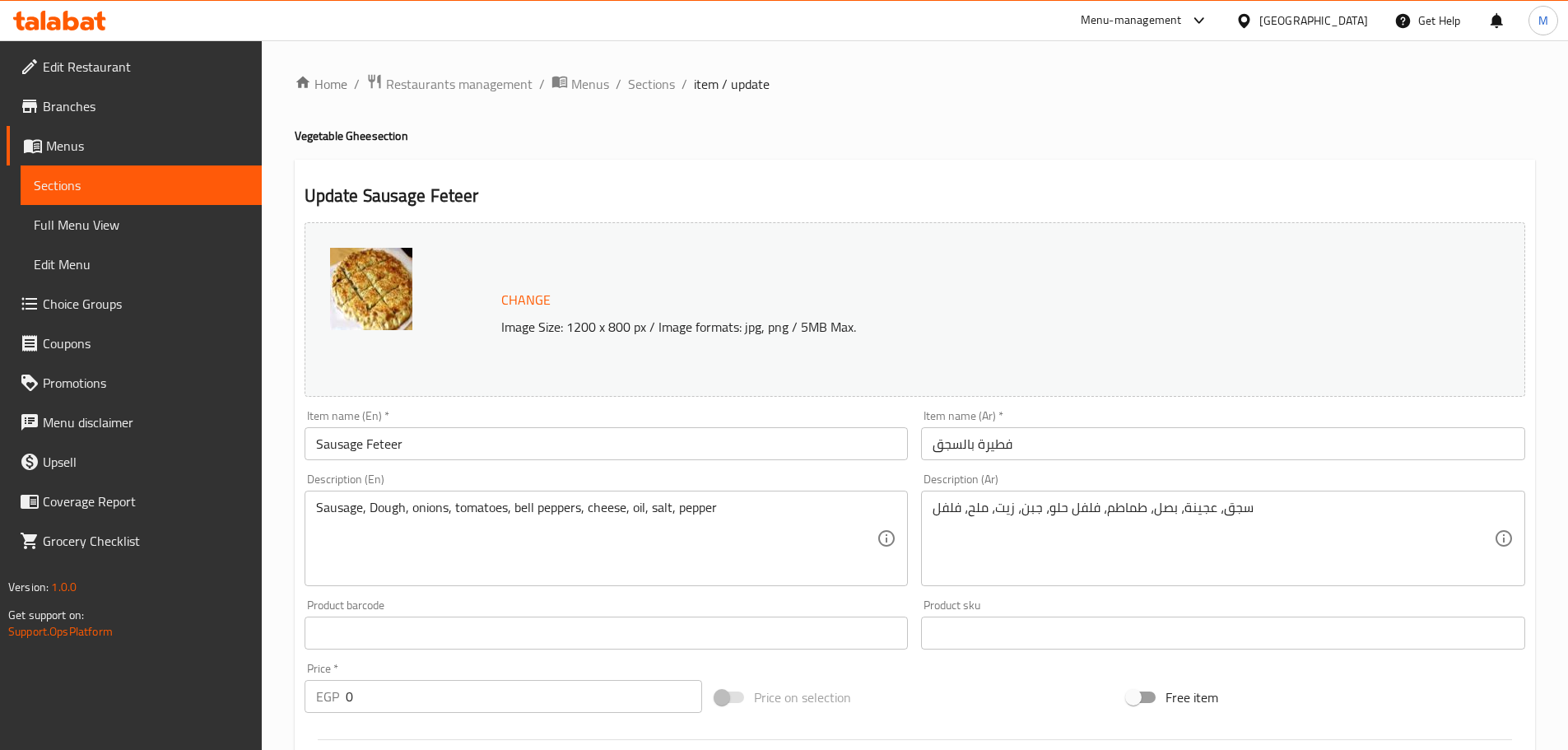
click at [458, 104] on div "Home / Restaurants management / Menus / Sections / item / update Vegetable Ghee…" at bounding box center [915, 656] width 1241 height 1165
click at [463, 86] on span "Restaurants management" at bounding box center [459, 84] width 146 height 20
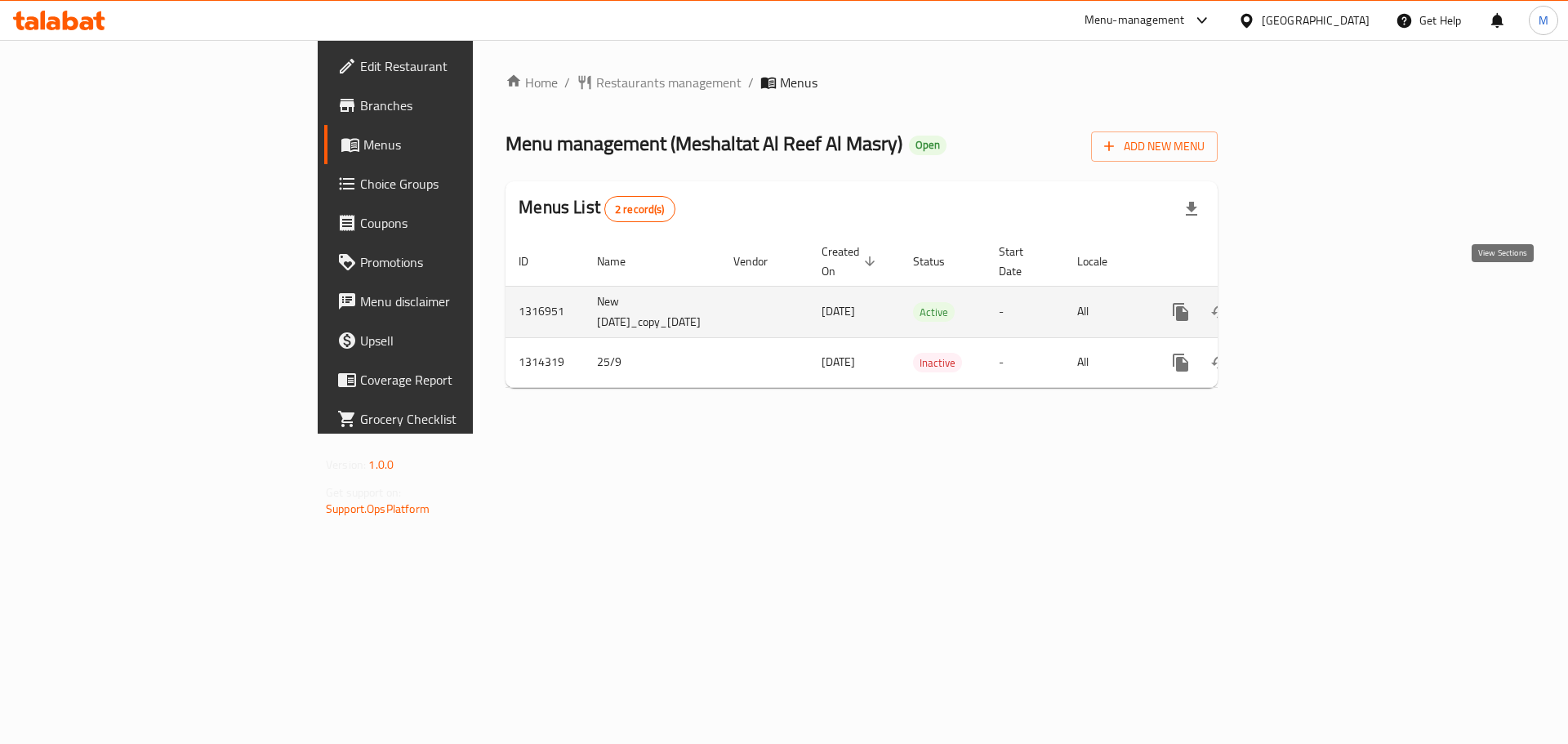
click at [1318, 296] on link "enhanced table" at bounding box center [1298, 312] width 39 height 39
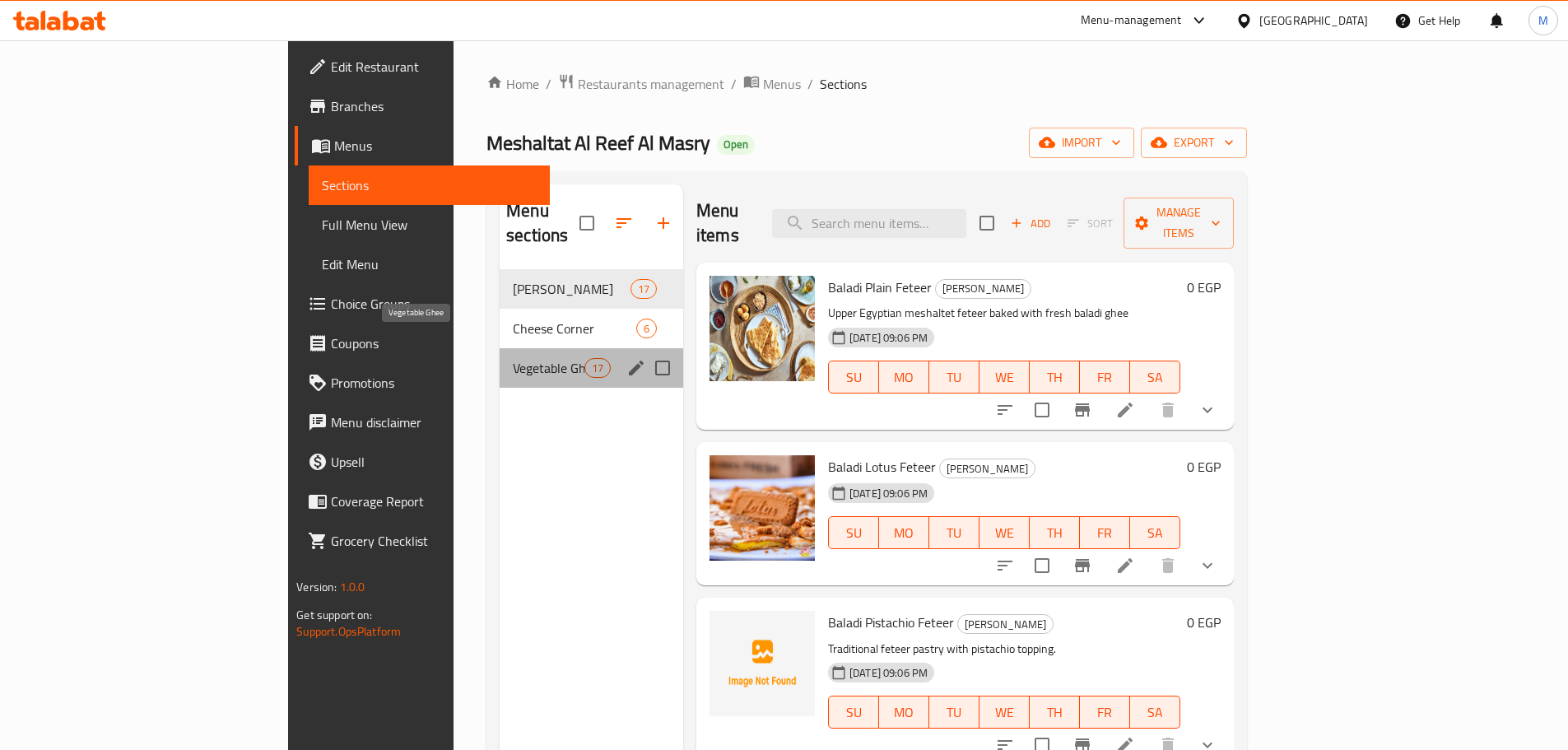
click at [513, 358] on span "Vegetable Ghee" at bounding box center [549, 367] width 72 height 20
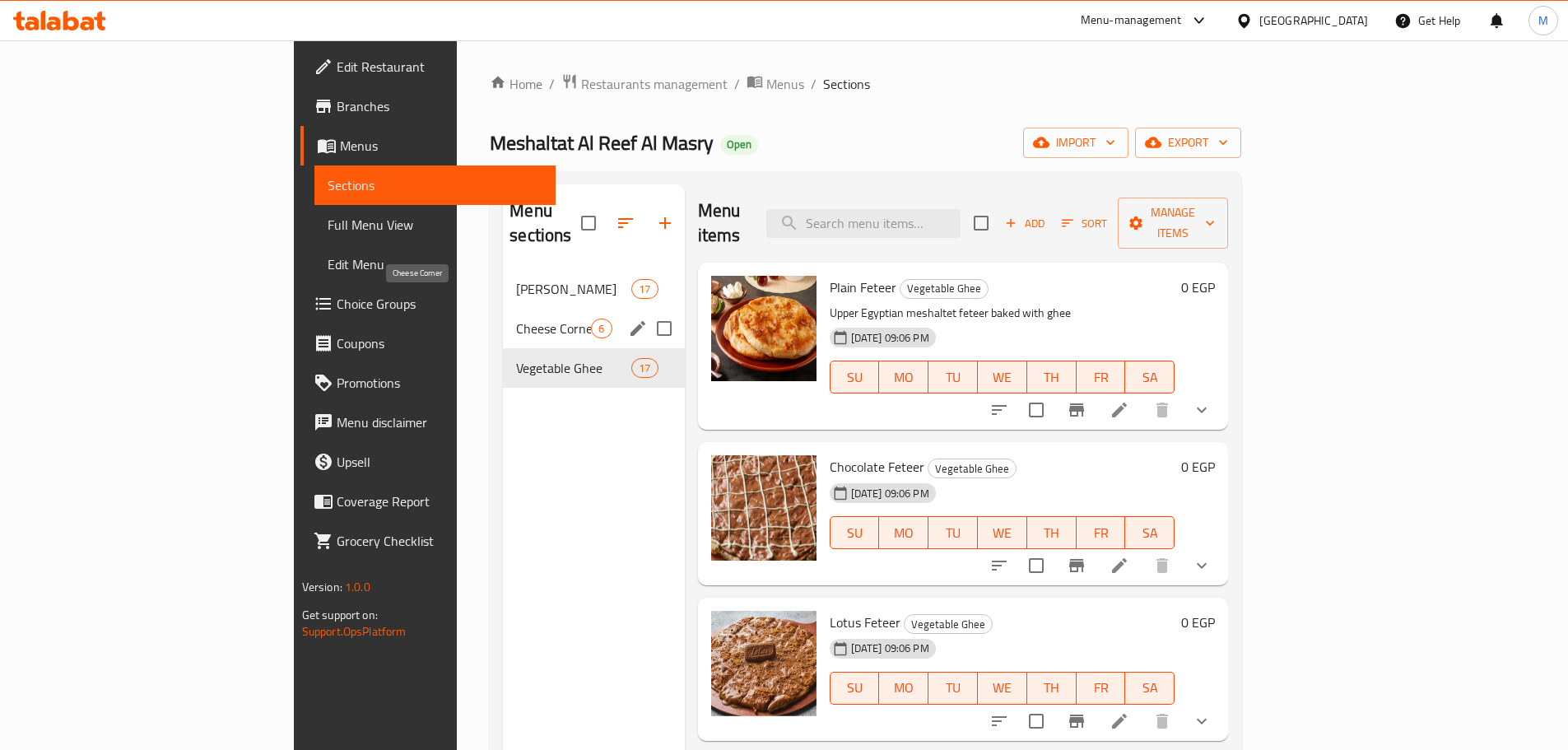
click at [516, 318] on span "Cheese Corner" at bounding box center [553, 328] width 75 height 20
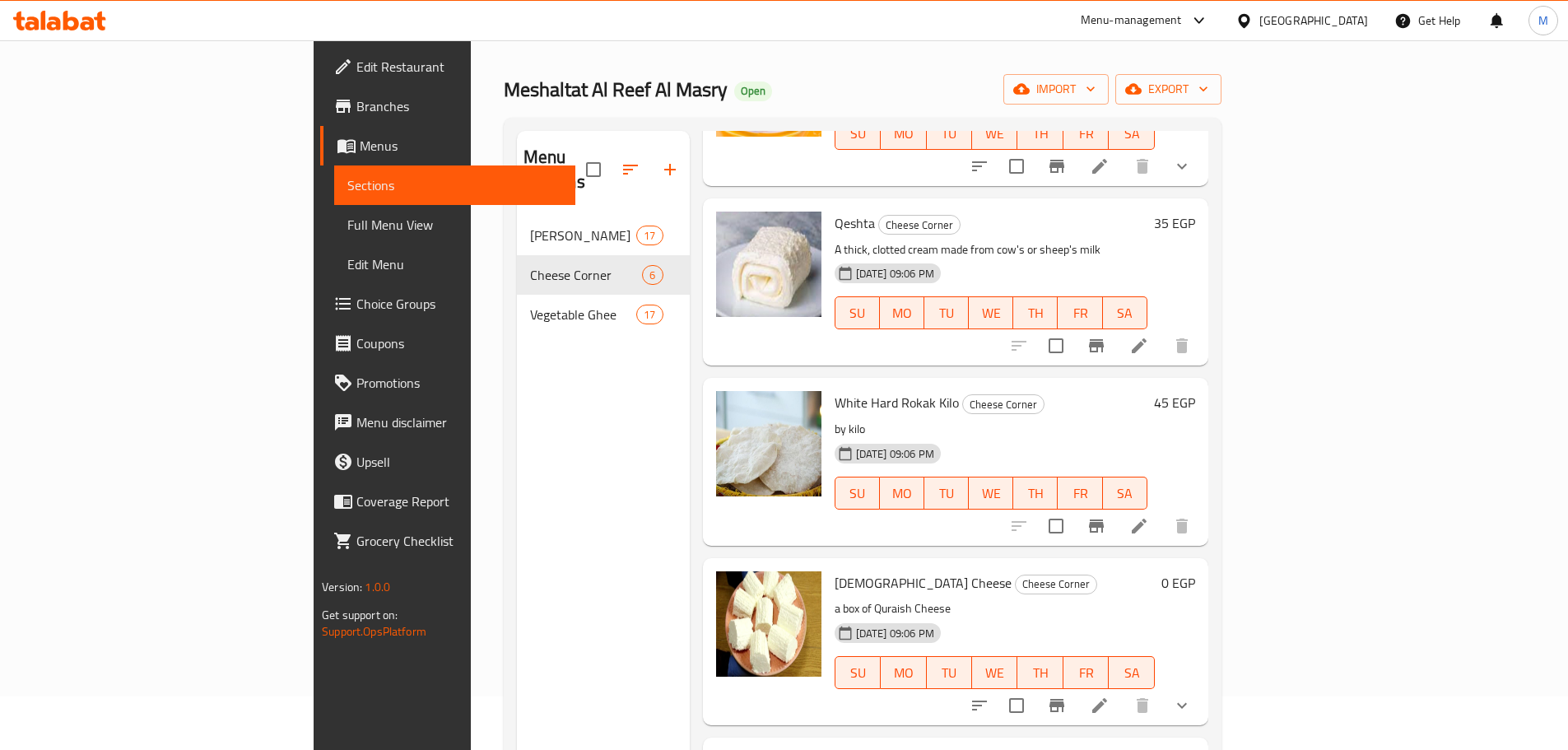
scroll to position [82, 0]
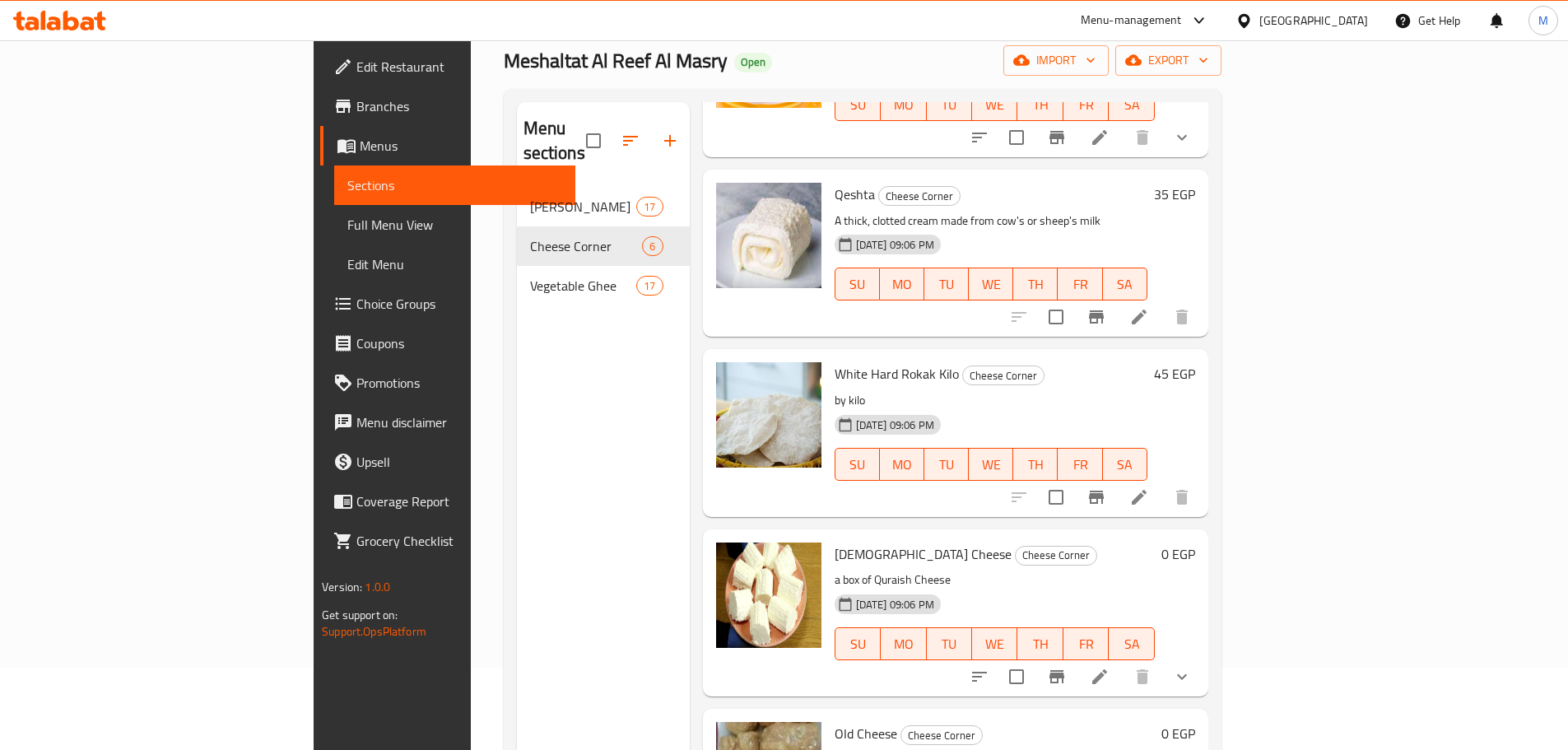
click at [1195, 362] on h6 "45 EGP" at bounding box center [1175, 373] width 41 height 23
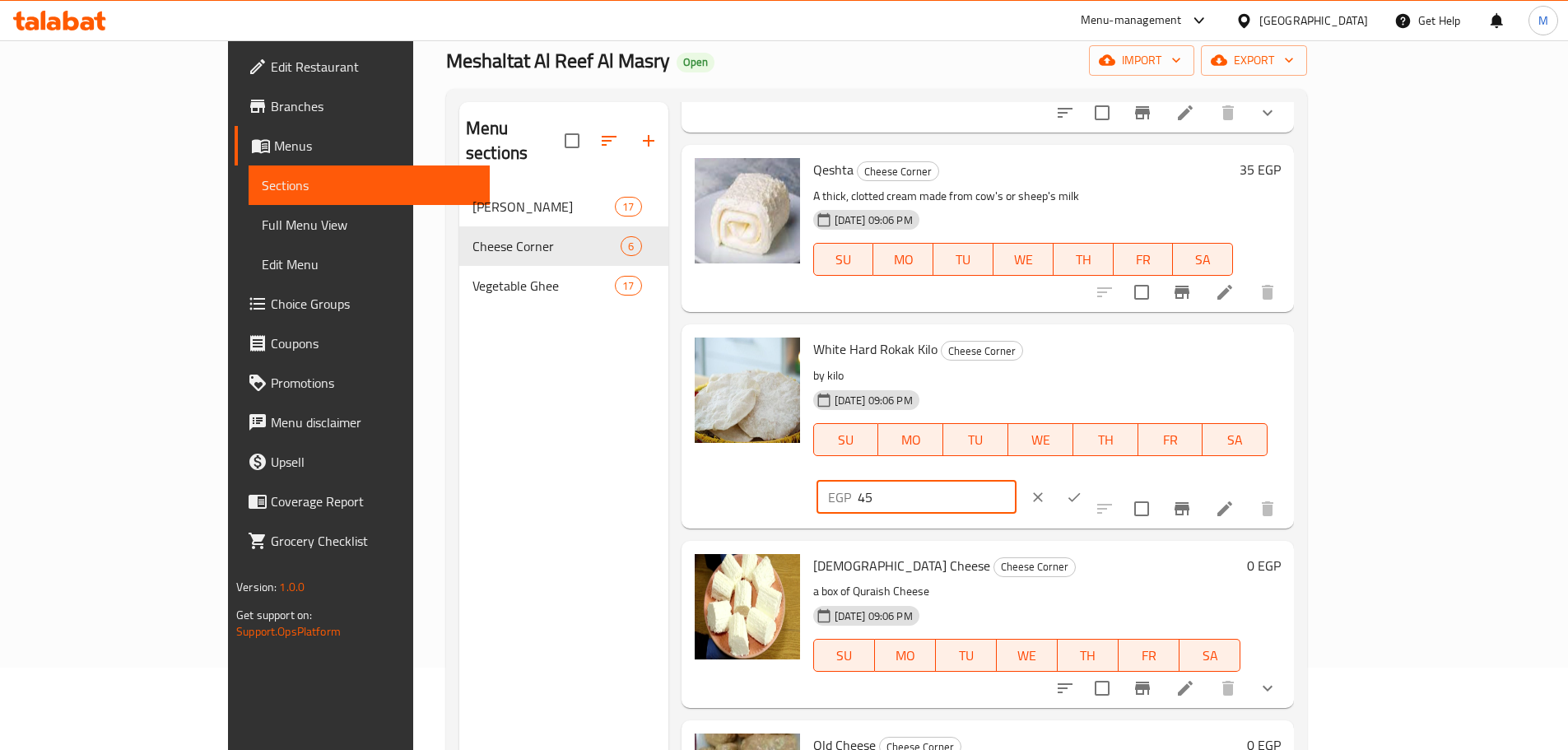
drag, startPoint x: 1339, startPoint y: 359, endPoint x: 1167, endPoint y: 373, distance: 172.6
click at [1167, 373] on div "White Hard Rokak Kilo Cheese Corner by kilo [DATE] 09:06 PM SU MO TU WE TH FR S…" at bounding box center [1047, 426] width 481 height 190
type input "60"
click at [1093, 479] on button "ok" at bounding box center [1074, 497] width 36 height 36
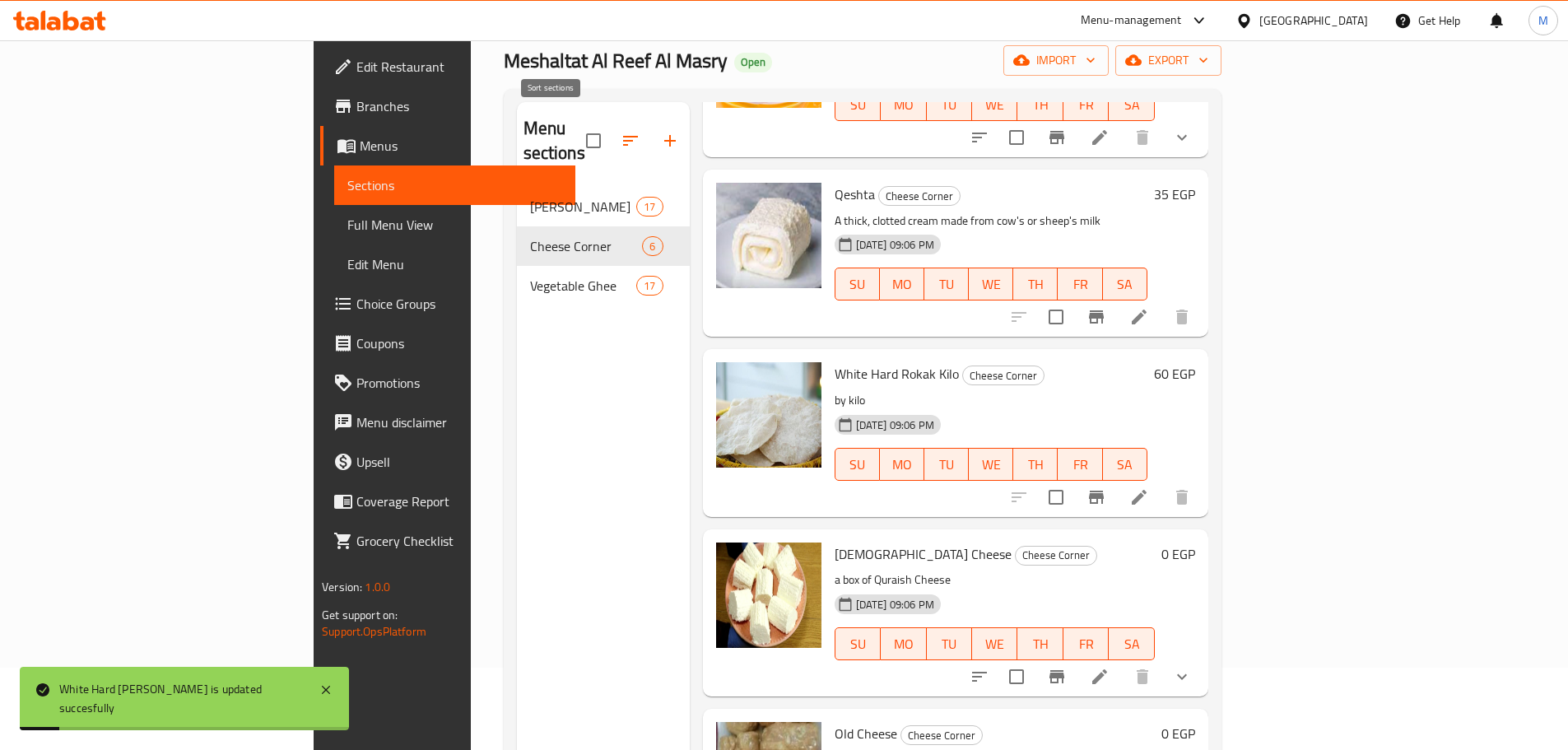
click at [611, 121] on button "button" at bounding box center [630, 140] width 39 height 39
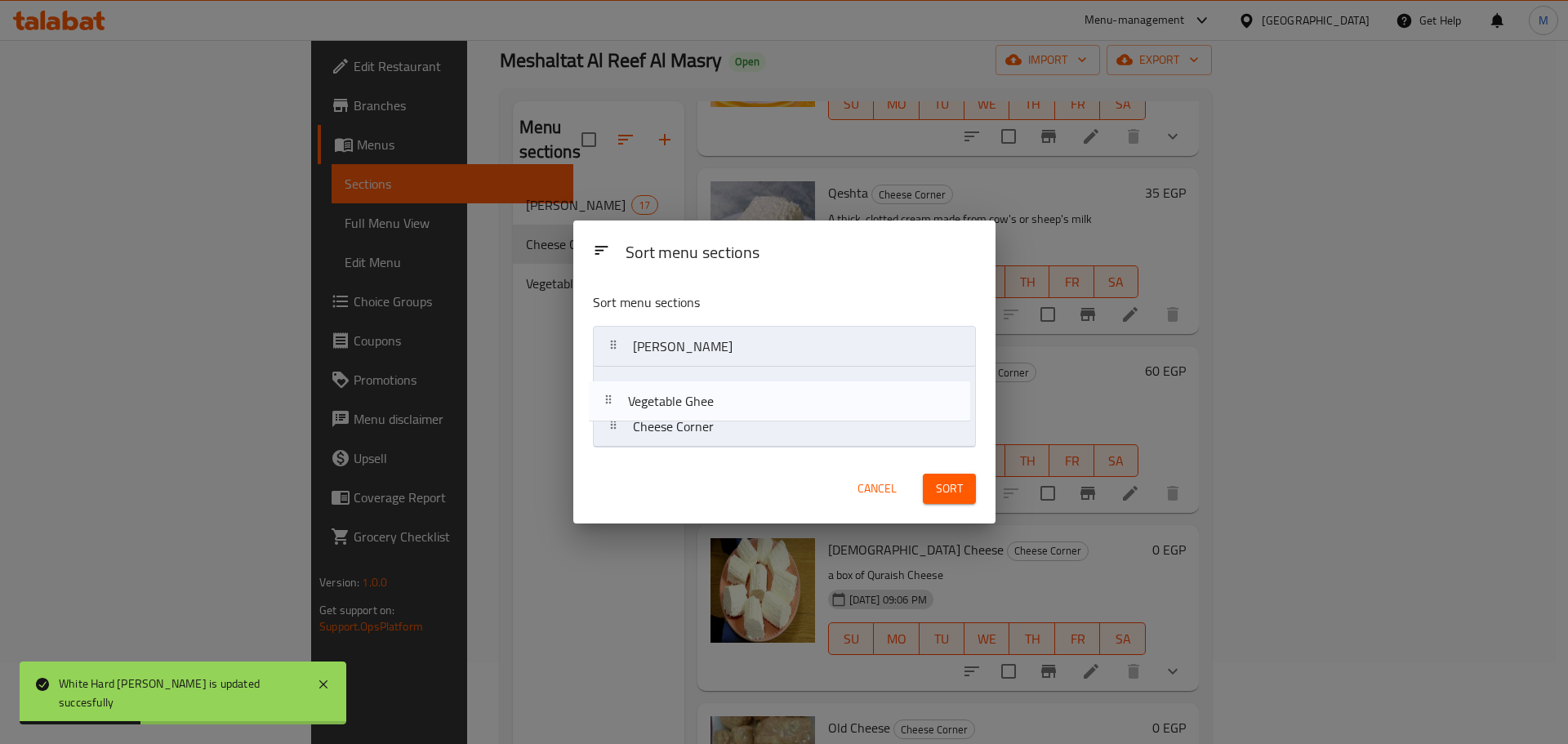
drag, startPoint x: 718, startPoint y: 421, endPoint x: 713, endPoint y: 380, distance: 41.3
click at [713, 380] on nav "Baladi Ghee Cheese Corner Vegetable Ghee" at bounding box center [784, 386] width 383 height 121
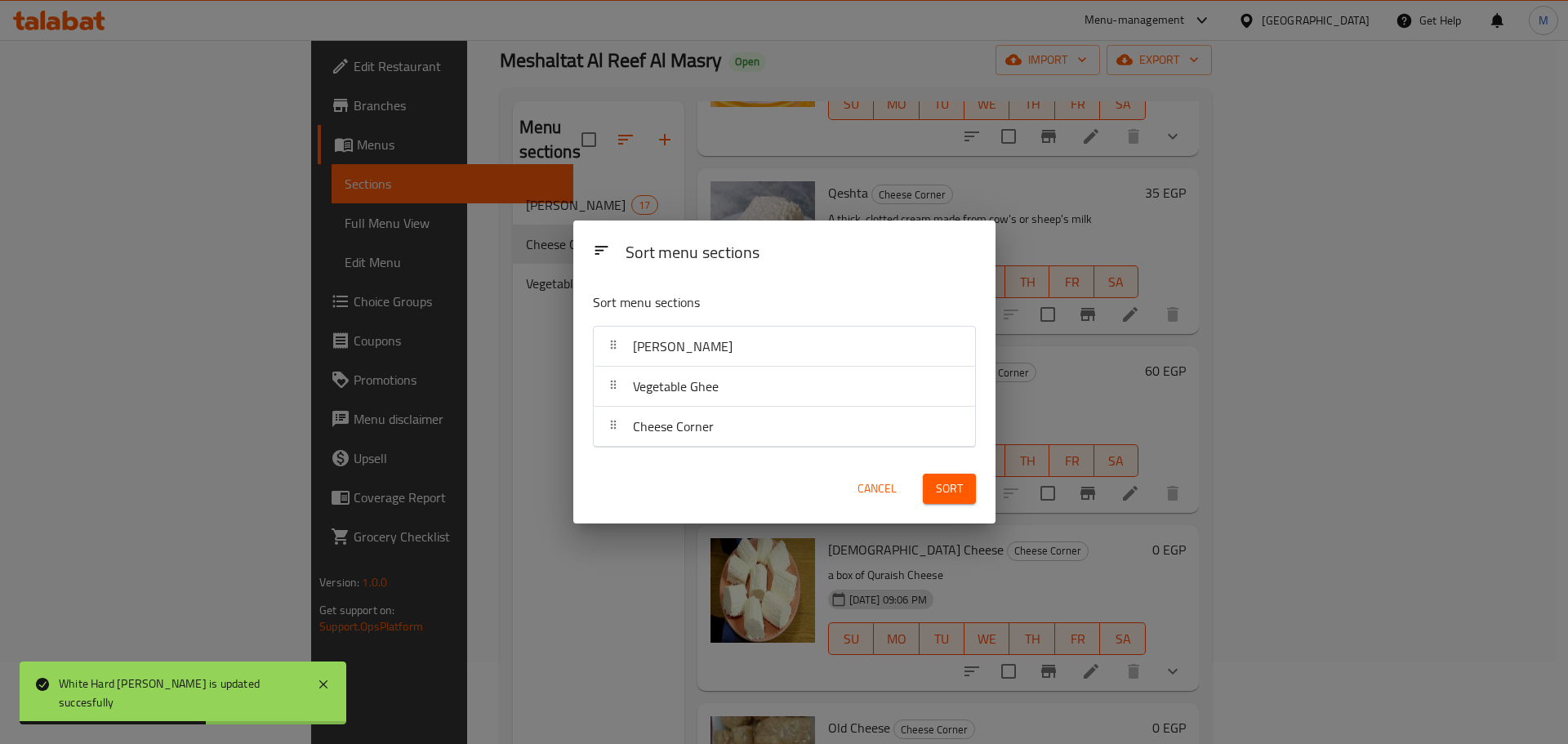
click at [922, 475] on button "Sort" at bounding box center [949, 489] width 53 height 31
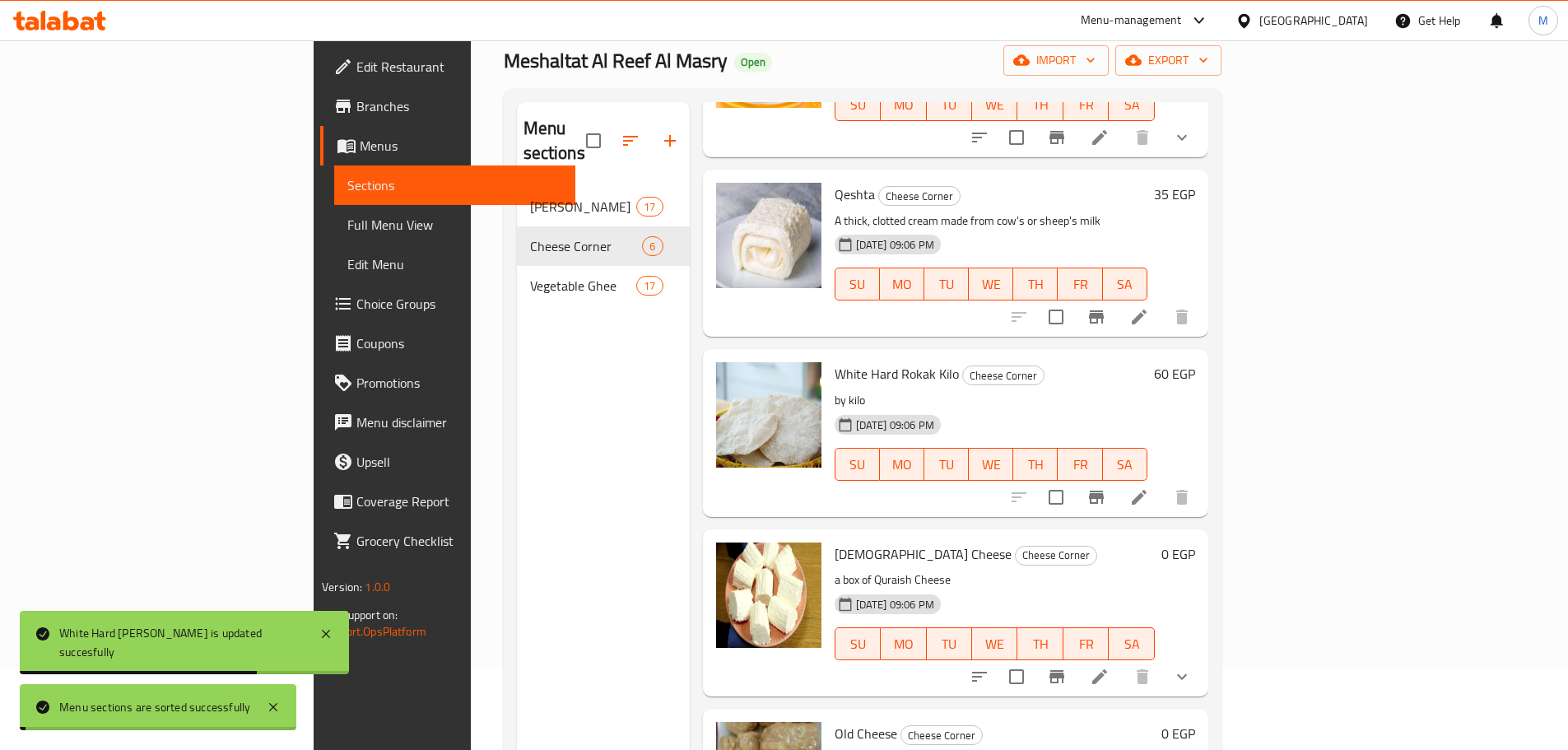
click at [517, 347] on div "Menu sections Baladi Ghee 17 Cheese Corner 6 Vegetable Ghee 17" at bounding box center [604, 477] width 173 height 750
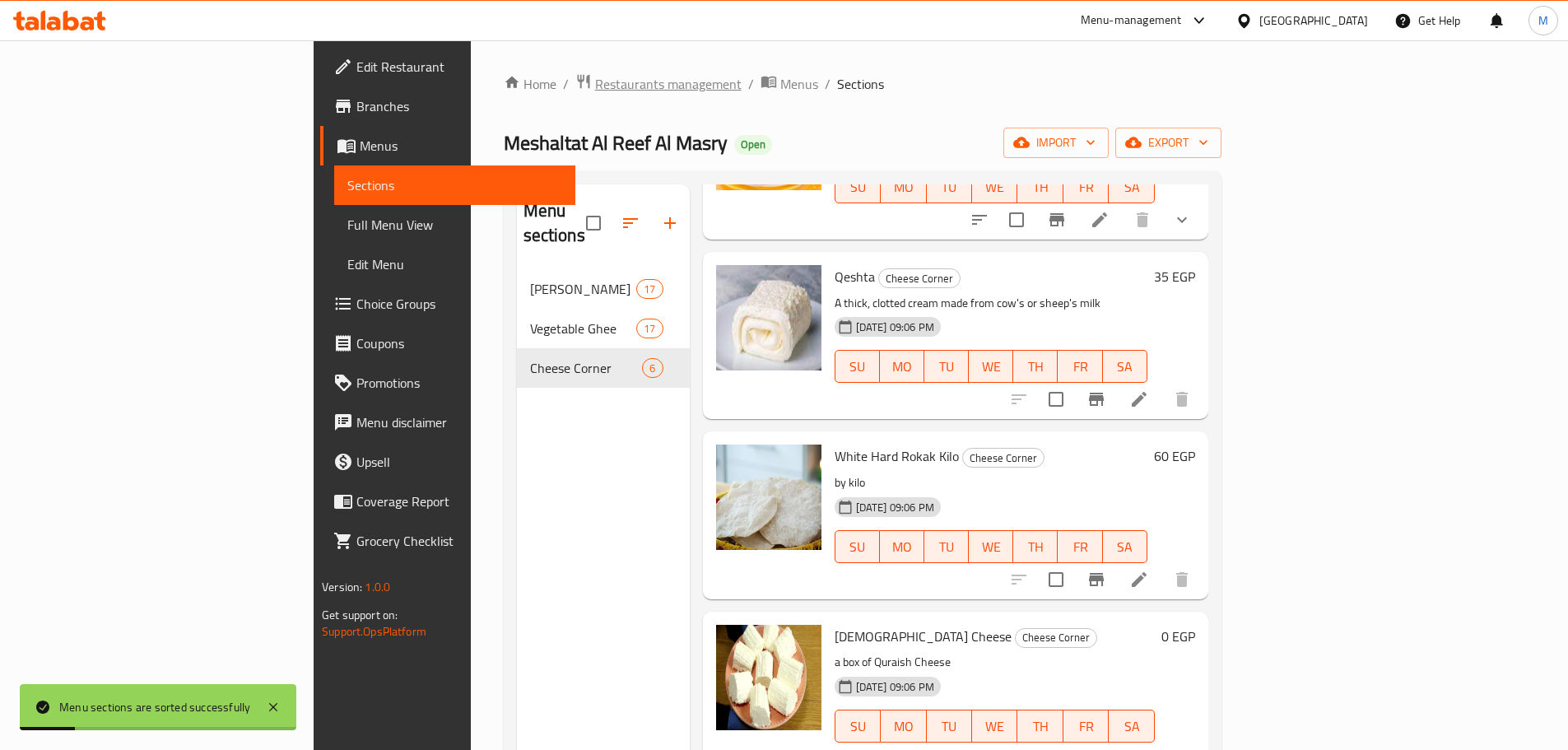
click at [595, 87] on span "Restaurants management" at bounding box center [668, 84] width 146 height 20
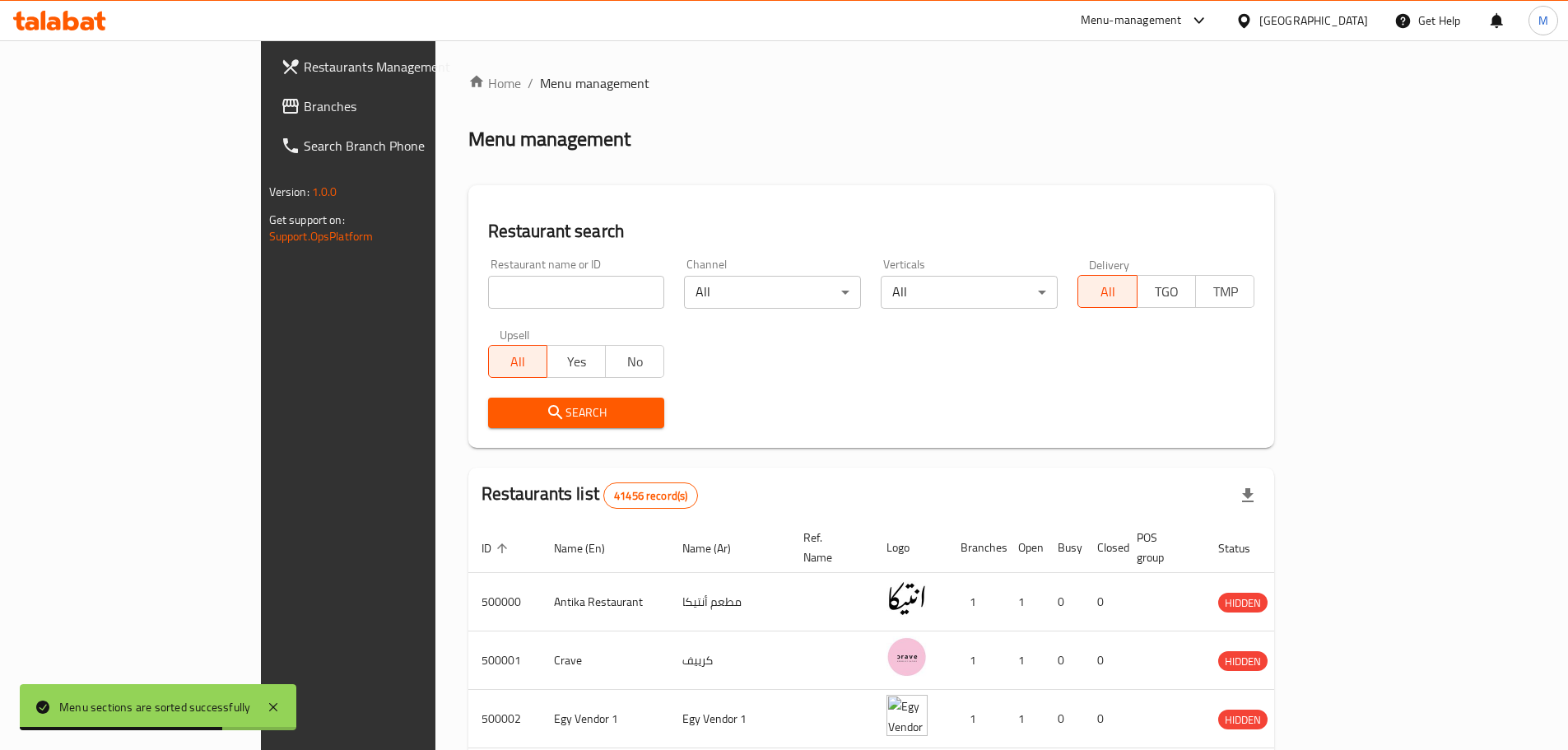
click at [480, 308] on div "Restaurant name or ID Restaurant name or ID" at bounding box center [577, 283] width 197 height 70
click at [498, 267] on div "Restaurant name or ID Restaurant name or ID" at bounding box center [576, 283] width 177 height 51
click at [504, 304] on input "search" at bounding box center [576, 292] width 177 height 33
paste input "690351"
type input "690351"
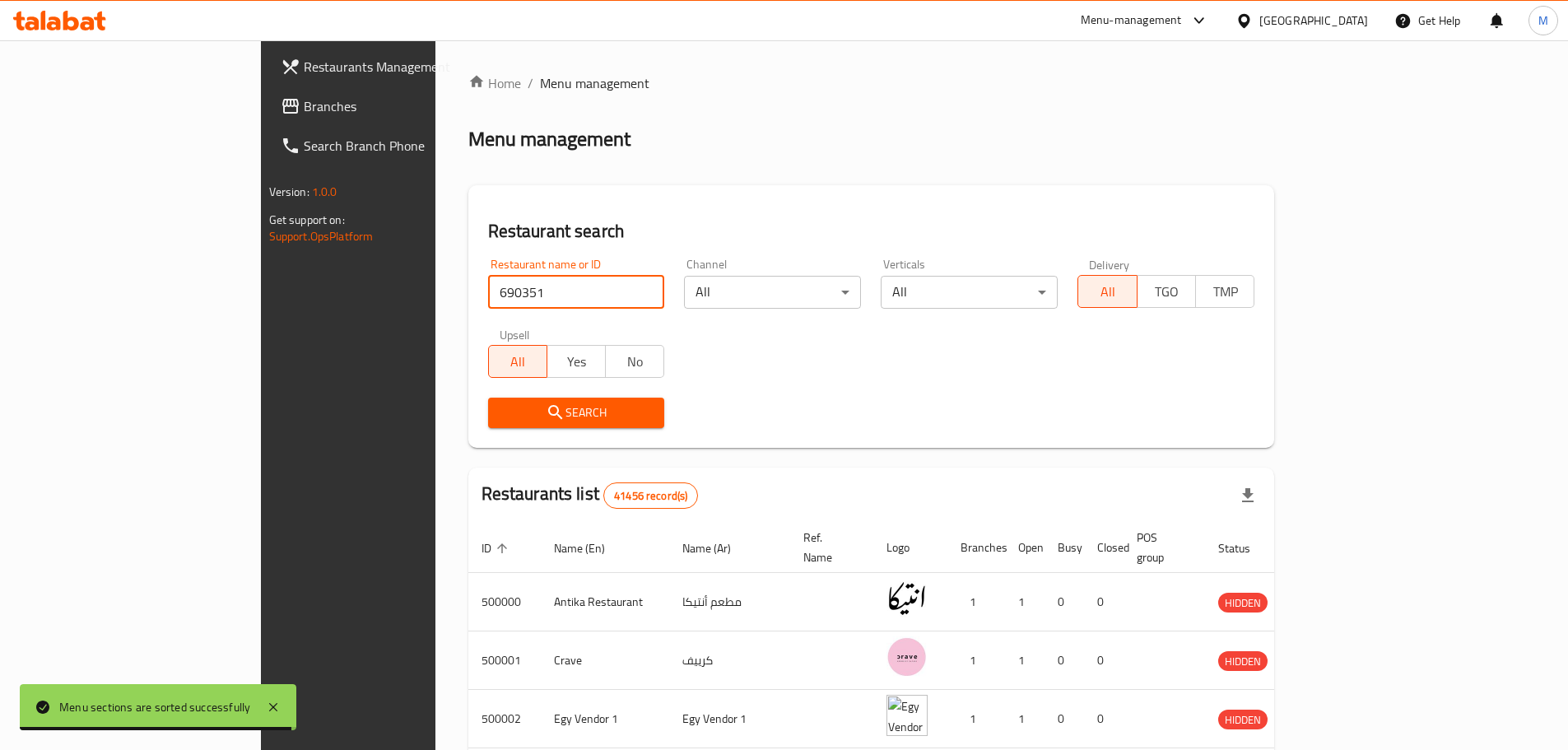
click button "Search" at bounding box center [576, 413] width 177 height 31
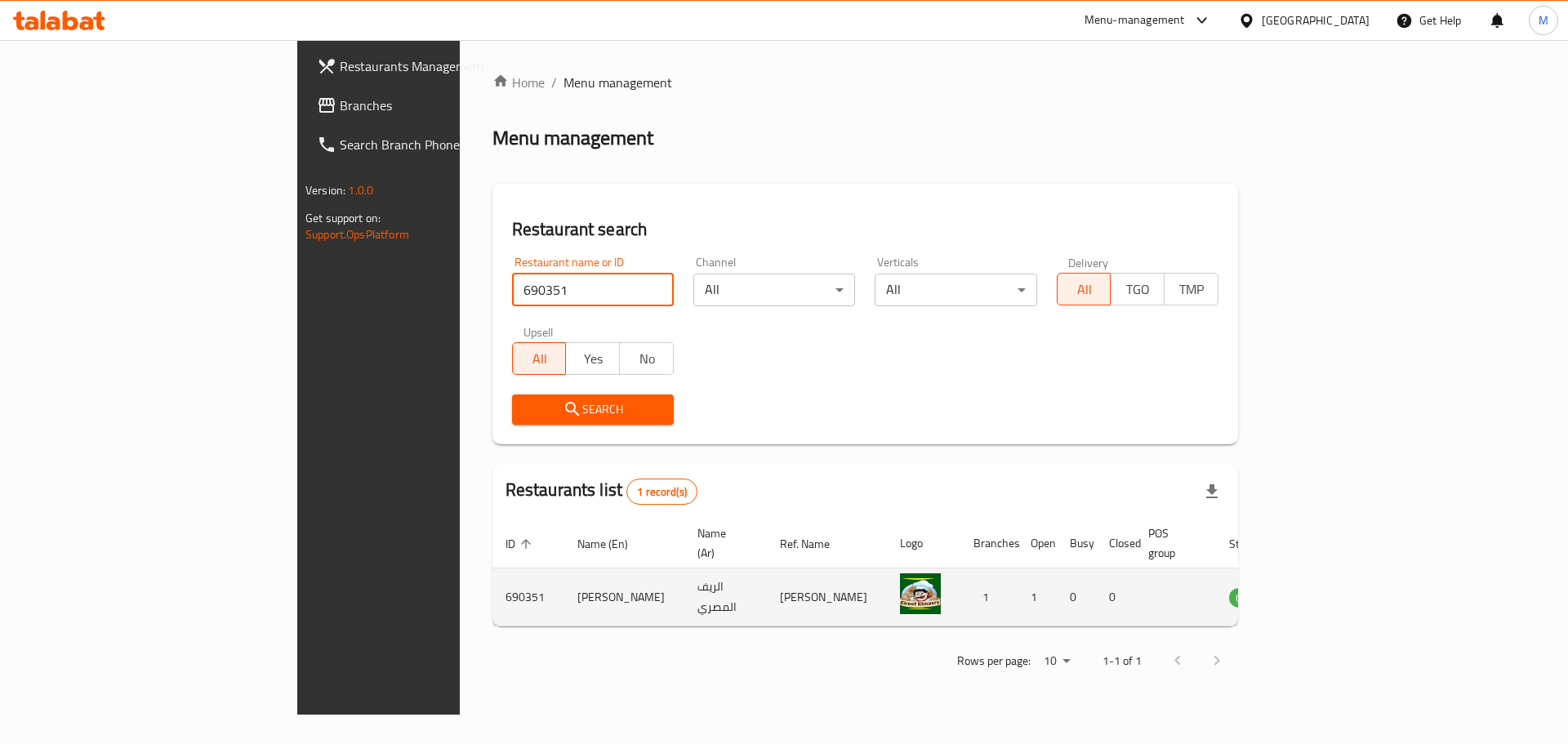
click at [1334, 591] on icon "enhanced table" at bounding box center [1324, 598] width 18 height 14
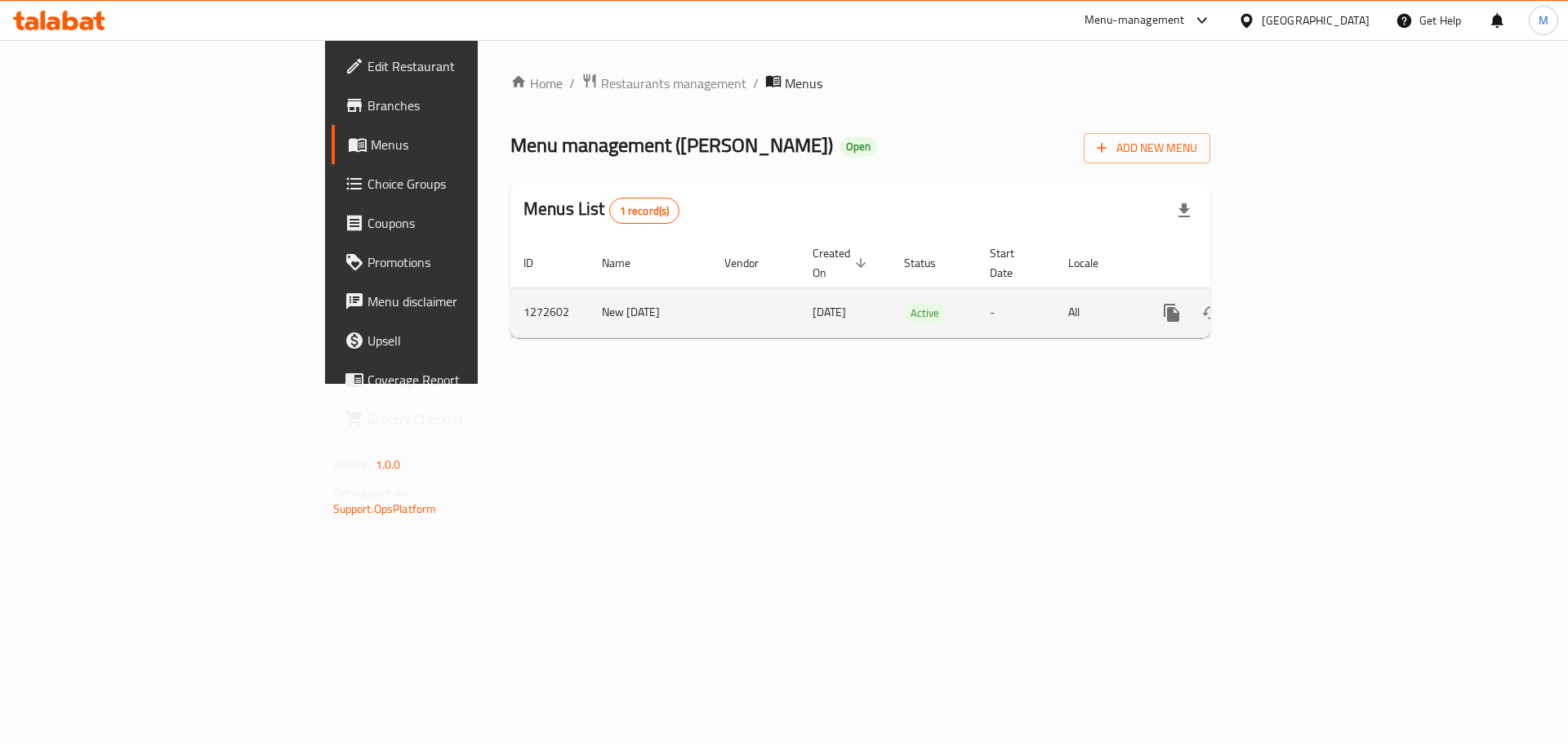
click at [1299, 303] on icon "enhanced table" at bounding box center [1289, 313] width 20 height 20
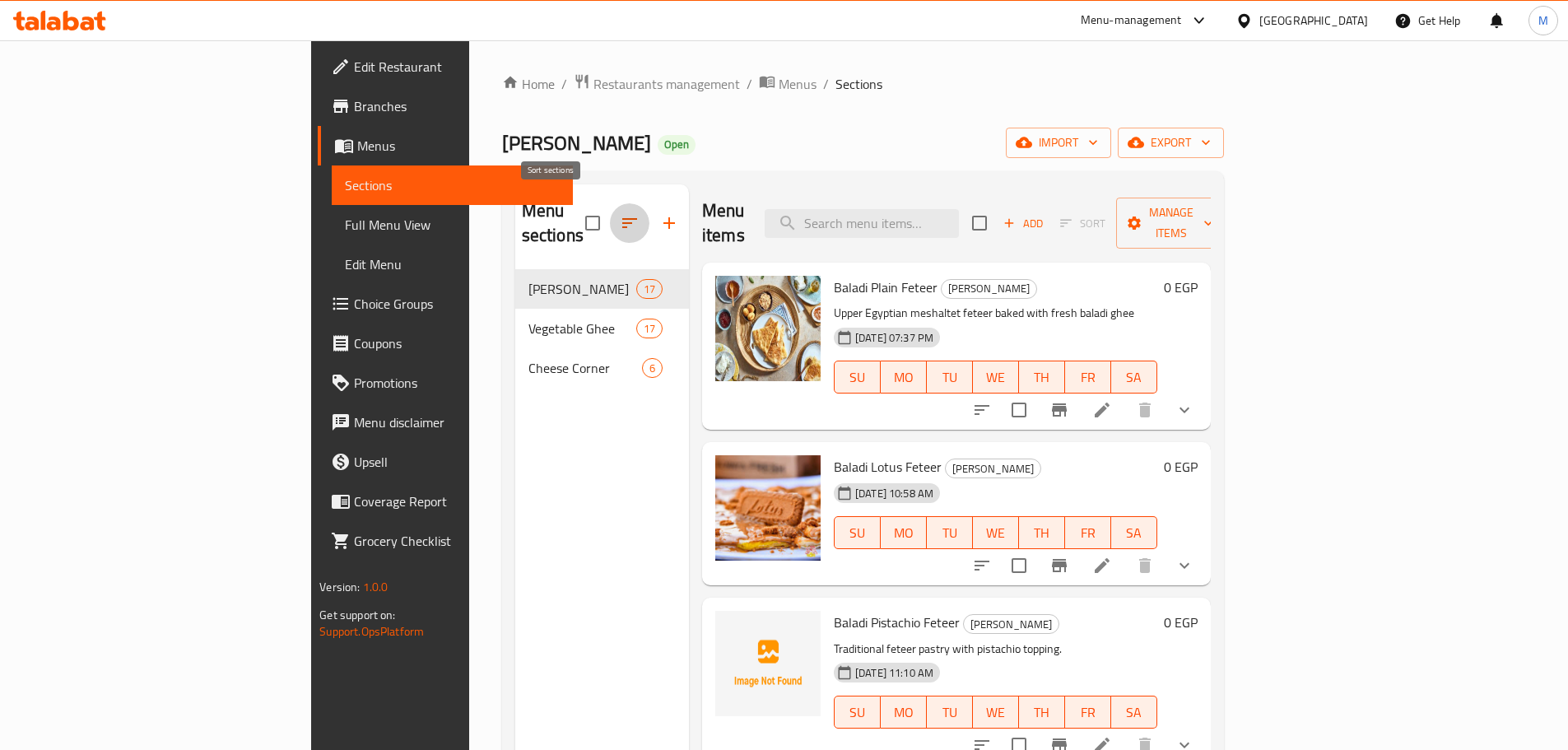
click at [620, 214] on icon "button" at bounding box center [629, 223] width 20 height 20
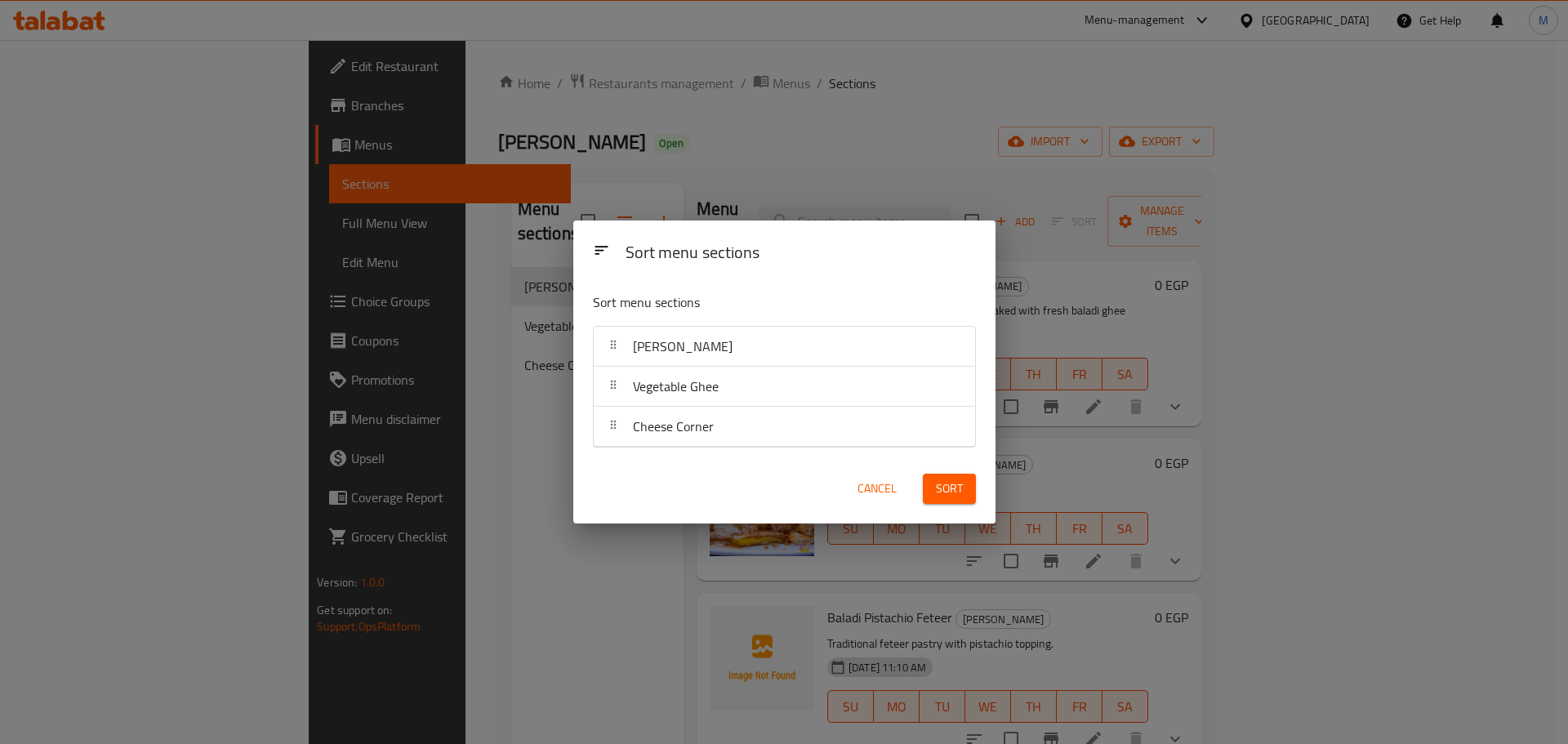
click at [888, 489] on span "Cancel" at bounding box center [877, 488] width 39 height 20
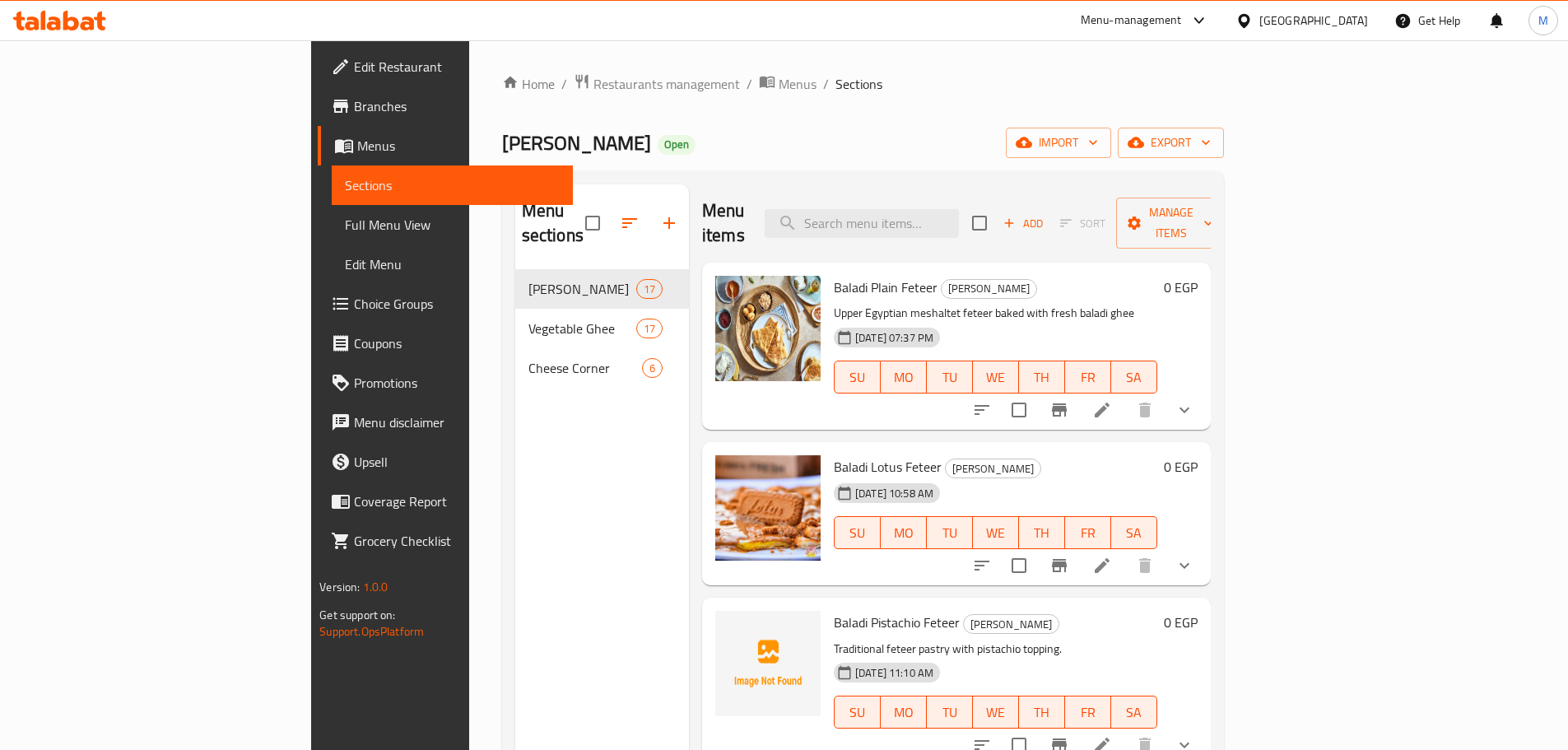
click at [564, 492] on div "Menu sections Baladi Ghee 17 Vegetable Ghee 17 Cheese Corner 6" at bounding box center [602, 559] width 174 height 750
click at [593, 84] on span "Restaurants management" at bounding box center [666, 84] width 146 height 20
